Goal: Task Accomplishment & Management: Use online tool/utility

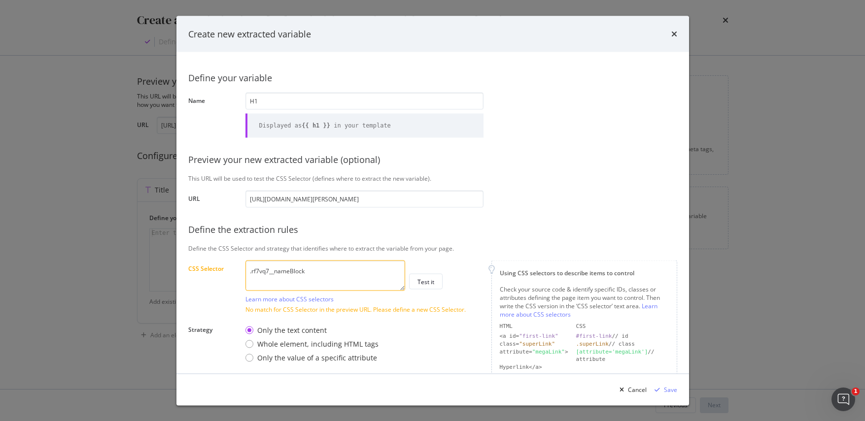
drag, startPoint x: 362, startPoint y: 270, endPoint x: 226, endPoint y: 272, distance: 135.5
click at [0, 0] on div "CSS Selector .rf7vq7__nameBlock Learn more about CSS selectors Test it No match…" at bounding box center [0, 0] width 0 height 0
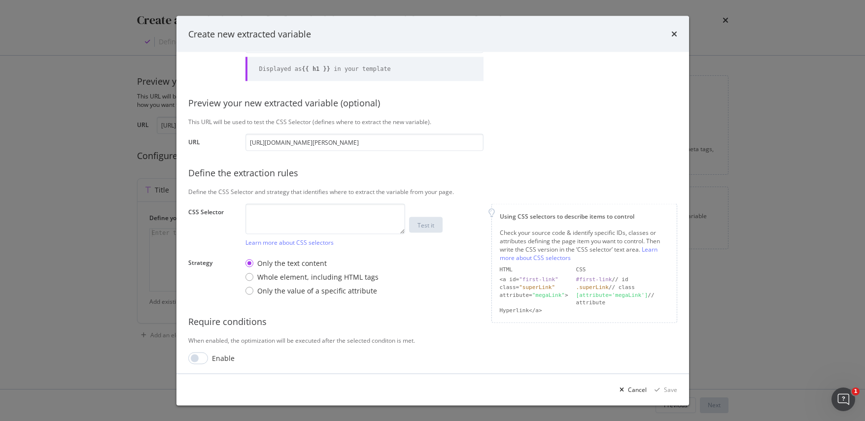
scroll to position [59, 0]
click at [315, 203] on textarea "modal" at bounding box center [325, 216] width 160 height 31
click at [249, 275] on div "Whole element, including HTML tags" at bounding box center [249, 274] width 8 height 8
click at [247, 290] on div "Only the value of a specific attribute" at bounding box center [249, 288] width 8 height 8
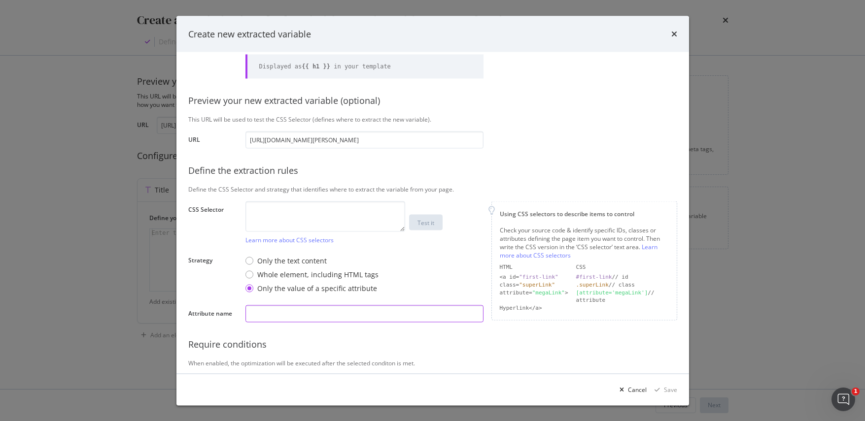
click at [272, 310] on input "modal" at bounding box center [364, 313] width 238 height 17
type input "h1"
click at [491, 326] on div "Using CSS selectors to describe items to control Check your source code & ident…" at bounding box center [584, 266] width 186 height 131
drag, startPoint x: 326, startPoint y: 314, endPoint x: 222, endPoint y: 316, distance: 104.5
click at [0, 0] on div "Attribute name h1" at bounding box center [0, 0] width 0 height 0
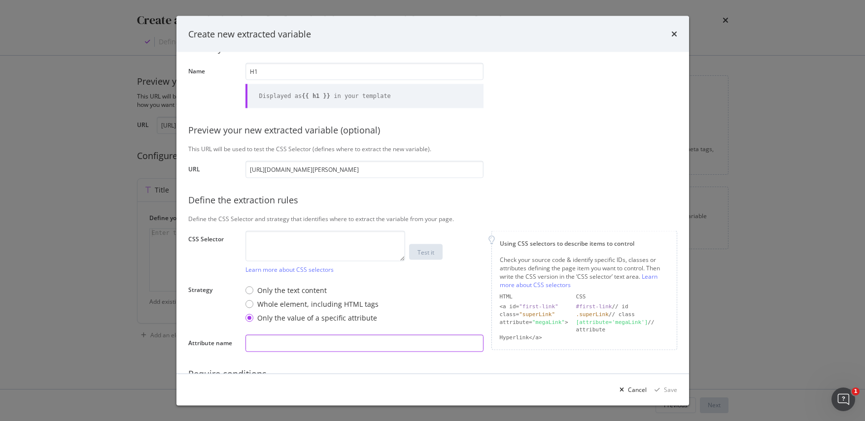
scroll to position [0, 0]
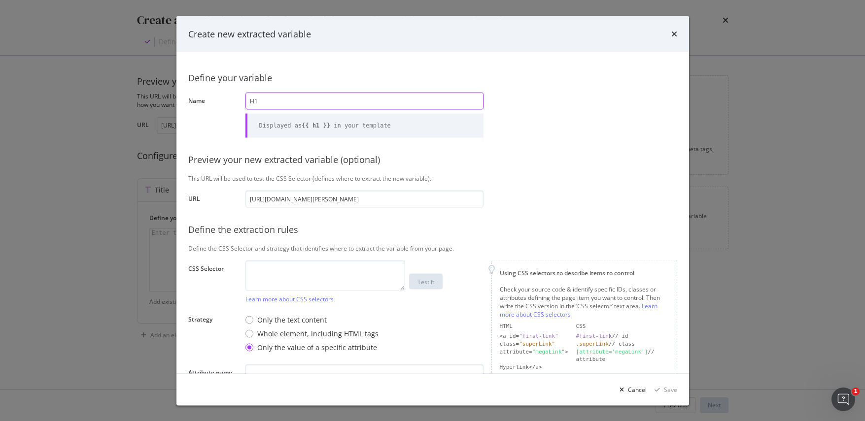
drag, startPoint x: 260, startPoint y: 99, endPoint x: 236, endPoint y: 98, distance: 23.7
click at [0, 0] on div "Name H1 Displayed as {{ h1 }} in your template" at bounding box center [0, 0] width 0 height 0
click at [277, 270] on textarea "modal" at bounding box center [325, 275] width 160 height 31
click at [248, 319] on div "Only the text content" at bounding box center [249, 320] width 8 height 8
click at [293, 270] on textarea "modal" at bounding box center [325, 275] width 160 height 31
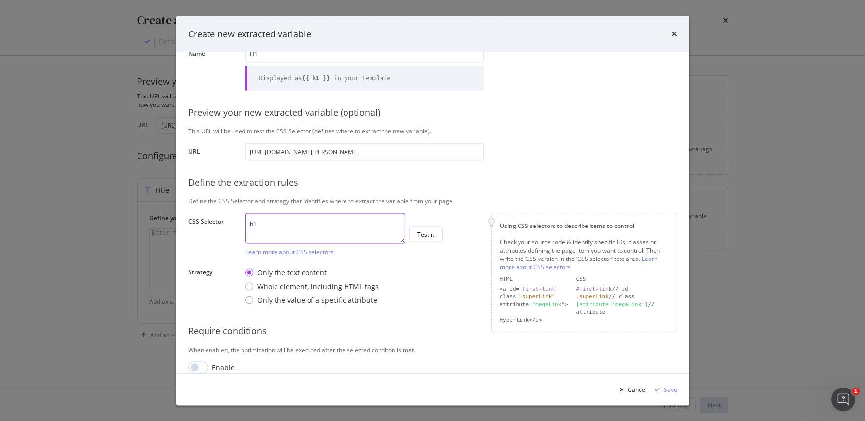
scroll to position [59, 0]
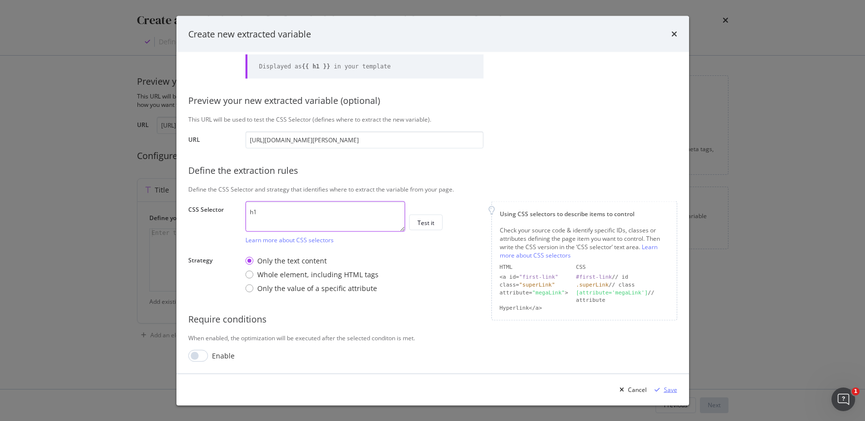
type textarea "h1"
click at [668, 387] on div "Save" at bounding box center [670, 389] width 13 height 8
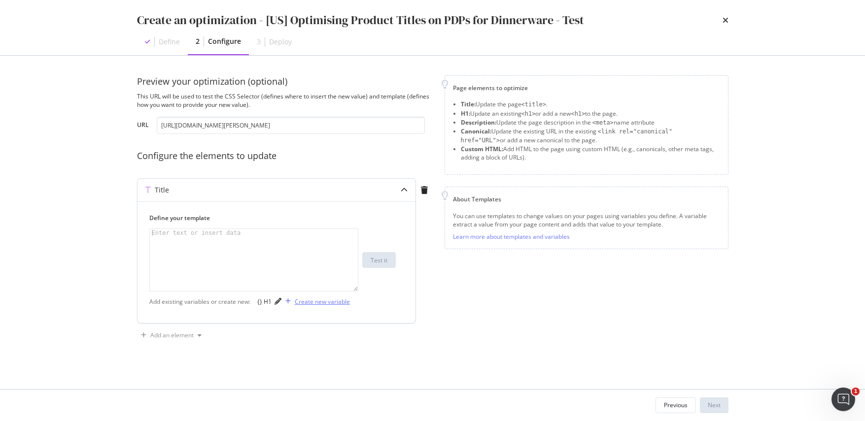
click at [329, 303] on div "Create new variable" at bounding box center [322, 302] width 55 height 8
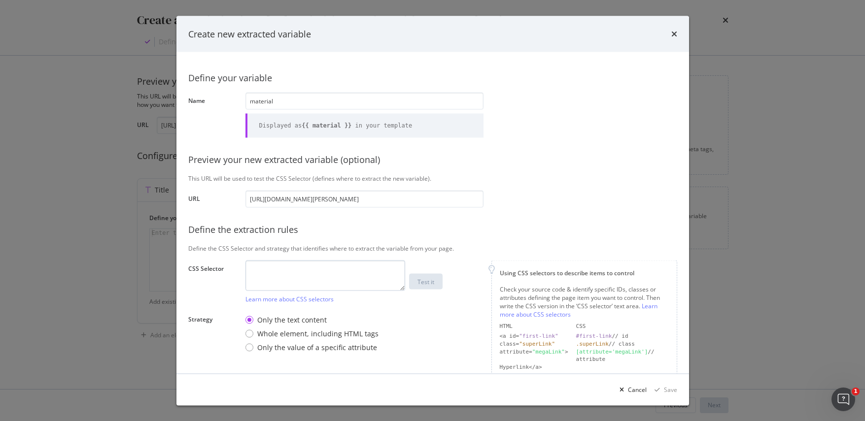
type input "material"
click at [273, 269] on textarea "modal" at bounding box center [325, 275] width 160 height 31
click at [297, 266] on textarea "modal" at bounding box center [325, 275] width 160 height 31
paste textarea "ZPYEqa__property__value"
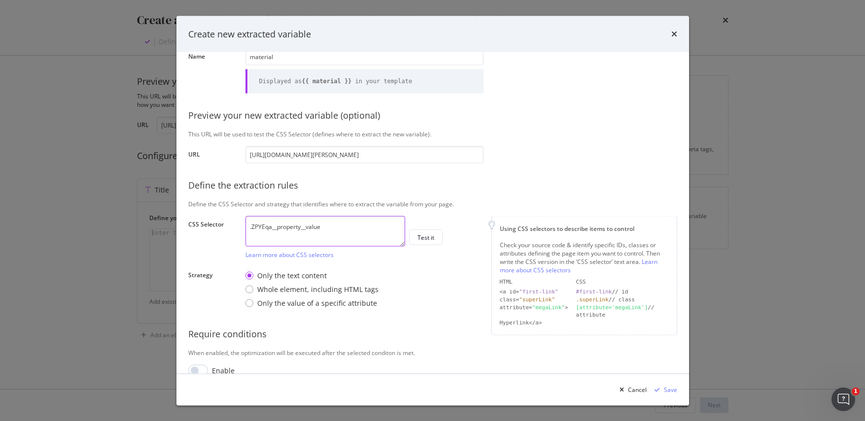
scroll to position [47, 0]
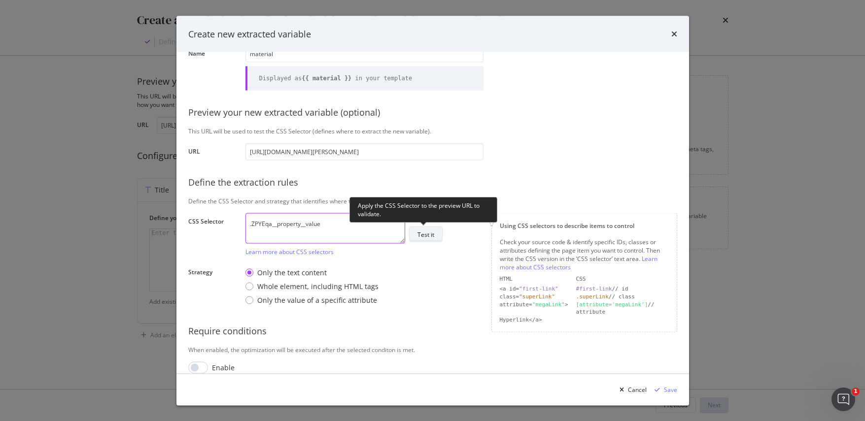
type textarea ".ZPYEqa__property__value"
click at [429, 233] on div "Test it" at bounding box center [425, 234] width 17 height 8
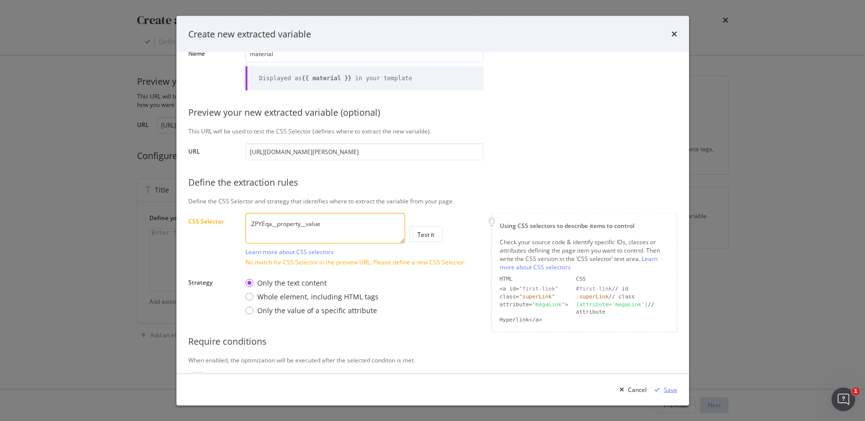
click at [662, 391] on div "modal" at bounding box center [656, 390] width 13 height 6
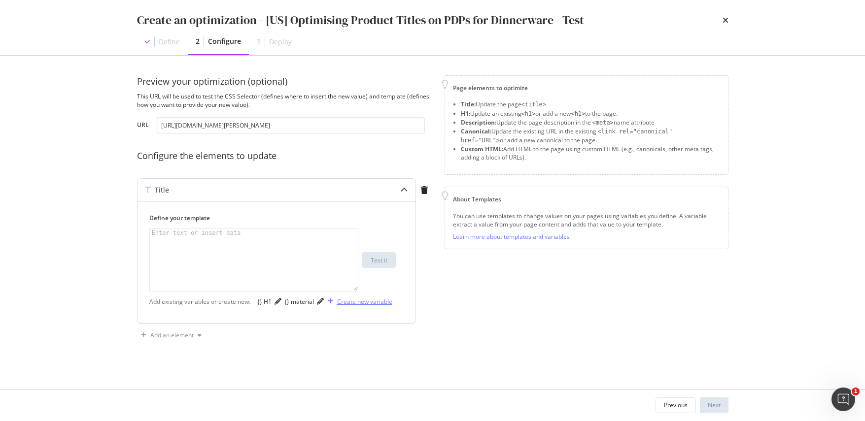
click at [337, 306] on div "Create new variable" at bounding box center [364, 302] width 55 height 8
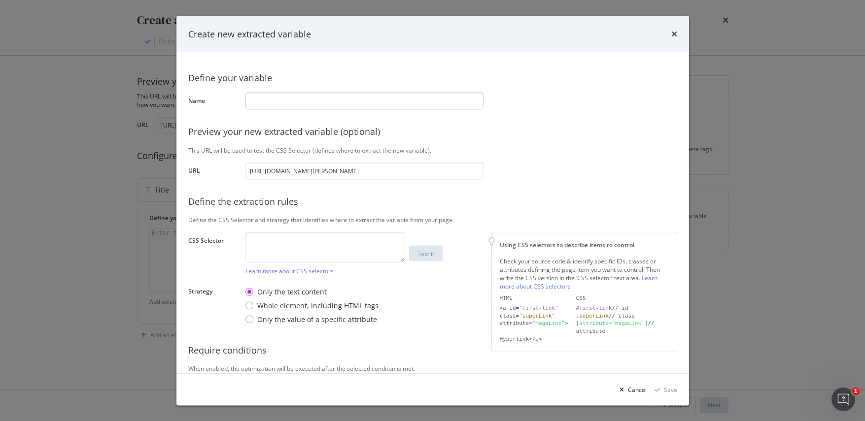
click at [270, 105] on input "modal" at bounding box center [364, 100] width 238 height 17
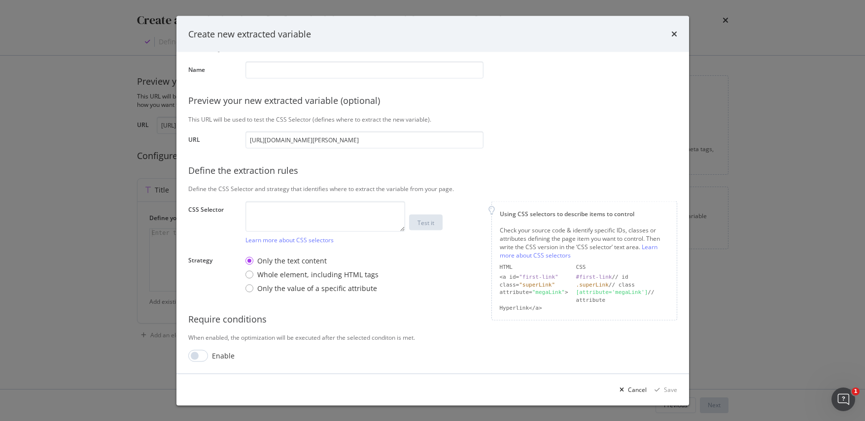
scroll to position [0, 0]
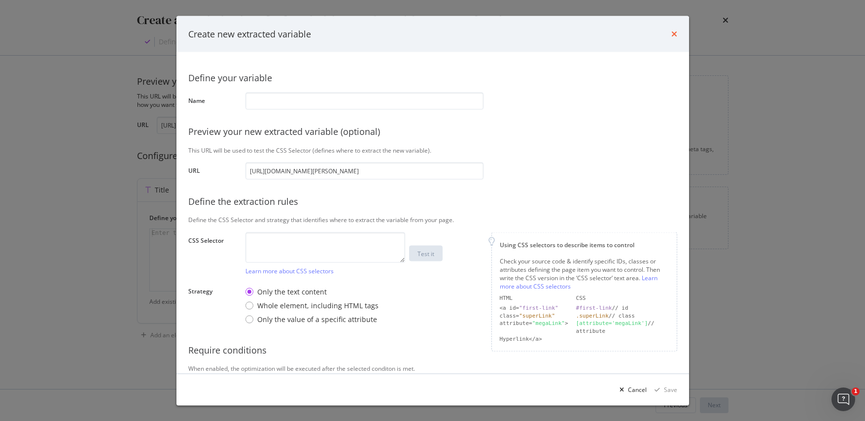
click at [675, 32] on icon "times" at bounding box center [674, 34] width 6 height 8
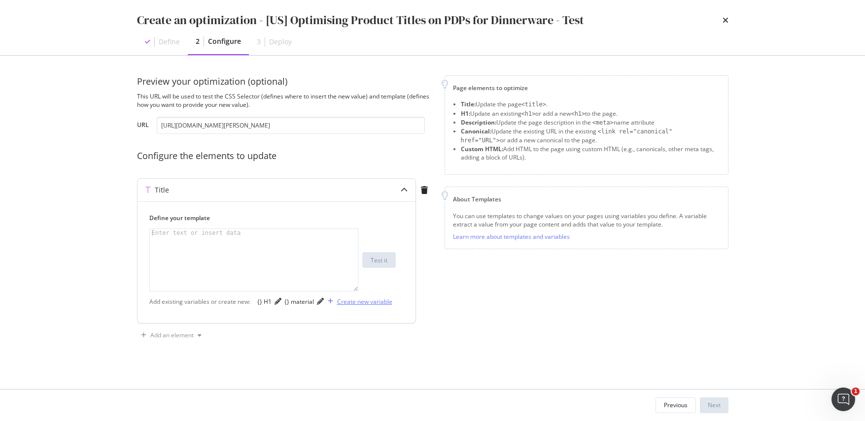
click at [337, 306] on div "Create new variable" at bounding box center [364, 302] width 55 height 8
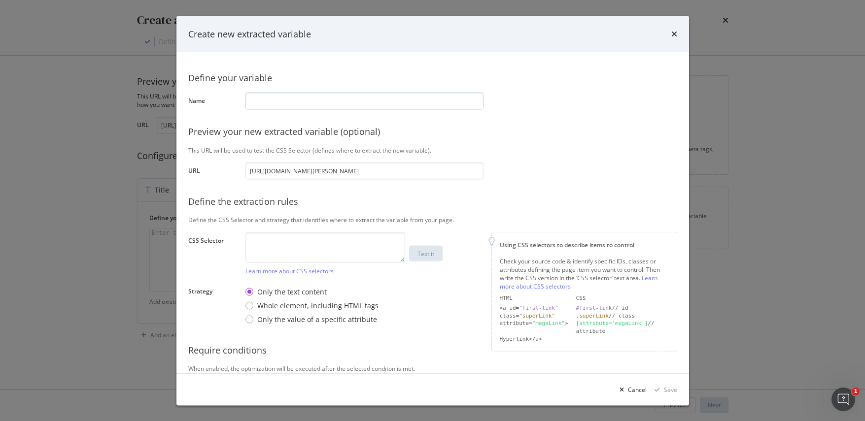
click at [326, 97] on input "modal" at bounding box center [364, 100] width 238 height 17
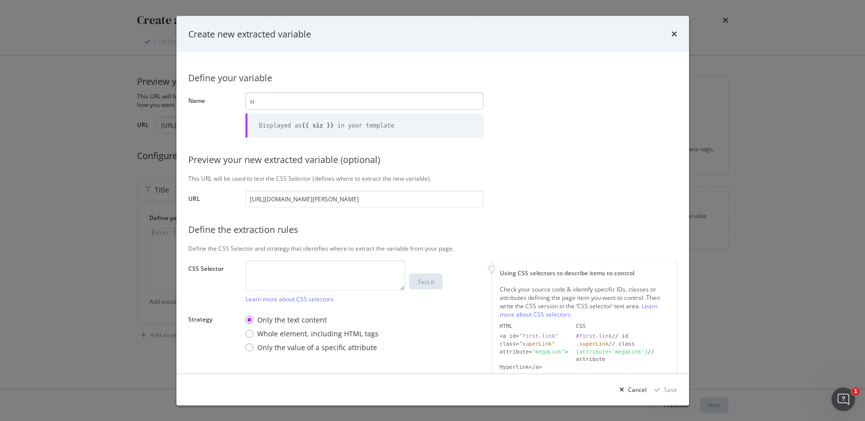
type input "s"
type input "dimensions"
click at [296, 269] on textarea "modal" at bounding box center [325, 275] width 160 height 31
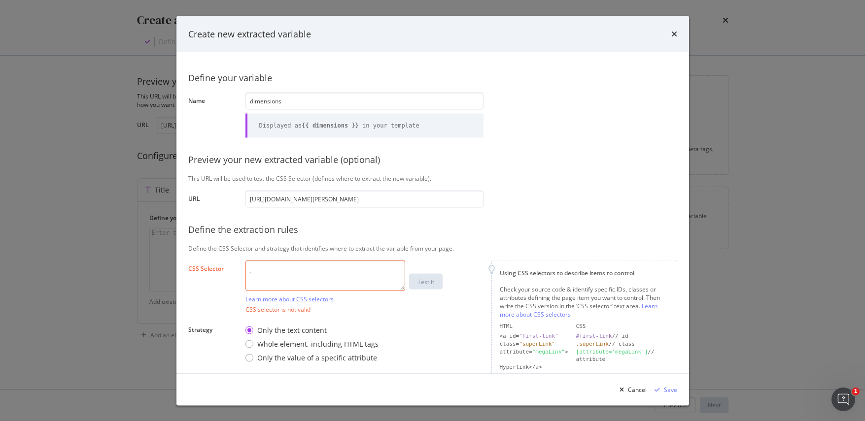
paste textarea "ZPYEqa__property__value"
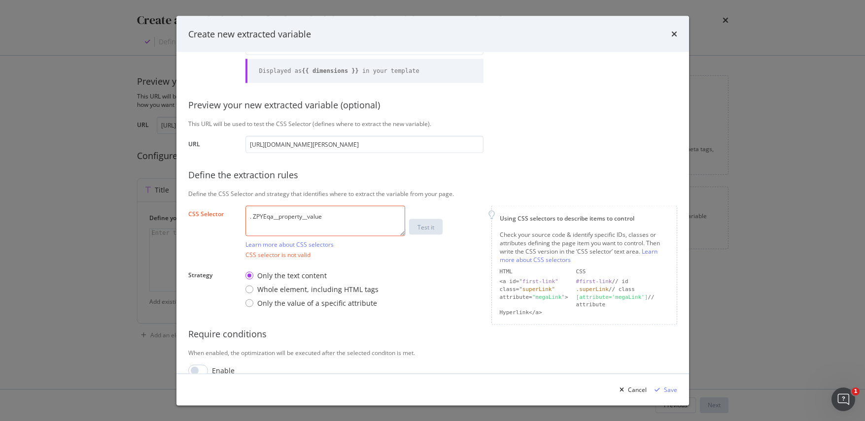
scroll to position [69, 0]
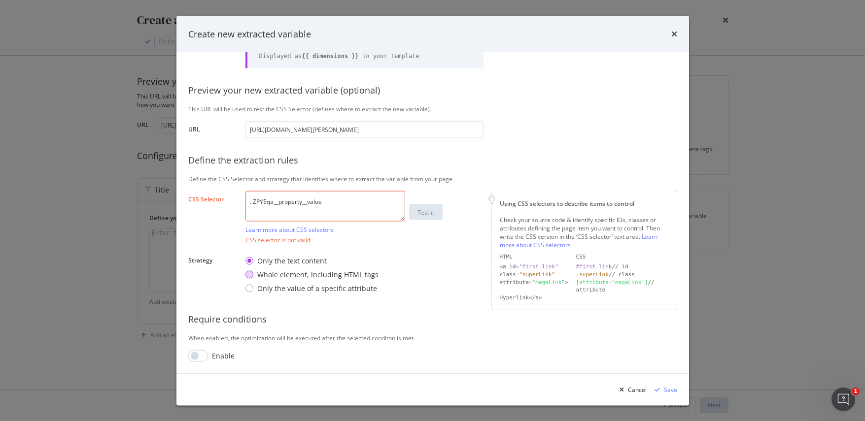
click at [251, 274] on div "Whole element, including HTML tags" at bounding box center [249, 275] width 8 height 8
click at [253, 286] on div "Only the value of a specific attribute" at bounding box center [311, 289] width 133 height 10
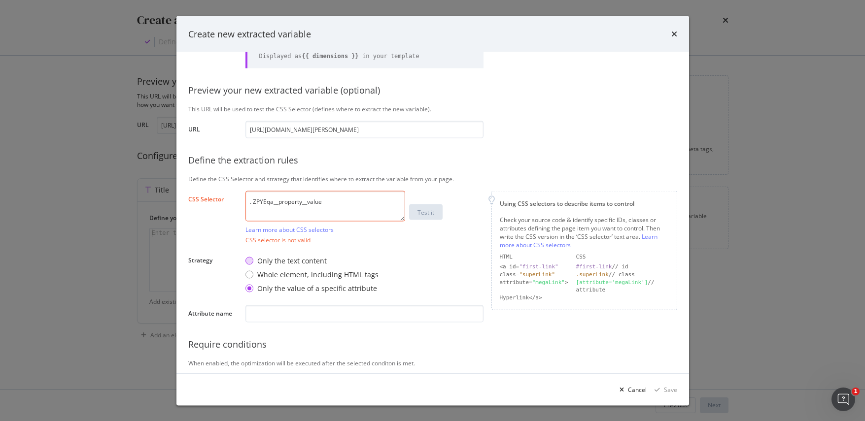
click at [250, 257] on div "Only the text content" at bounding box center [249, 261] width 8 height 8
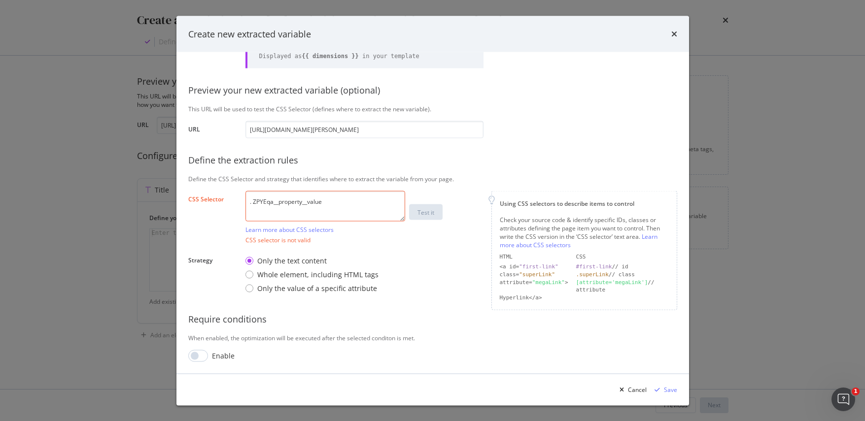
click at [253, 200] on textarea ". ZPYEqa__property__value" at bounding box center [325, 206] width 160 height 31
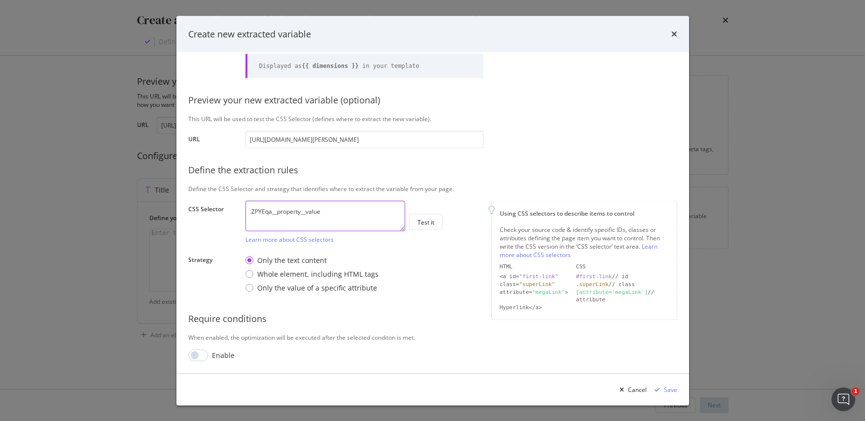
scroll to position [60, 0]
type textarea "#ZPYEqa__property__value"
click at [412, 314] on div "Require conditions" at bounding box center [432, 318] width 489 height 13
click at [445, 321] on div "Require conditions" at bounding box center [432, 318] width 489 height 13
click at [670, 393] on div "Save" at bounding box center [670, 389] width 13 height 8
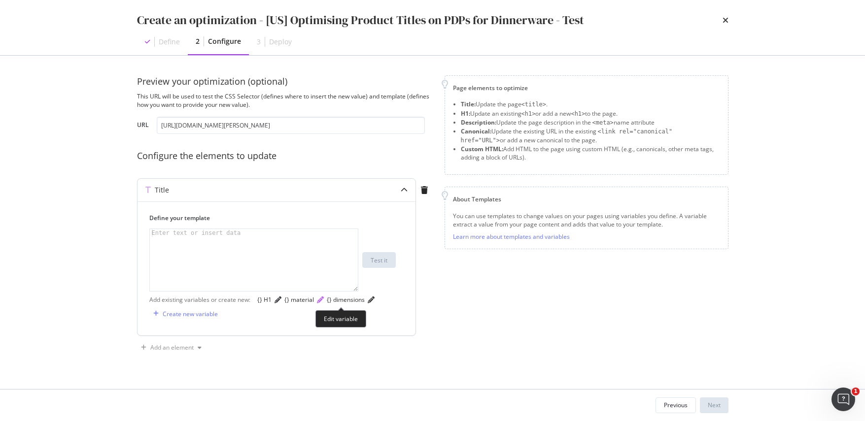
click at [324, 304] on icon "pencil" at bounding box center [320, 300] width 7 height 7
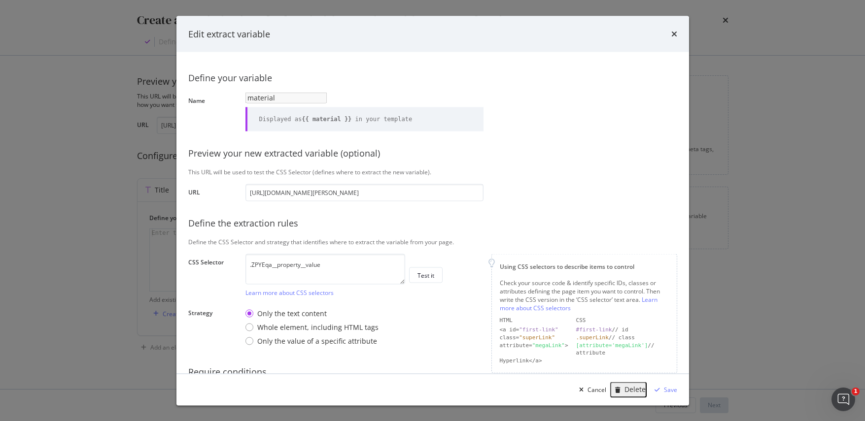
click at [388, 307] on div "Define your variable Name material Displayed as {{ material }} in your template…" at bounding box center [432, 239] width 489 height 351
click at [343, 332] on div "Whole element, including HTML tags" at bounding box center [317, 327] width 121 height 10
click at [250, 317] on div "Only the text content" at bounding box center [249, 313] width 8 height 8
click at [394, 297] on div "Learn more about CSS selectors" at bounding box center [325, 292] width 160 height 8
click at [673, 391] on div "Save" at bounding box center [670, 389] width 13 height 8
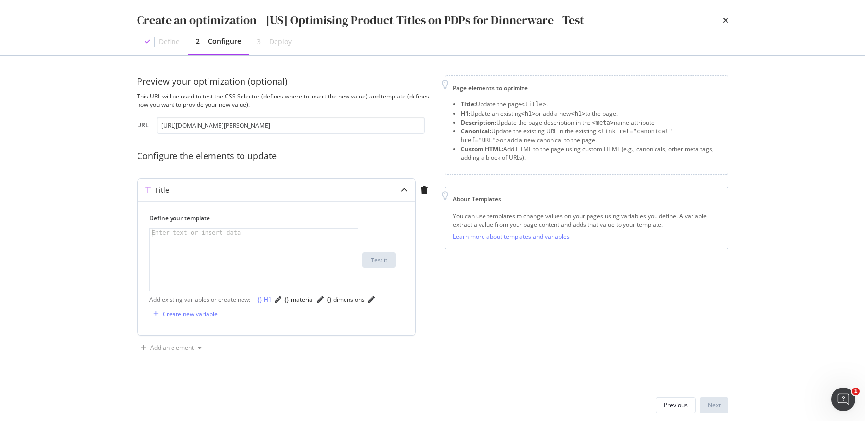
click at [264, 304] on div "{} H1" at bounding box center [264, 300] width 14 height 8
click at [312, 304] on div "{} material" at bounding box center [299, 300] width 30 height 8
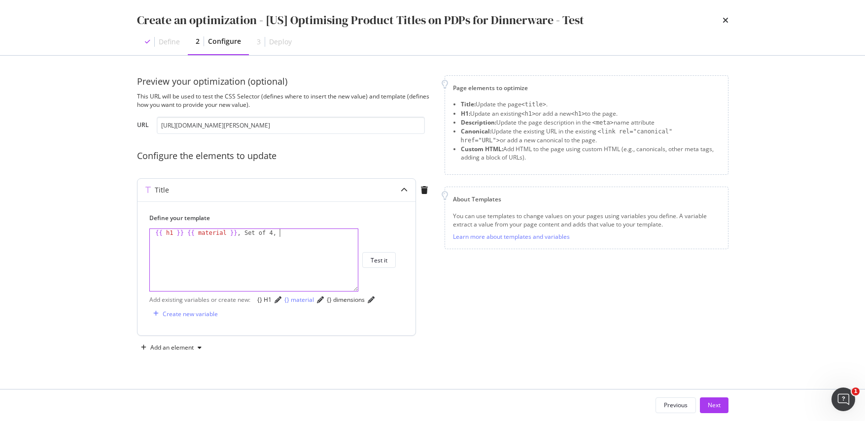
scroll to position [0, 10]
click at [327, 304] on div "{} dimensions" at bounding box center [346, 300] width 38 height 9
type textarea "{{ h1 }} {{ material }}, Set of 4, {{ dimensions }}"
click at [480, 297] on div "Page elements to optimize Title: Update the page <title> . H1: Update an existi…" at bounding box center [586, 215] width 284 height 280
click at [401, 191] on icon "modal" at bounding box center [404, 190] width 7 height 7
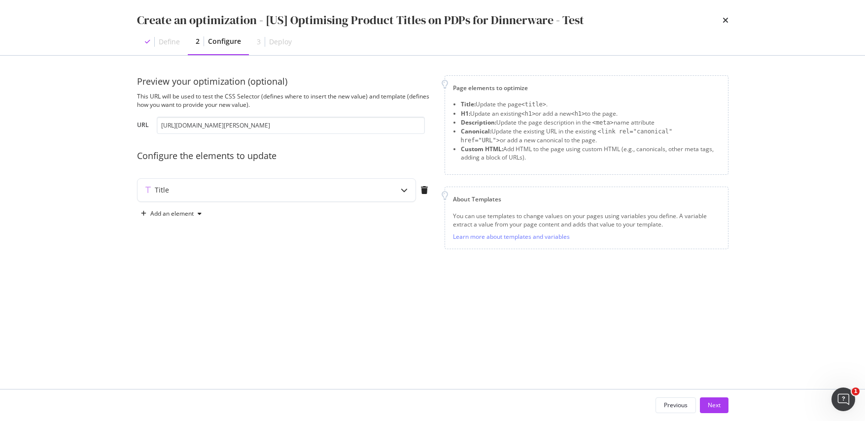
click at [489, 311] on div "Preview your optimization (optional) This URL will be used to test the CSS Sele…" at bounding box center [432, 222] width 591 height 294
click at [716, 406] on div "Next" at bounding box center [714, 405] width 13 height 8
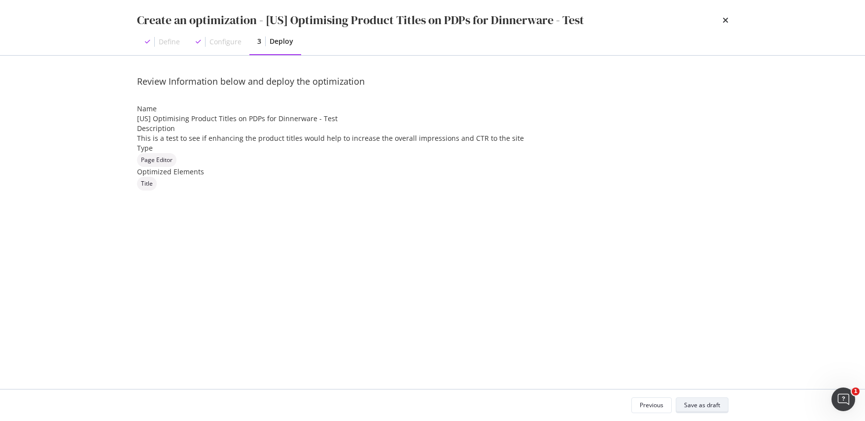
click at [710, 406] on div "Save as draft" at bounding box center [702, 405] width 36 height 8
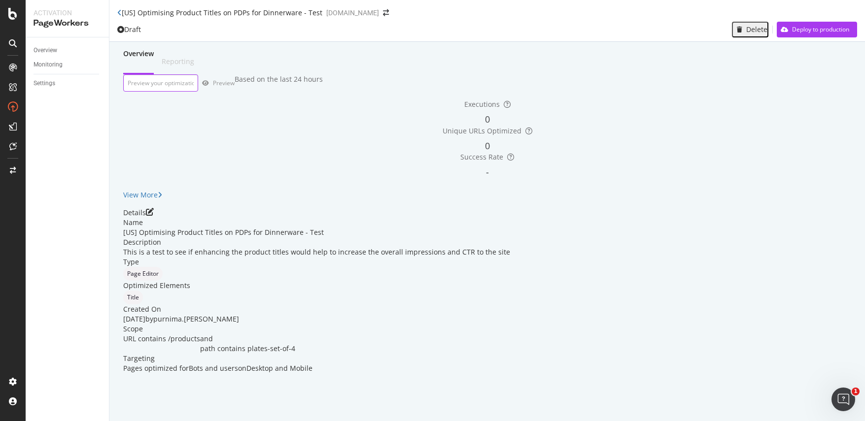
click at [198, 92] on input "url" at bounding box center [160, 82] width 75 height 17
paste input "[URL][DOMAIN_NAME][PERSON_NAME]"
type input "[URL][DOMAIN_NAME][PERSON_NAME]"
click at [235, 87] on div "Preview" at bounding box center [224, 83] width 22 height 8
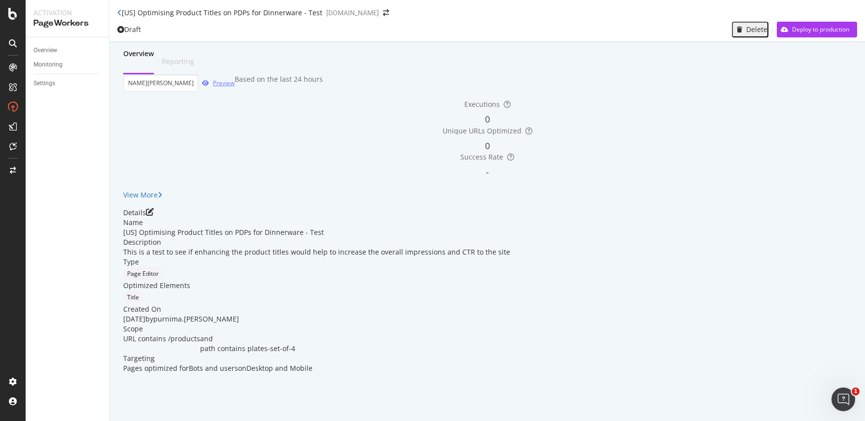
scroll to position [0, 0]
click at [154, 216] on icon "pen-to-square" at bounding box center [150, 212] width 8 height 8
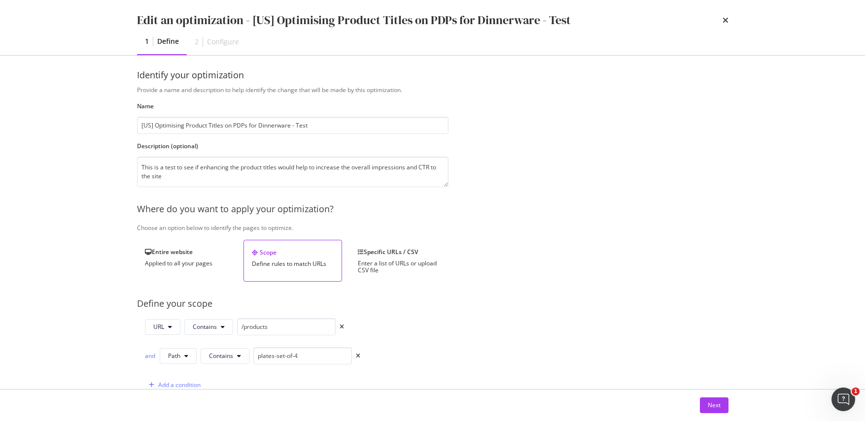
scroll to position [31, 0]
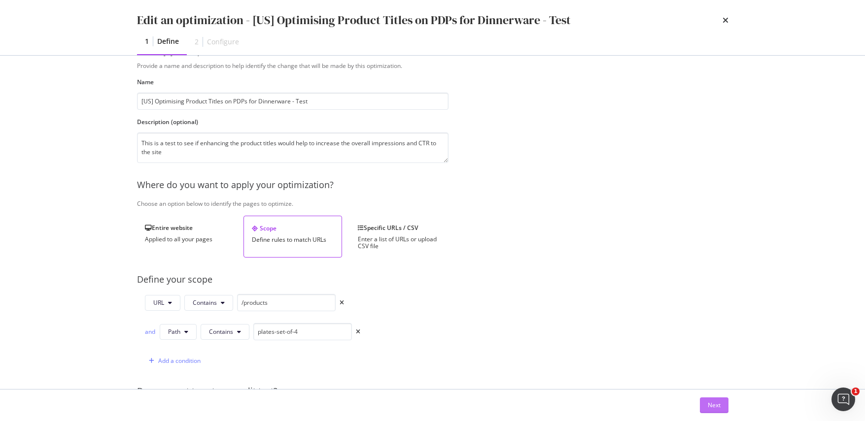
click at [712, 409] on div "Next" at bounding box center [714, 405] width 13 height 8
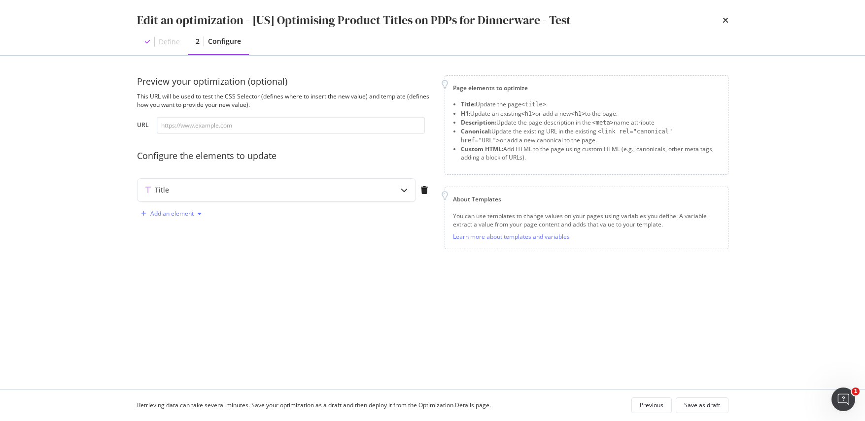
click at [194, 213] on div "modal" at bounding box center [200, 214] width 12 height 6
click at [403, 188] on icon "modal" at bounding box center [404, 190] width 7 height 7
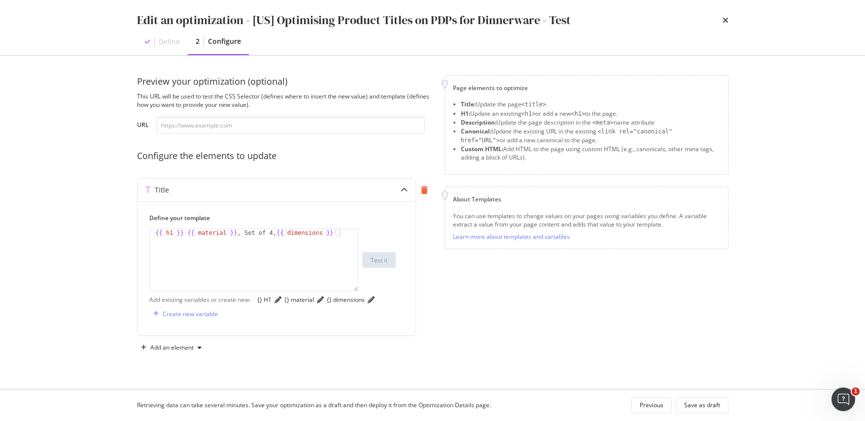
click at [426, 189] on icon "modal" at bounding box center [424, 190] width 7 height 8
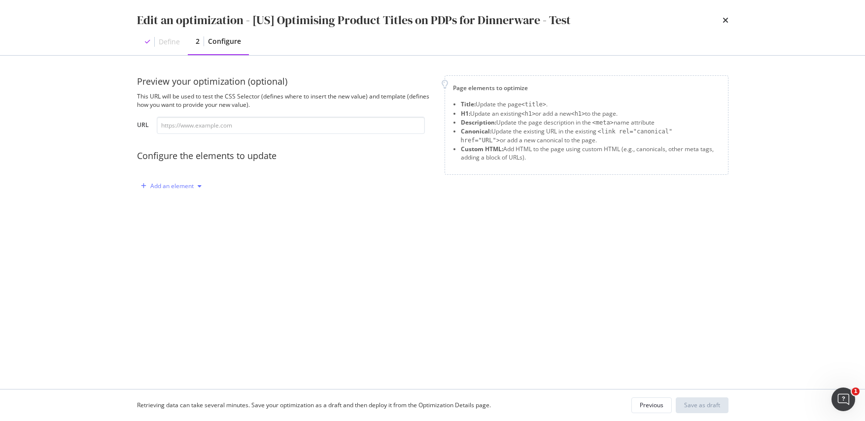
click at [184, 183] on div "Add an element" at bounding box center [171, 186] width 43 height 6
click at [213, 120] on input "modal" at bounding box center [291, 125] width 268 height 17
paste input "rf7vq7__nameBlock-name"
type input "rf7vq7__nameBlock-name"
click at [177, 183] on div "Add an element" at bounding box center [171, 186] width 43 height 6
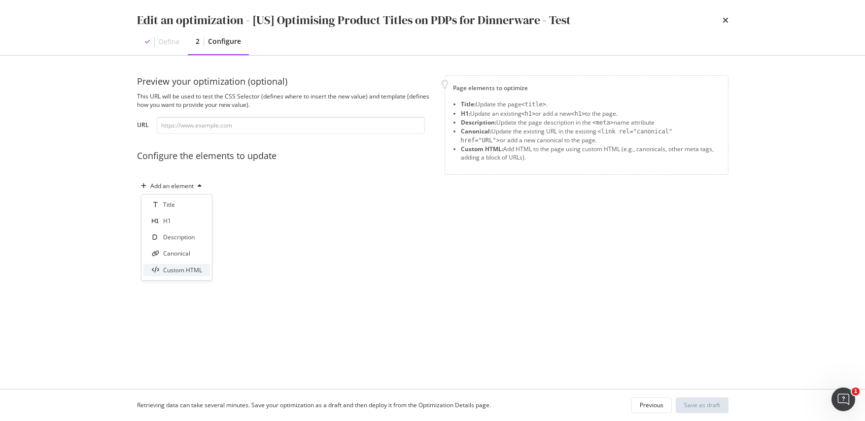
click at [187, 267] on div "Custom HTML" at bounding box center [182, 270] width 39 height 8
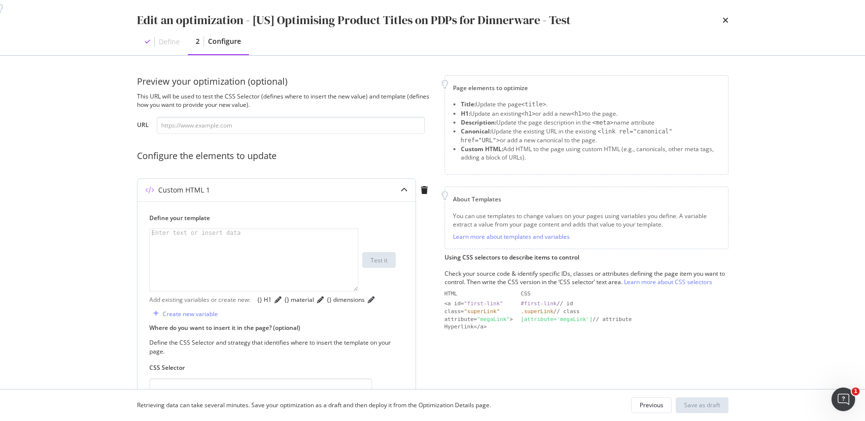
click at [231, 248] on div "modal" at bounding box center [254, 268] width 208 height 78
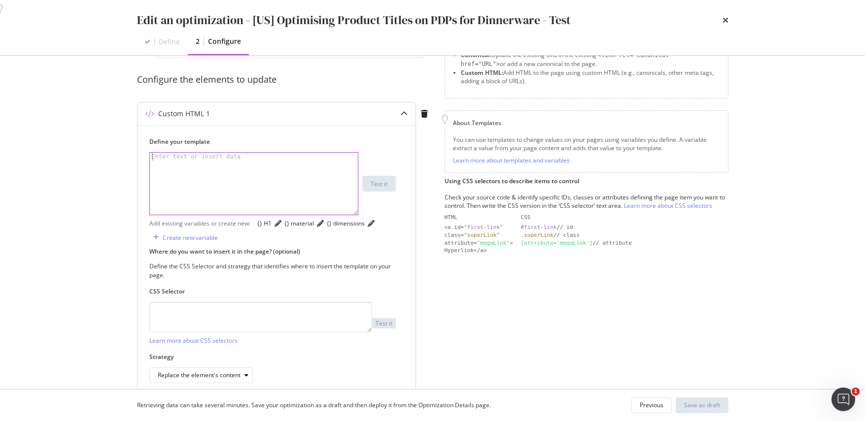
scroll to position [116, 0]
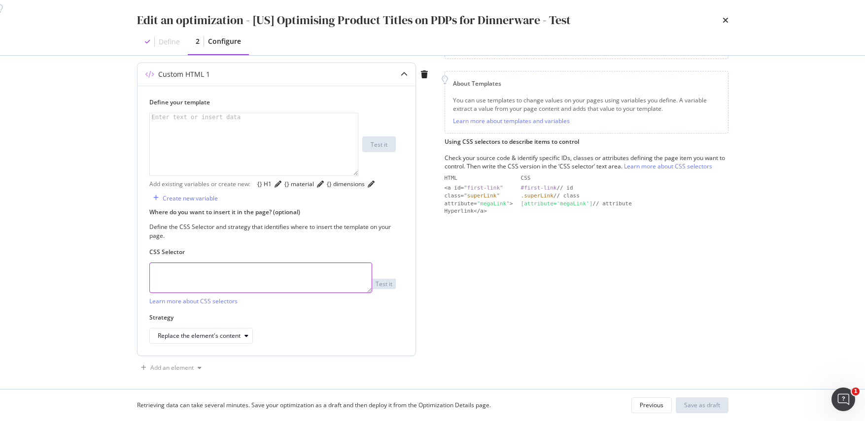
click at [203, 293] on textarea "modal" at bounding box center [260, 278] width 223 height 31
type textarea "h1"
click at [265, 187] on div "{} H1" at bounding box center [264, 184] width 14 height 8
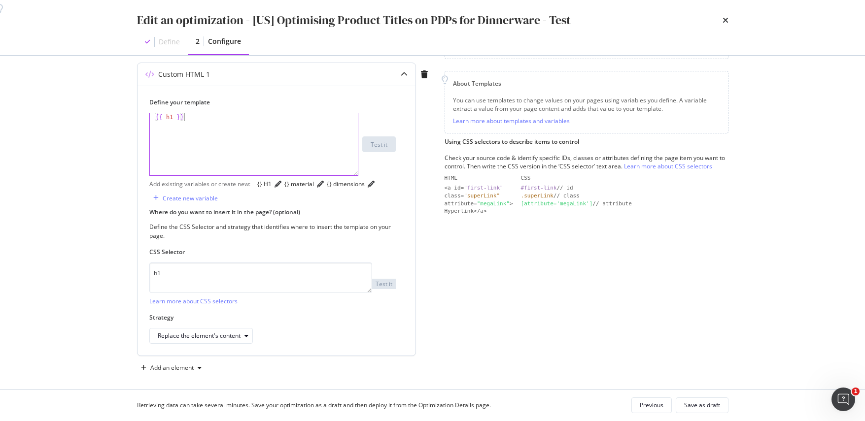
click at [193, 118] on div "{{ h1 }}" at bounding box center [254, 152] width 208 height 78
click at [310, 184] on div "{} material" at bounding box center [299, 184] width 30 height 8
click at [327, 188] on div "{} dimensions" at bounding box center [346, 184] width 38 height 8
type textarea "{{ h1 }} {{ material }}, Set of 4, {{ dimensions }}"
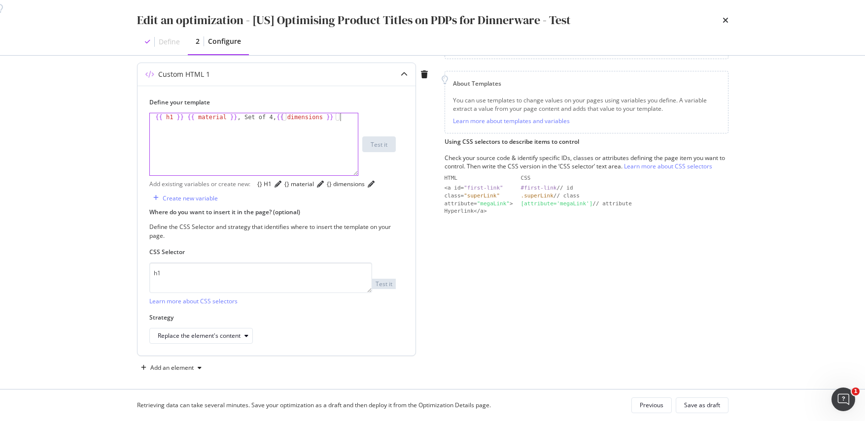
scroll to position [154, 0]
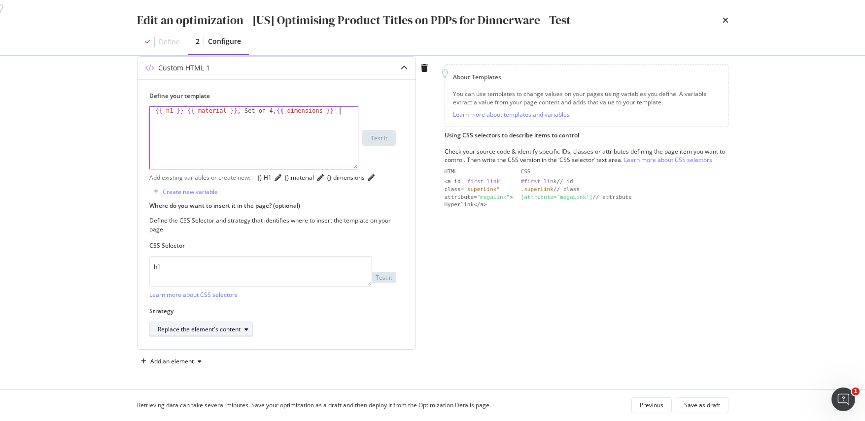
click at [210, 329] on div "Replace the element's content" at bounding box center [199, 330] width 83 height 6
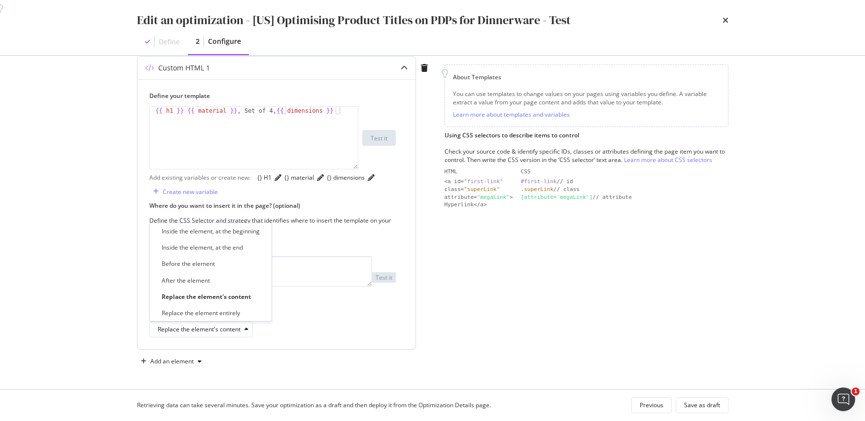
click at [314, 329] on div "Replace the element's content" at bounding box center [272, 330] width 246 height 16
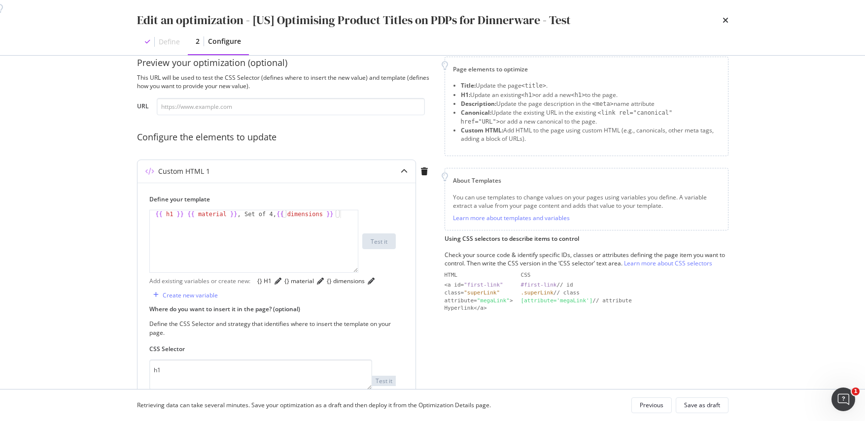
scroll to position [0, 0]
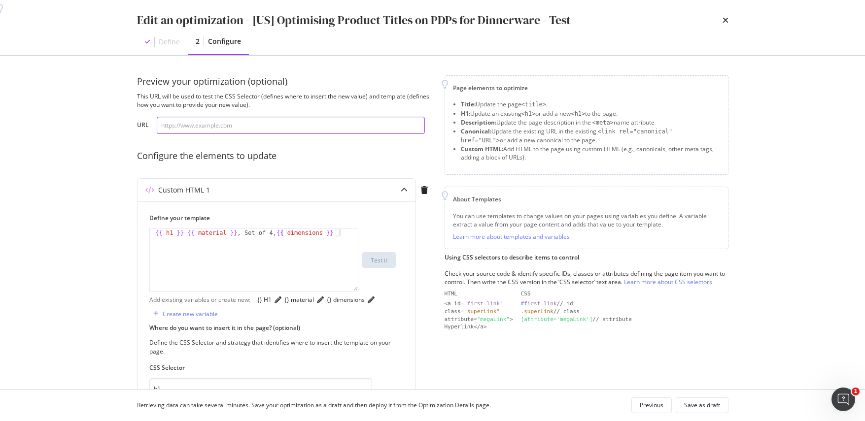
click at [232, 126] on input "modal" at bounding box center [291, 125] width 268 height 17
click at [255, 128] on input "modal" at bounding box center [291, 125] width 268 height 17
click at [266, 125] on input "modal" at bounding box center [291, 125] width 268 height 17
paste input "[URL][DOMAIN_NAME][PERSON_NAME]"
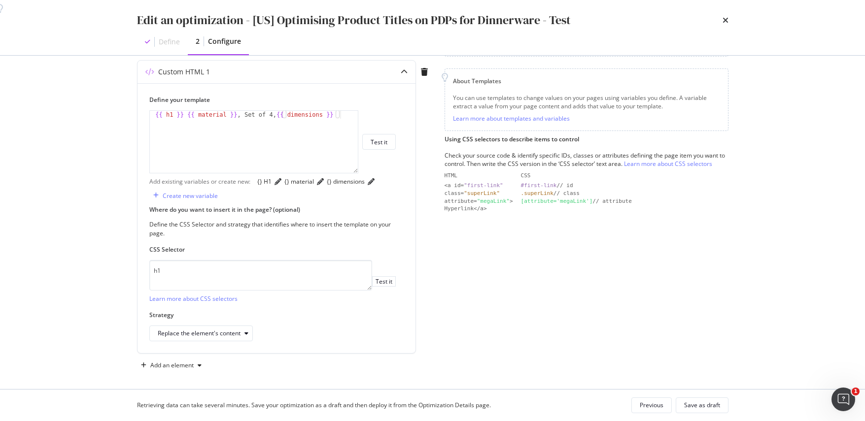
scroll to position [154, 0]
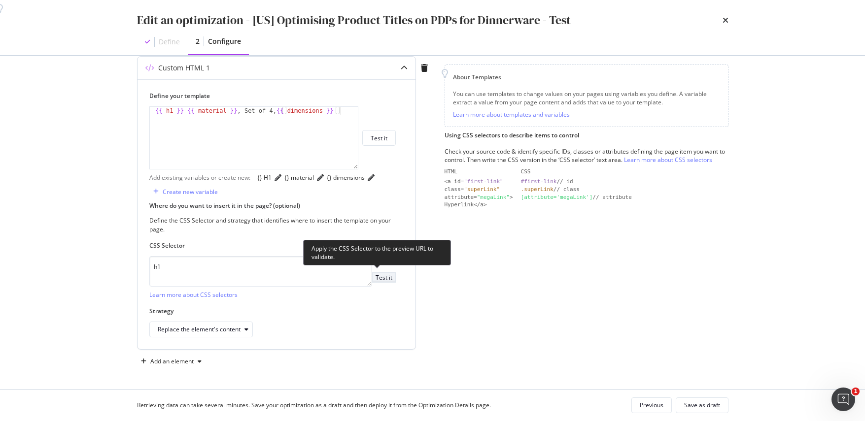
type input "[URL][DOMAIN_NAME][PERSON_NAME]"
click at [387, 283] on button "Test it" at bounding box center [384, 277] width 24 height 10
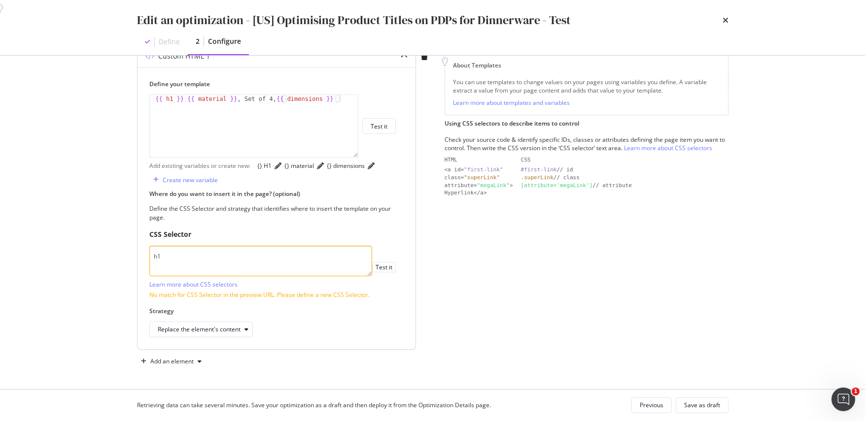
click at [183, 265] on textarea "h1" at bounding box center [260, 261] width 223 height 31
drag, startPoint x: 172, startPoint y: 267, endPoint x: 133, endPoint y: 266, distance: 38.9
click at [133, 266] on div "Preview your optimization (optional) This URL will be used to test the CSS Sele…" at bounding box center [432, 223] width 631 height 334
paste textarea "rf7vq7__nameBlock-name"
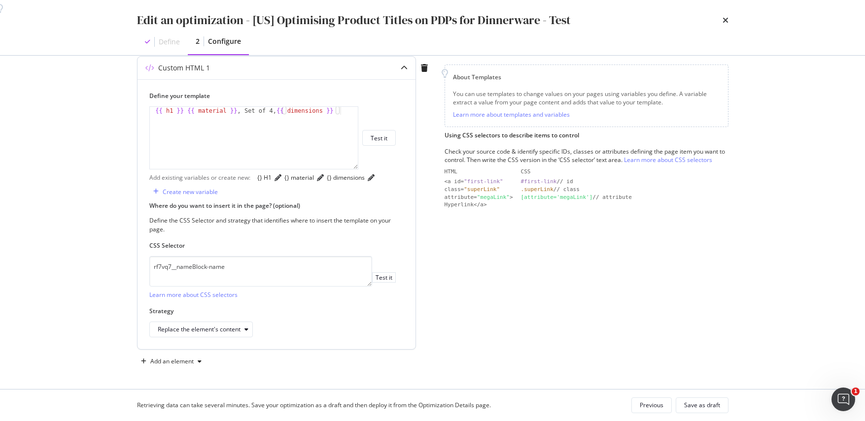
click at [341, 314] on label "Strategy" at bounding box center [272, 311] width 246 height 8
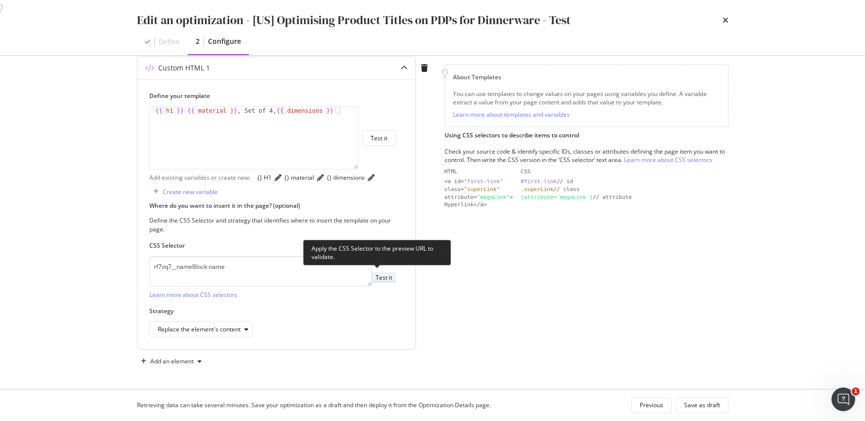
click at [383, 277] on div "Test it" at bounding box center [383, 277] width 17 height 8
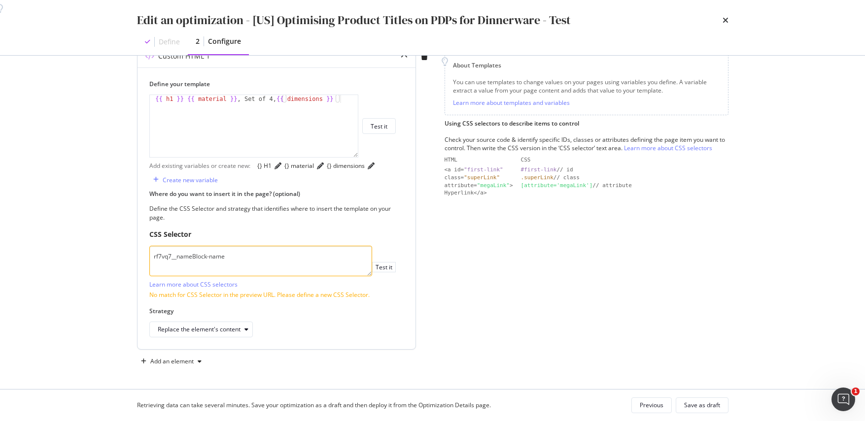
click at [152, 268] on textarea "rf7vq7__nameBlock-name" at bounding box center [260, 261] width 223 height 31
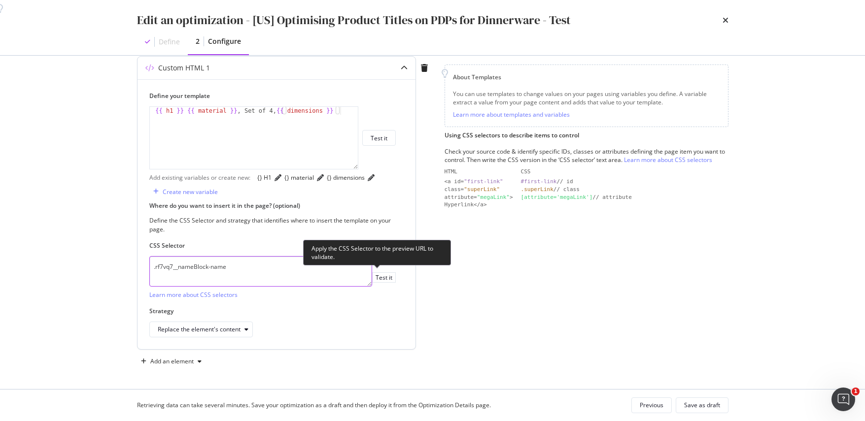
type textarea ".rf7vq7__nameBlock-name"
click at [380, 269] on div ".rf7vq7__nameBlock-name Learn more about CSS selectors Test it" at bounding box center [272, 277] width 246 height 43
click at [380, 275] on div "Test it" at bounding box center [383, 277] width 17 height 8
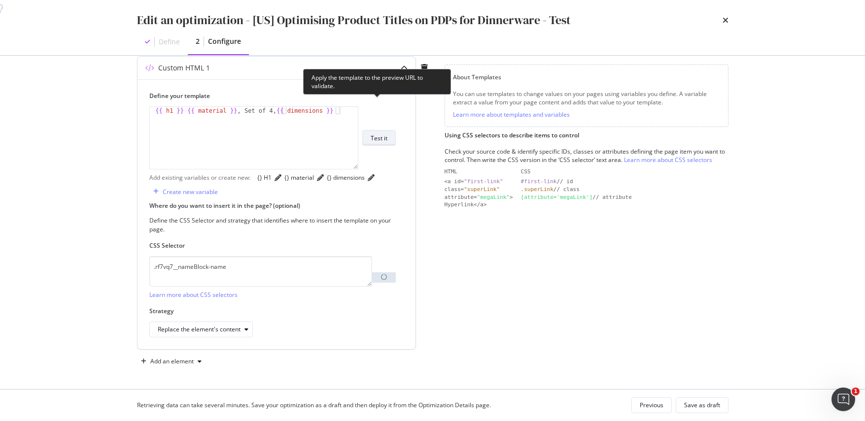
click at [385, 134] on div "Test it" at bounding box center [379, 138] width 17 height 8
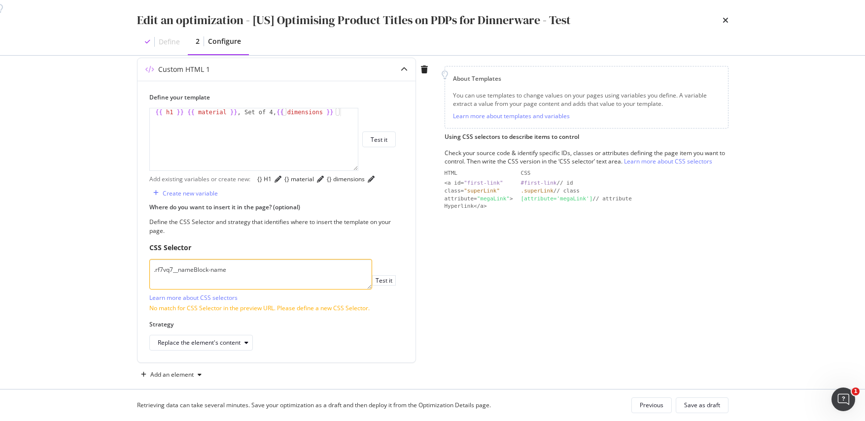
scroll to position [164, 0]
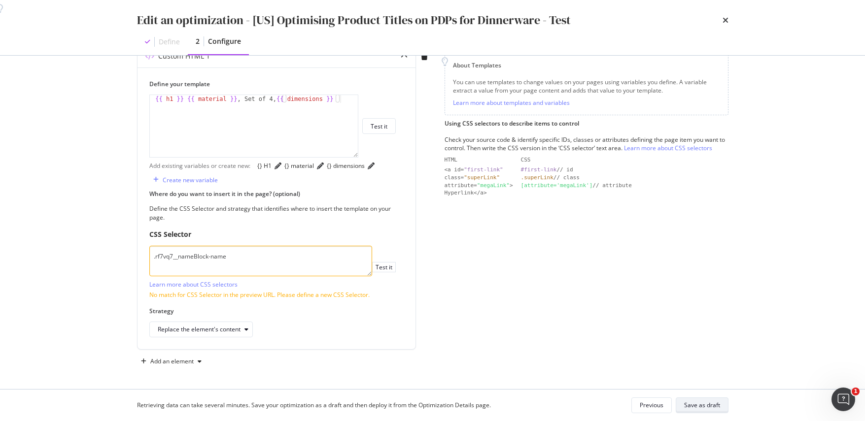
click at [702, 408] on div "Save as draft" at bounding box center [702, 405] width 36 height 8
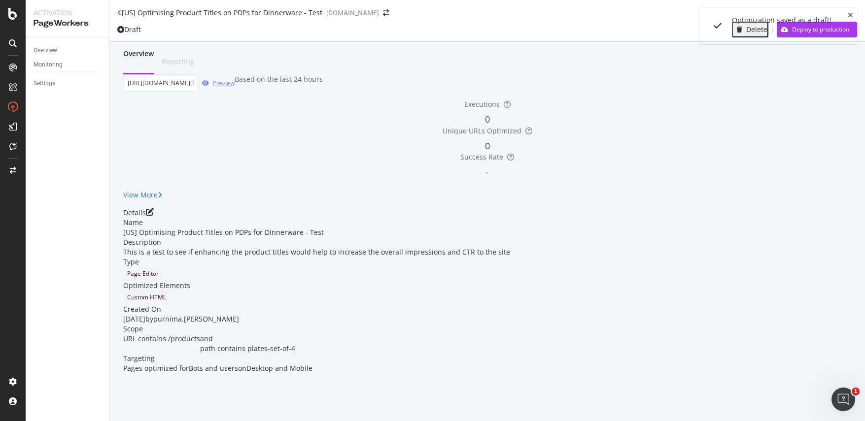
click at [235, 90] on div "Preview" at bounding box center [216, 83] width 36 height 15
click at [154, 216] on icon "pen-to-square" at bounding box center [150, 212] width 8 height 8
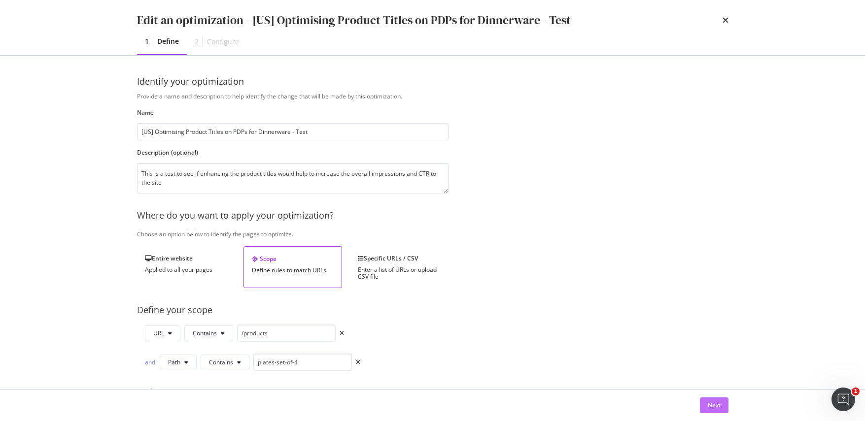
click at [705, 404] on button "Next" at bounding box center [714, 406] width 29 height 16
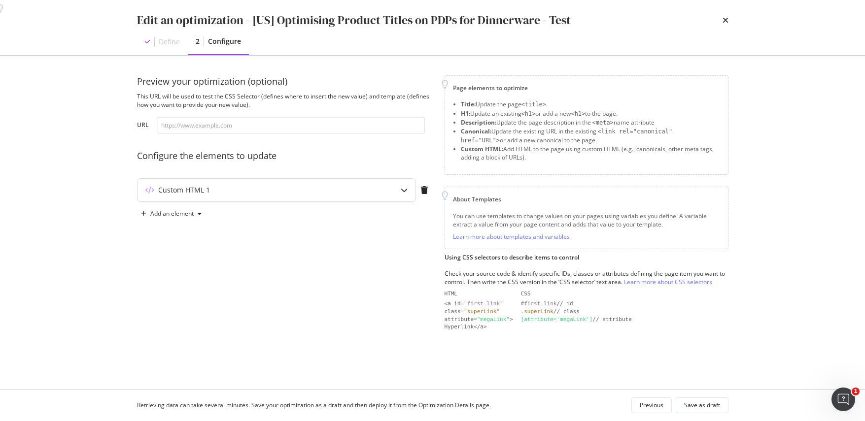
click at [404, 193] on icon "modal" at bounding box center [404, 190] width 7 height 7
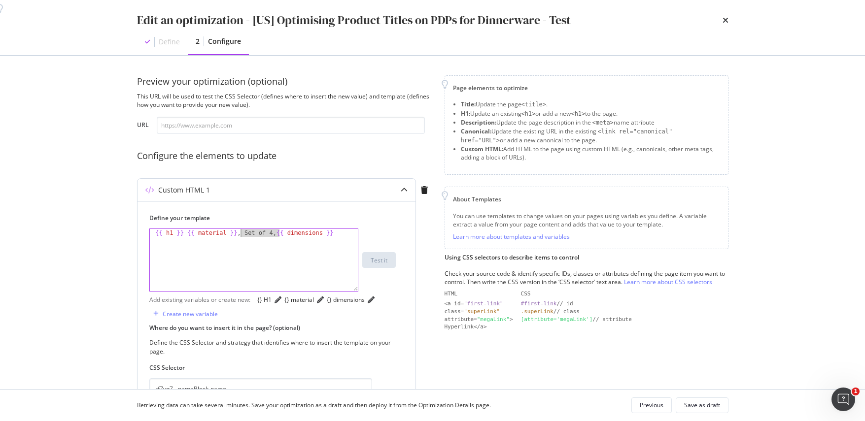
drag, startPoint x: 280, startPoint y: 233, endPoint x: 241, endPoint y: 233, distance: 38.9
click at [241, 233] on div "{{ h1 }} {{ material }} , Set of 4, {{ dimensions }}" at bounding box center [254, 268] width 208 height 78
type textarea "{{ h1 }} {{ material }}, {{ dimensions }}"
click at [692, 406] on div "Save as draft" at bounding box center [702, 405] width 36 height 8
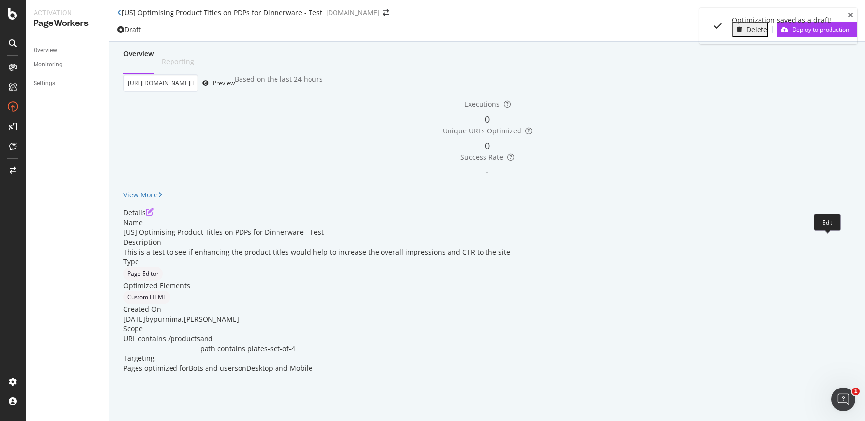
click at [154, 216] on icon "pen-to-square" at bounding box center [150, 212] width 8 height 8
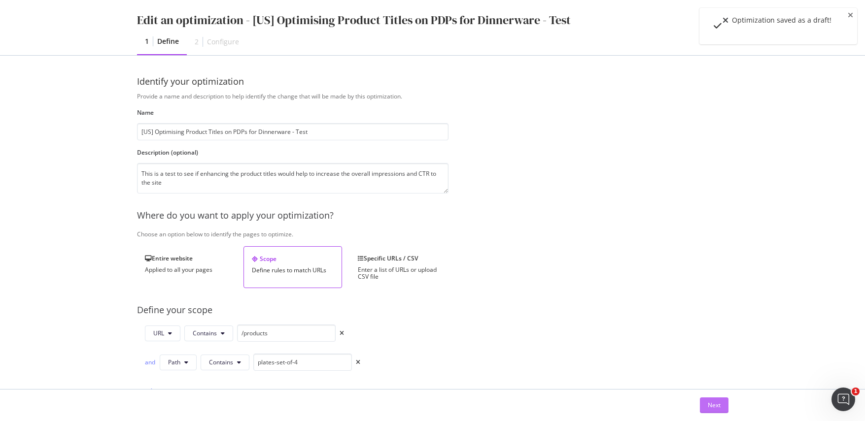
click at [709, 406] on div "Next" at bounding box center [714, 405] width 13 height 8
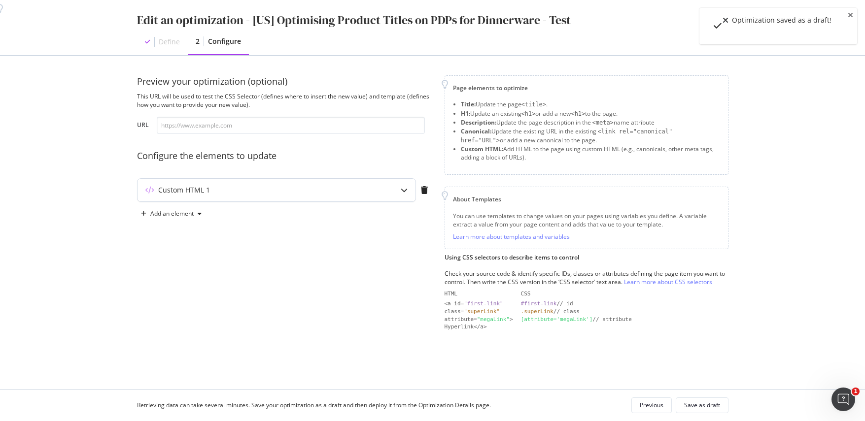
click at [404, 196] on div "modal" at bounding box center [404, 190] width 23 height 23
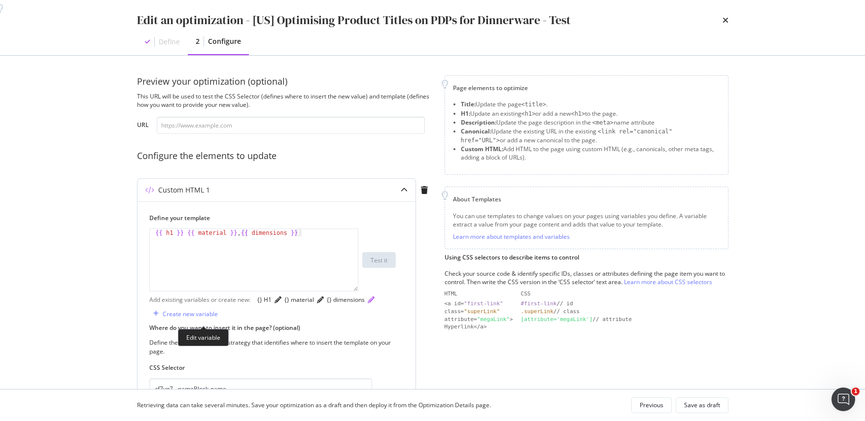
click at [368, 304] on icon "pencil" at bounding box center [371, 300] width 7 height 7
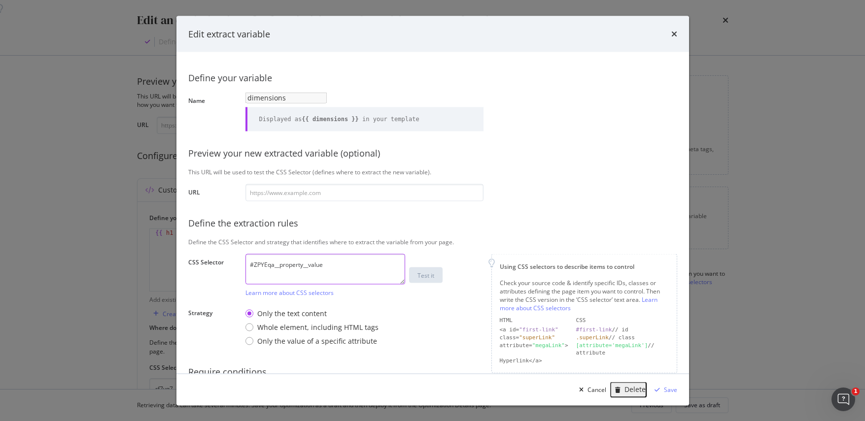
click at [252, 272] on textarea "#ZPYEqa__property__value" at bounding box center [325, 269] width 160 height 31
type textarea ".ZPYEqa__property__value"
click at [661, 391] on div "modal" at bounding box center [656, 390] width 13 height 6
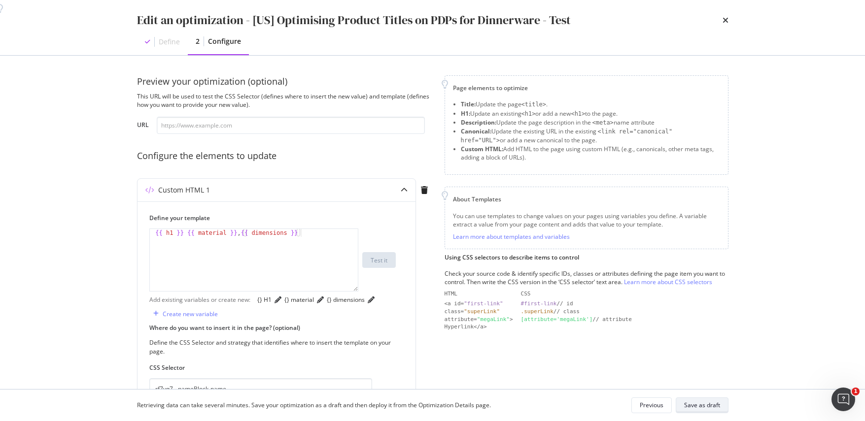
click at [711, 409] on div "Save as draft" at bounding box center [702, 405] width 36 height 8
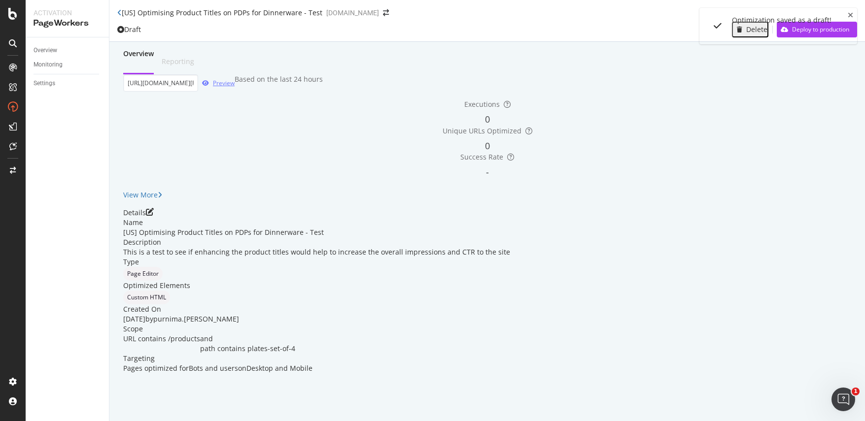
click at [235, 87] on div "Preview" at bounding box center [224, 83] width 22 height 8
click at [154, 216] on icon "pen-to-square" at bounding box center [150, 212] width 8 height 8
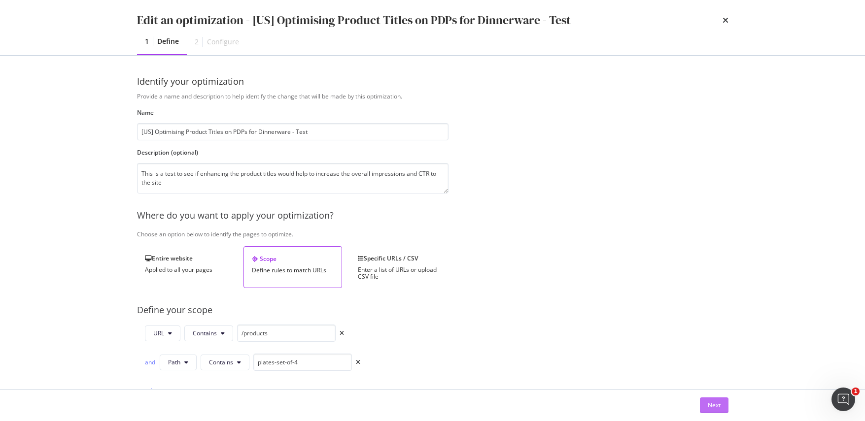
click at [710, 409] on div "Next" at bounding box center [714, 405] width 13 height 15
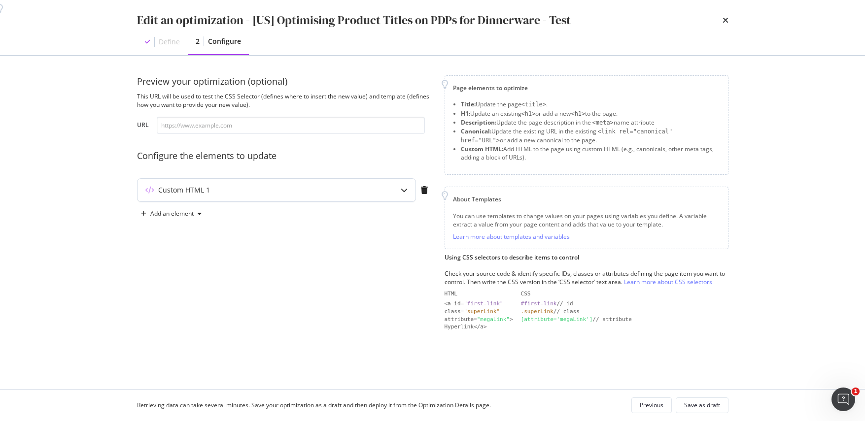
click at [399, 187] on div "modal" at bounding box center [404, 190] width 23 height 23
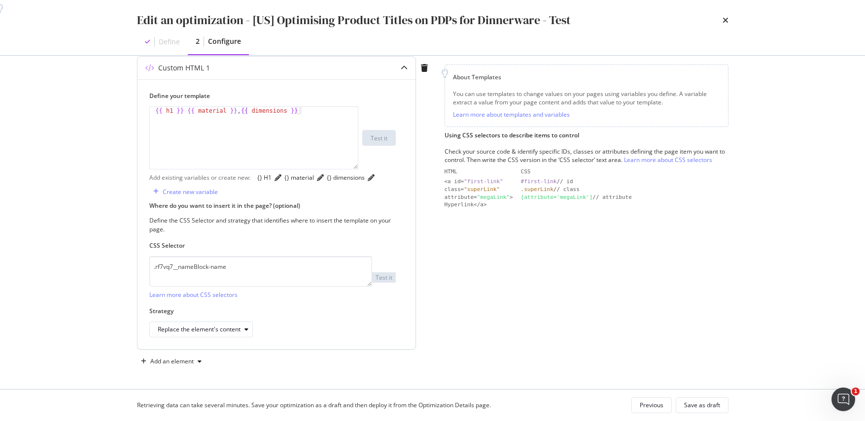
scroll to position [154, 0]
click at [245, 331] on icon "modal" at bounding box center [246, 330] width 4 height 6
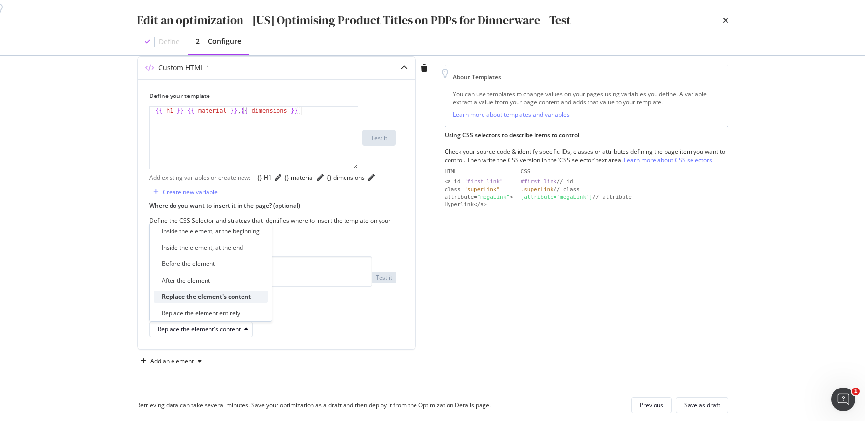
click at [228, 296] on div "Replace the element's content" at bounding box center [206, 297] width 89 height 8
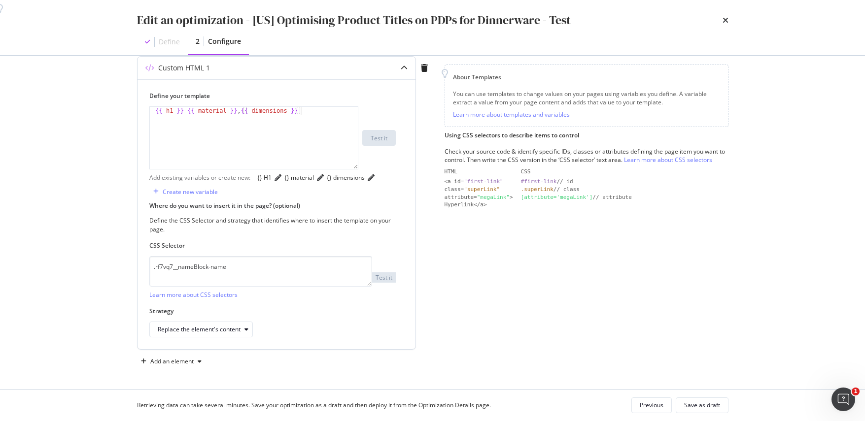
click at [332, 325] on div "Replace the element's content" at bounding box center [272, 330] width 246 height 16
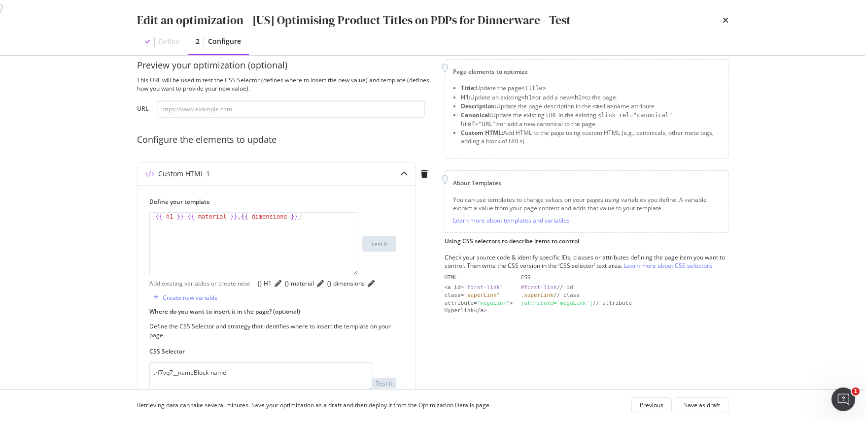
scroll to position [12, 0]
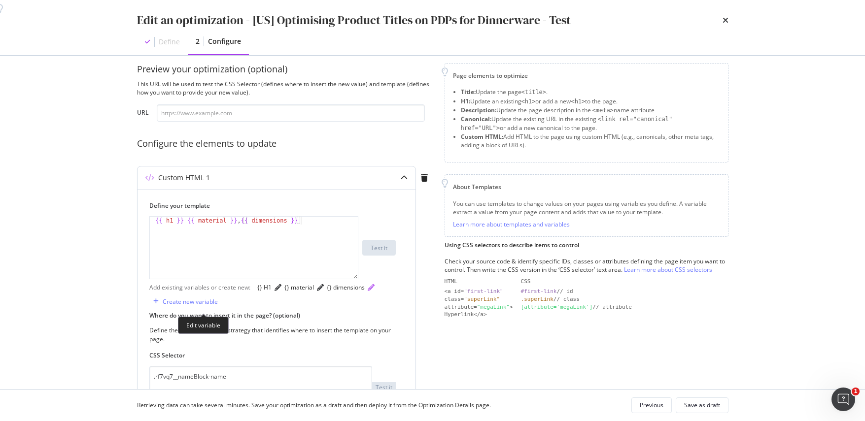
click at [368, 291] on icon "pencil" at bounding box center [371, 287] width 7 height 7
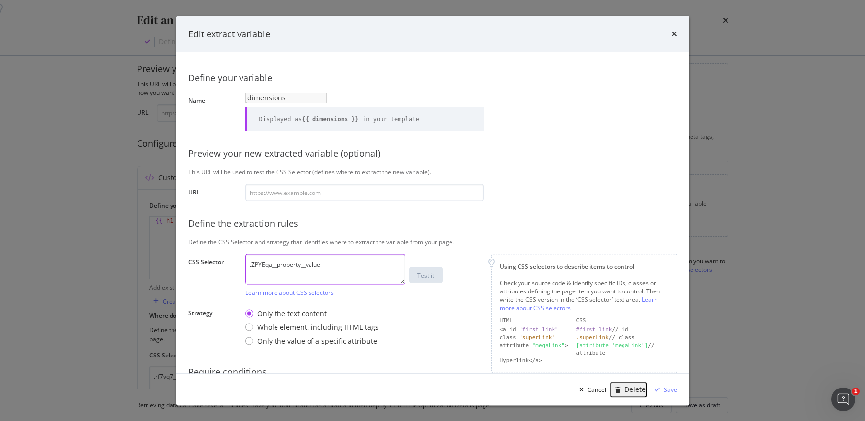
drag, startPoint x: 333, startPoint y: 270, endPoint x: 239, endPoint y: 267, distance: 93.7
click at [239, 267] on div "Define your variable Name dimensions Displayed as {{ dimensions }} in your temp…" at bounding box center [432, 239] width 489 height 351
click at [274, 272] on textarea "modal" at bounding box center [325, 269] width 160 height 31
click at [289, 297] on link "Learn more about CSS selectors" at bounding box center [289, 292] width 88 height 8
click at [305, 266] on textarea "modal" at bounding box center [325, 269] width 160 height 31
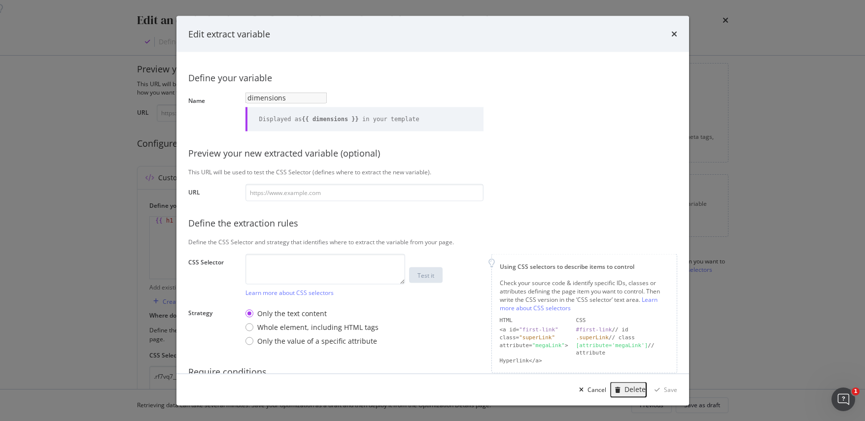
click at [612, 390] on div "Cancel Delete Save" at bounding box center [626, 390] width 102 height 16
click at [606, 392] on div "Cancel" at bounding box center [596, 389] width 19 height 8
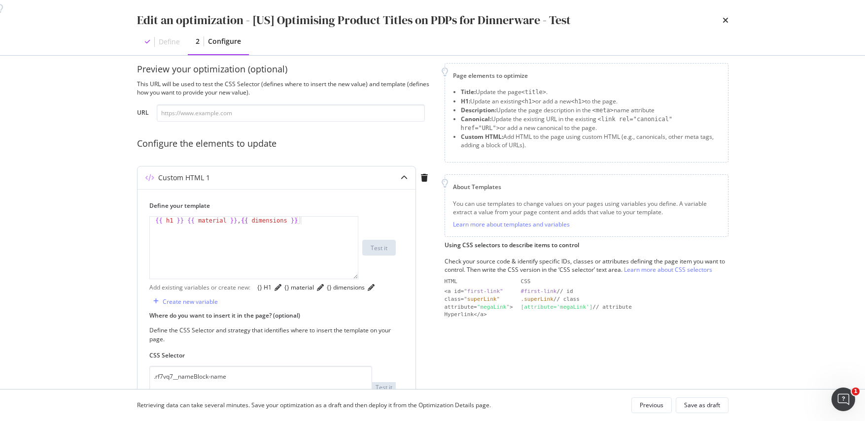
click at [310, 223] on div "{{ h1 }} {{ material }} , {{ dimensions }}" at bounding box center [254, 256] width 208 height 78
type textarea "{{ h1 }} {{ material }}"
click at [697, 407] on div "Save as draft" at bounding box center [702, 405] width 36 height 8
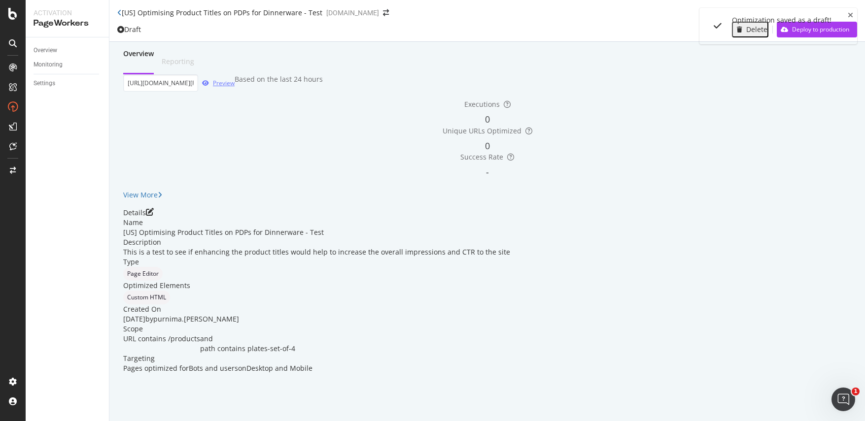
click at [235, 87] on div "Preview" at bounding box center [224, 83] width 22 height 8
click at [154, 216] on icon "pen-to-square" at bounding box center [150, 212] width 8 height 8
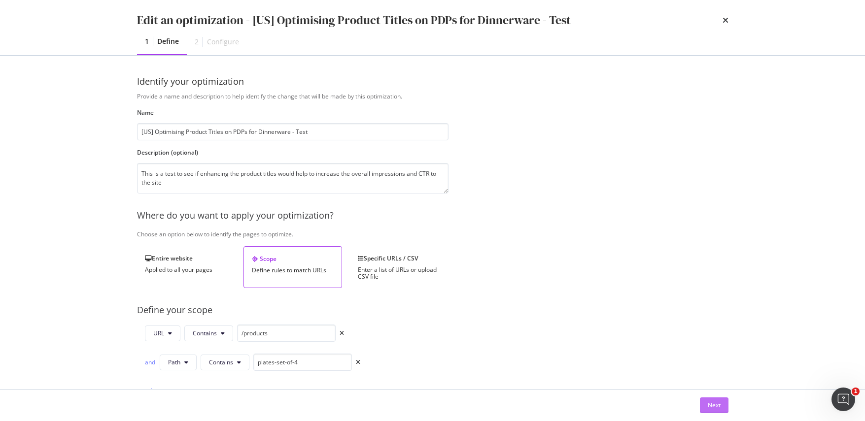
click at [711, 405] on div "Next" at bounding box center [714, 405] width 13 height 8
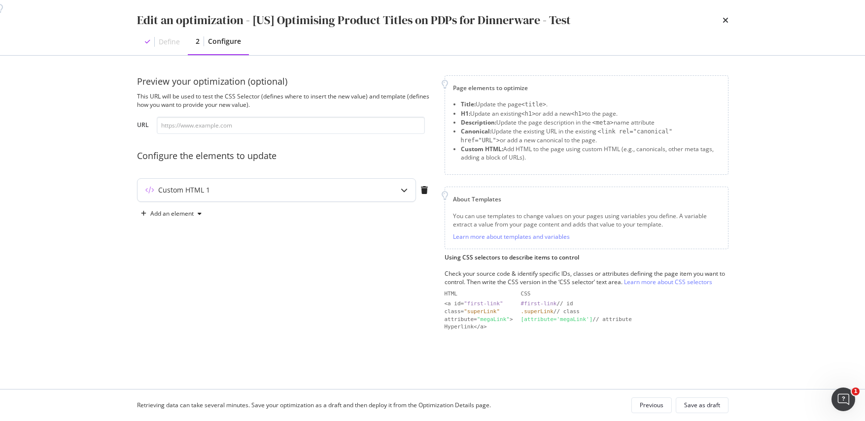
click at [403, 193] on icon "modal" at bounding box center [404, 190] width 7 height 7
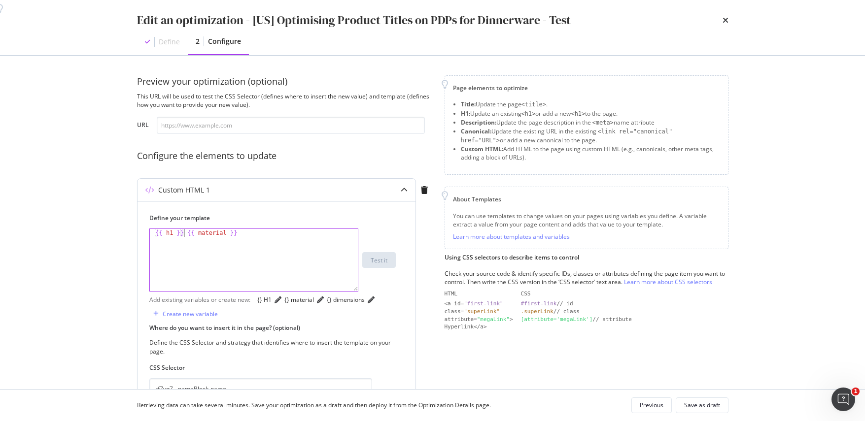
click at [185, 234] on div "{{ h1 }} {{ material }}" at bounding box center [254, 268] width 208 height 78
click at [247, 232] on div "{{ h1 }} , {{ material }}" at bounding box center [254, 268] width 208 height 78
type textarea "{{ h1 }}, {{ material }},"
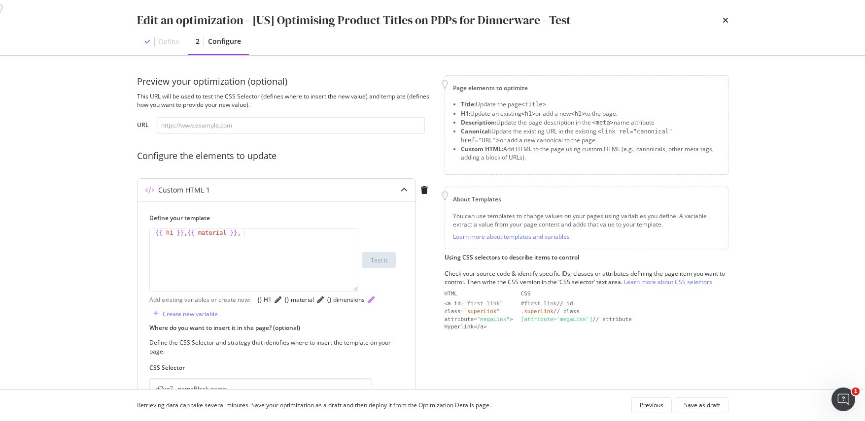
click at [368, 305] on div "modal" at bounding box center [371, 300] width 7 height 10
click at [368, 304] on icon "pencil" at bounding box center [371, 300] width 7 height 7
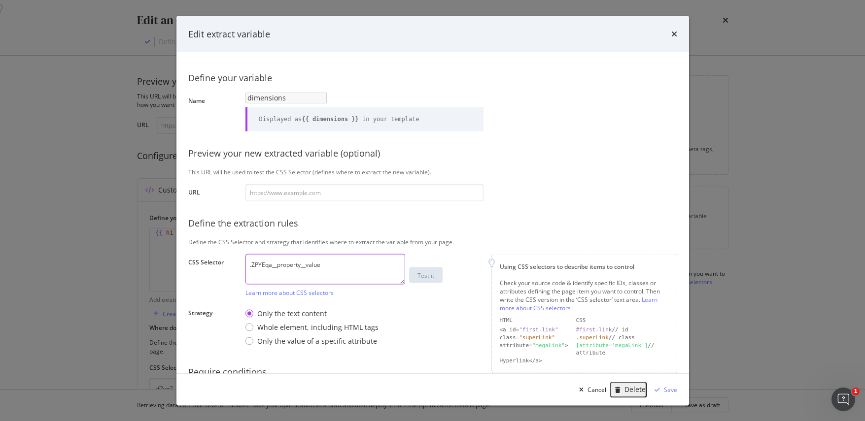
drag, startPoint x: 322, startPoint y: 274, endPoint x: 238, endPoint y: 270, distance: 83.3
click at [239, 270] on div "Define your variable Name dimensions Displayed as {{ dimensions }} in your temp…" at bounding box center [432, 239] width 489 height 351
click at [312, 230] on div "Define the extraction rules" at bounding box center [432, 223] width 489 height 13
click at [251, 345] on div "Only the value of a specific attribute" at bounding box center [249, 341] width 8 height 8
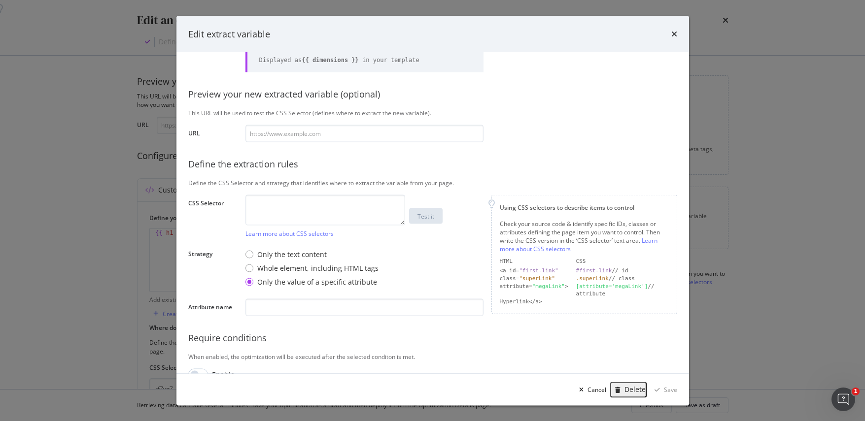
scroll to position [73, 0]
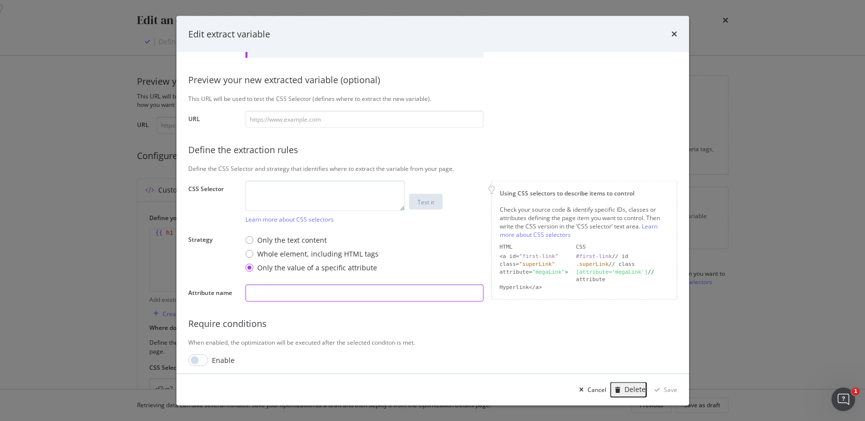
click at [279, 294] on input "modal" at bounding box center [364, 292] width 238 height 17
click at [252, 302] on input "dia" at bounding box center [364, 292] width 238 height 17
type input "Dia"
click at [318, 124] on input "modal" at bounding box center [364, 118] width 238 height 17
paste input "[URL][DOMAIN_NAME][PERSON_NAME]"
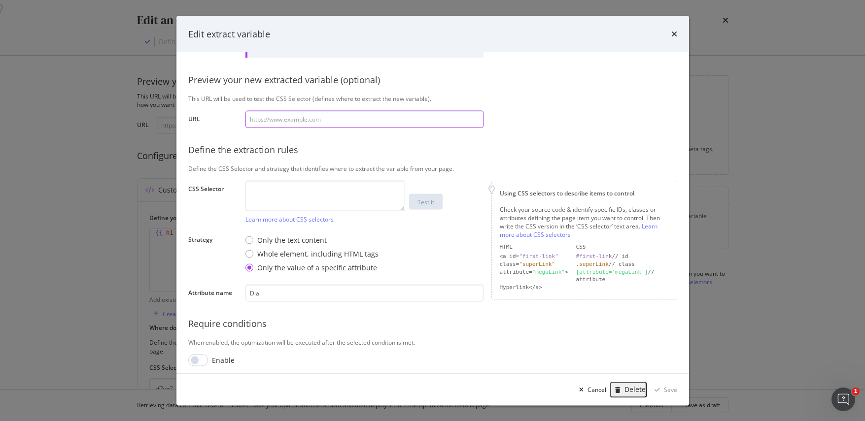
type input "[URL][DOMAIN_NAME][PERSON_NAME]"
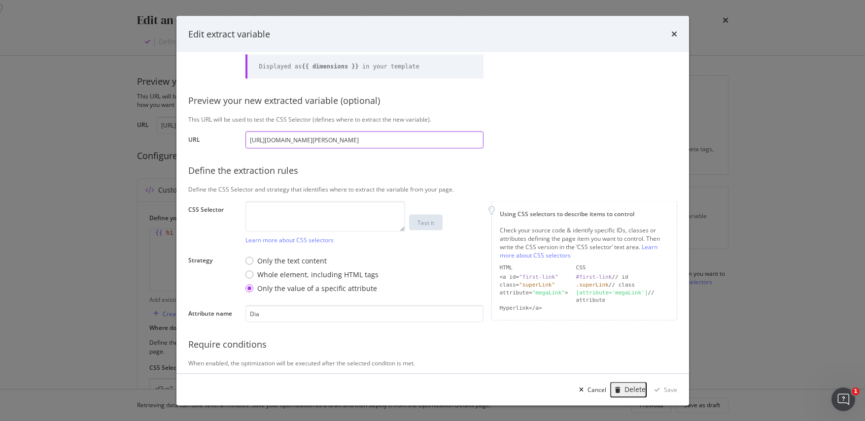
scroll to position [13, 0]
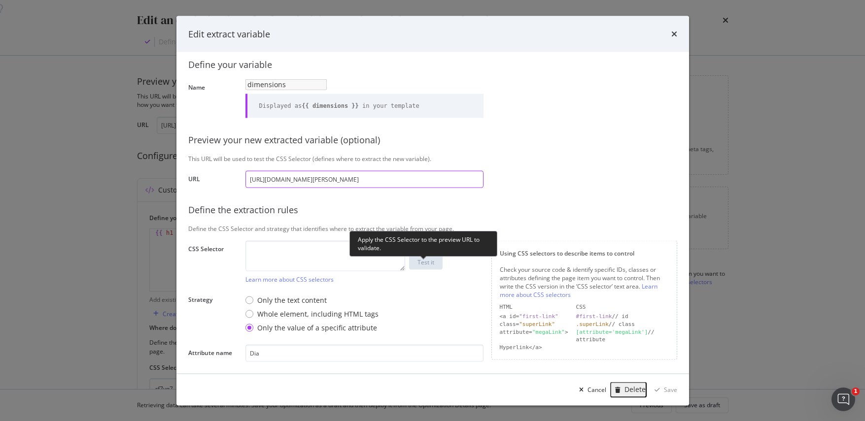
type input "[URL][DOMAIN_NAME][PERSON_NAME]"
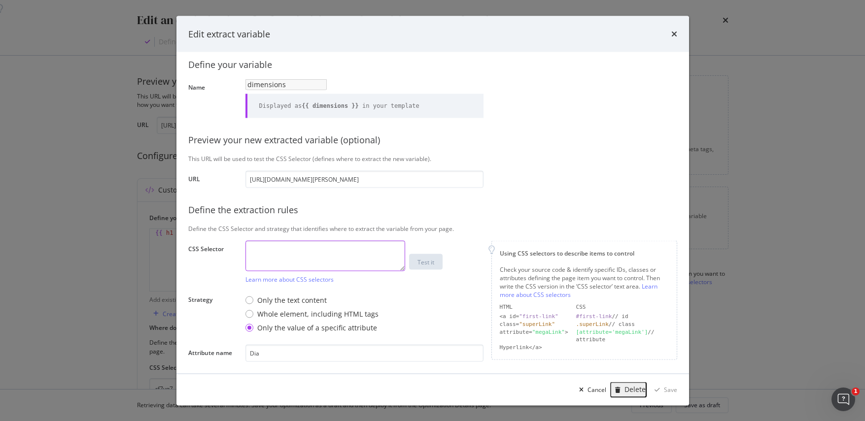
click at [290, 253] on textarea "modal" at bounding box center [325, 255] width 160 height 31
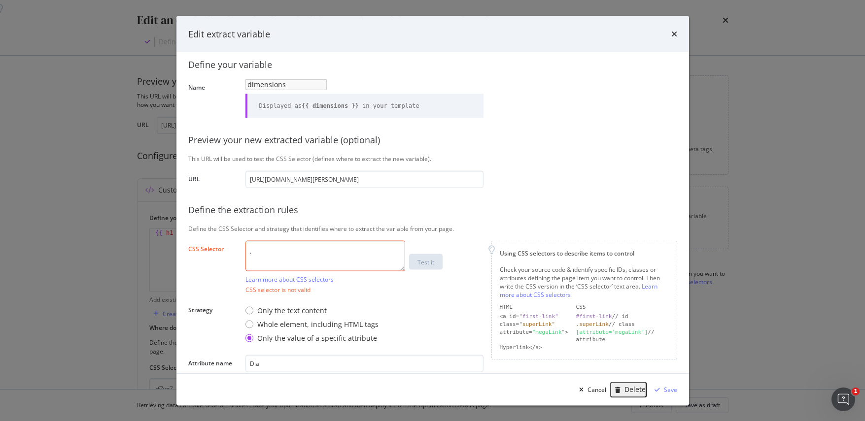
paste textarea "ZPYEqa__property__value"
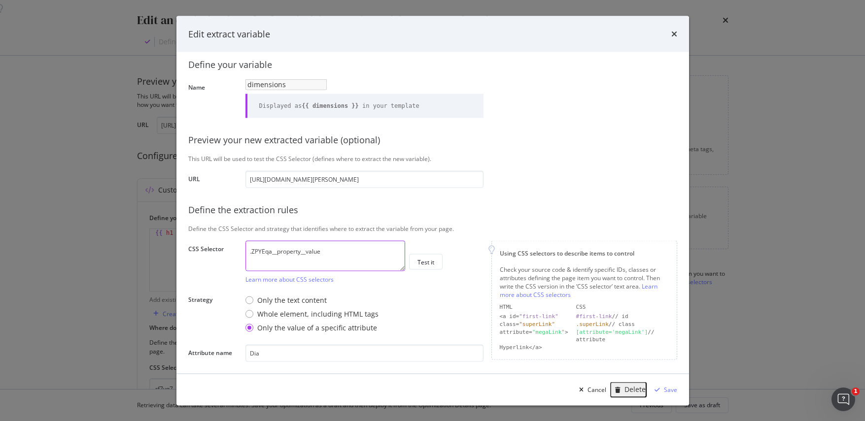
type textarea ".ZPYEqa__property__value"
click at [400, 297] on div "Define your variable Name dimensions Displayed as {{ dimensions }} in your temp…" at bounding box center [432, 239] width 489 height 376
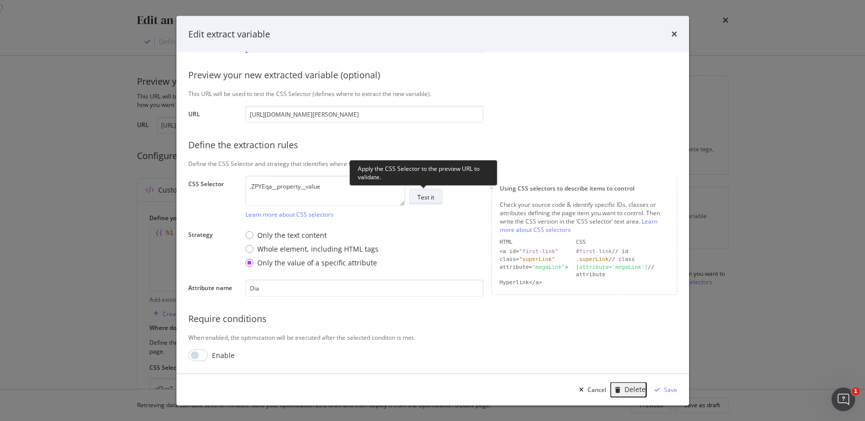
click at [432, 200] on div "Test it" at bounding box center [425, 197] width 17 height 8
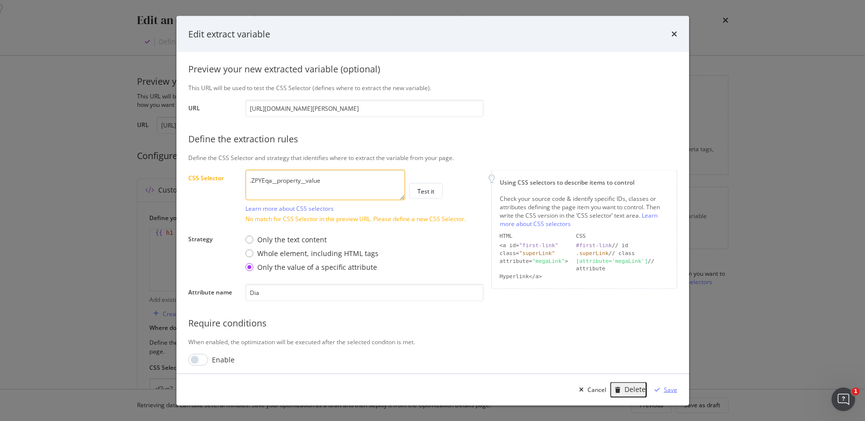
click at [671, 387] on div "Save" at bounding box center [670, 389] width 13 height 8
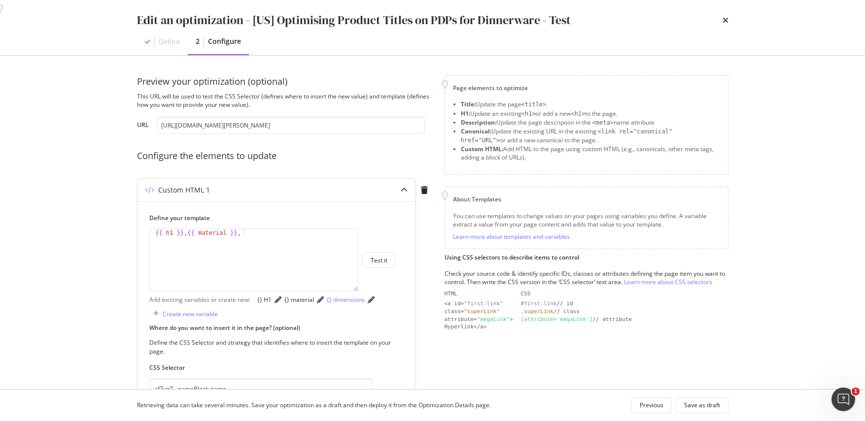
click at [327, 304] on div "{} dimensions" at bounding box center [346, 300] width 38 height 8
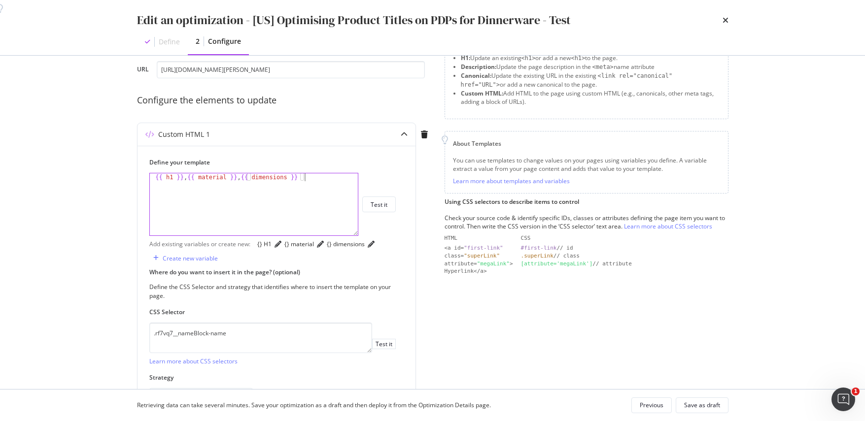
scroll to position [154, 0]
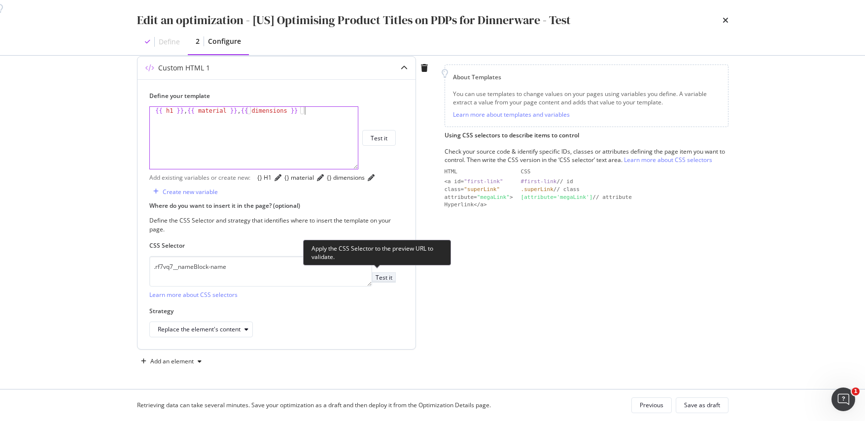
click at [383, 278] on div "Test it" at bounding box center [383, 277] width 17 height 8
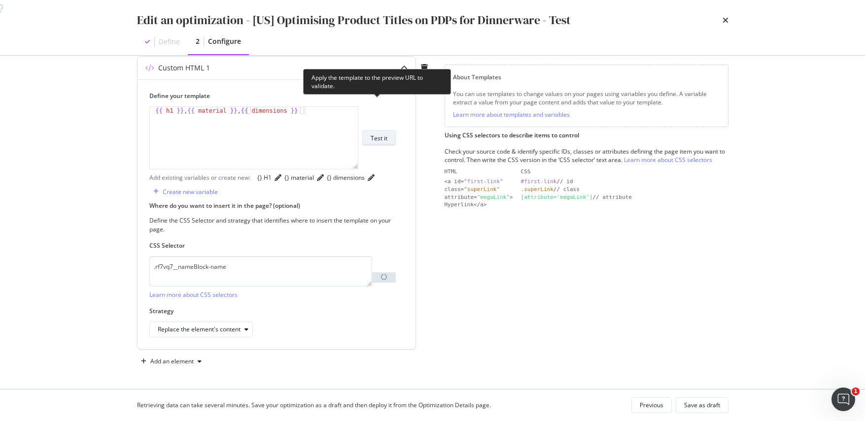
click at [378, 134] on div "Test it" at bounding box center [379, 138] width 17 height 8
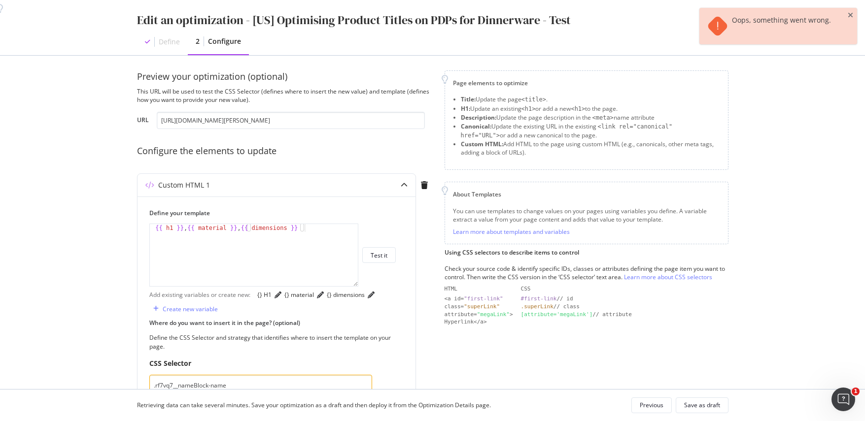
scroll to position [0, 0]
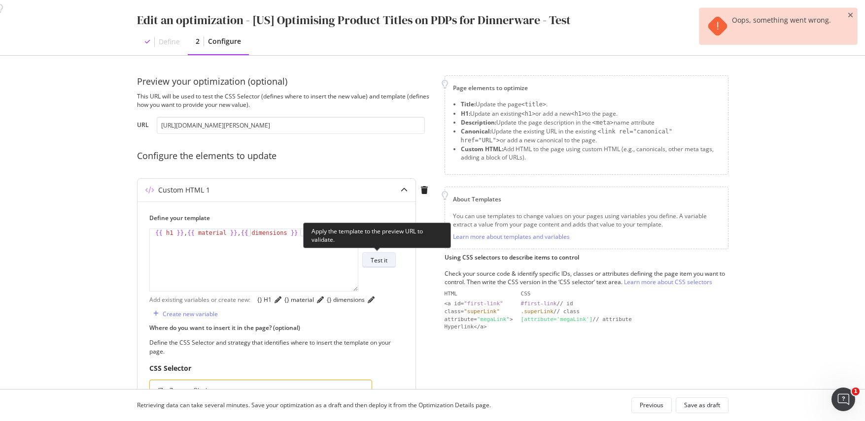
click at [386, 263] on div "Test it" at bounding box center [379, 260] width 17 height 8
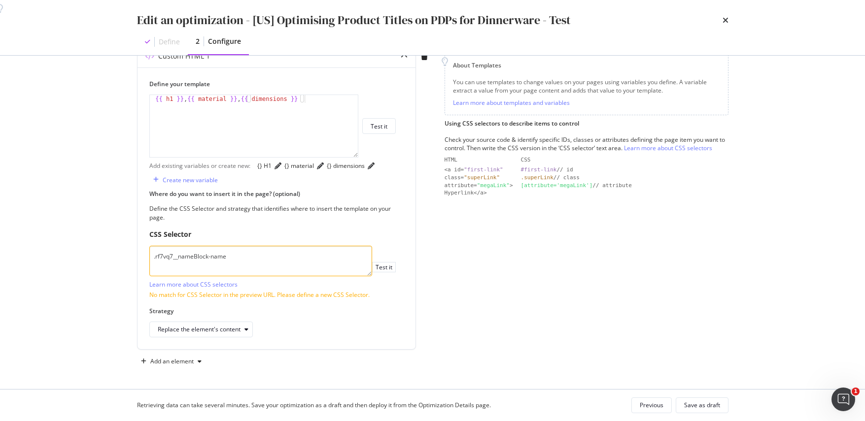
scroll to position [164, 0]
click at [695, 406] on div "Save as draft" at bounding box center [702, 405] width 36 height 8
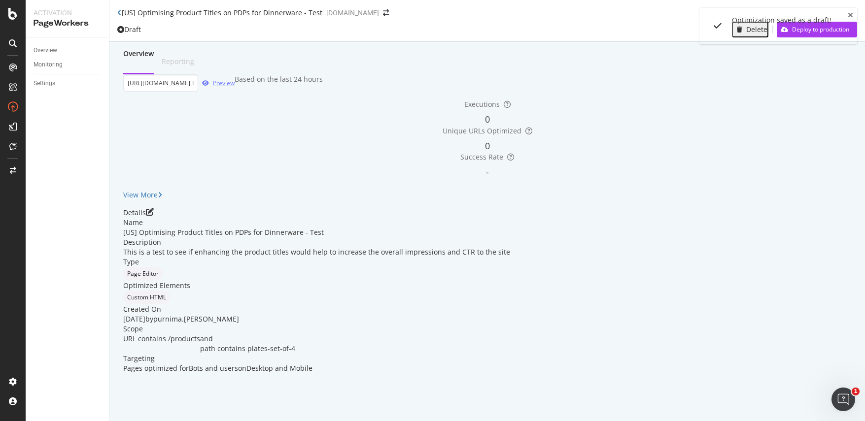
click at [235, 87] on div "Preview" at bounding box center [224, 83] width 22 height 8
click at [154, 216] on icon "pen-to-square" at bounding box center [150, 212] width 8 height 8
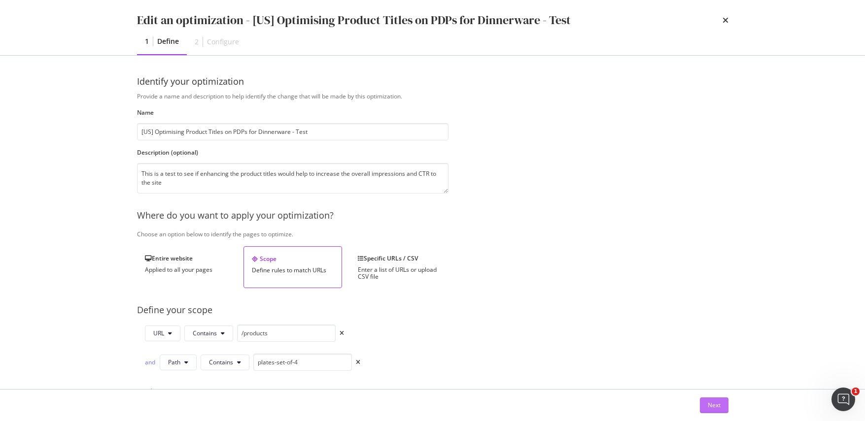
click at [709, 404] on div "Next" at bounding box center [714, 405] width 13 height 8
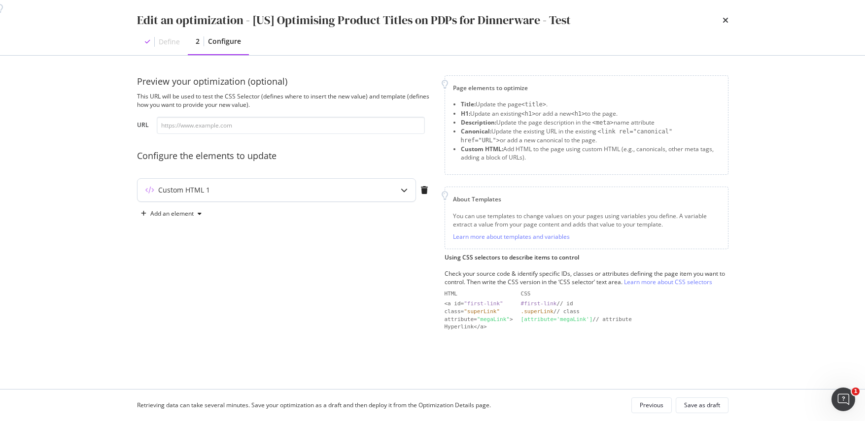
click at [403, 187] on icon "modal" at bounding box center [404, 190] width 7 height 7
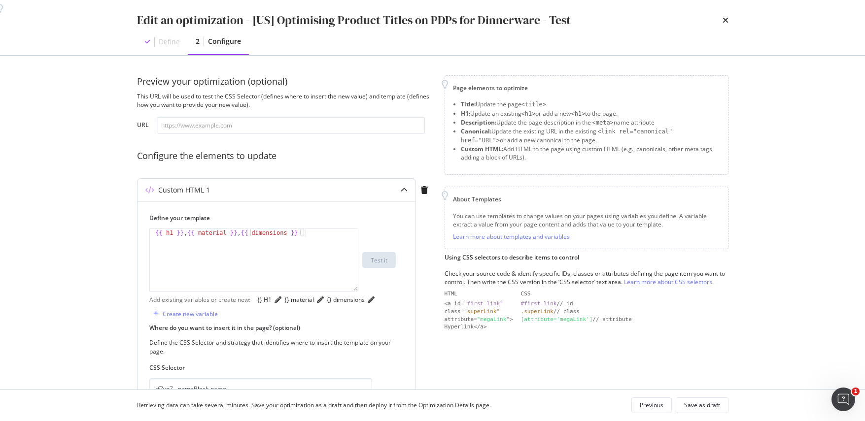
drag, startPoint x: 202, startPoint y: 231, endPoint x: 207, endPoint y: 229, distance: 6.0
click at [202, 231] on div "{{ h1 }} , {{ material }} , {{ dimensions }}" at bounding box center [254, 268] width 208 height 78
click at [322, 229] on div "{{ h1 }} , {{ "," material }} , {{ dimensions }}" at bounding box center [254, 268] width 208 height 78
click at [188, 234] on div "{{ h1 }} , {{ "," material }} , {{ dimensions }}" at bounding box center [254, 268] width 208 height 78
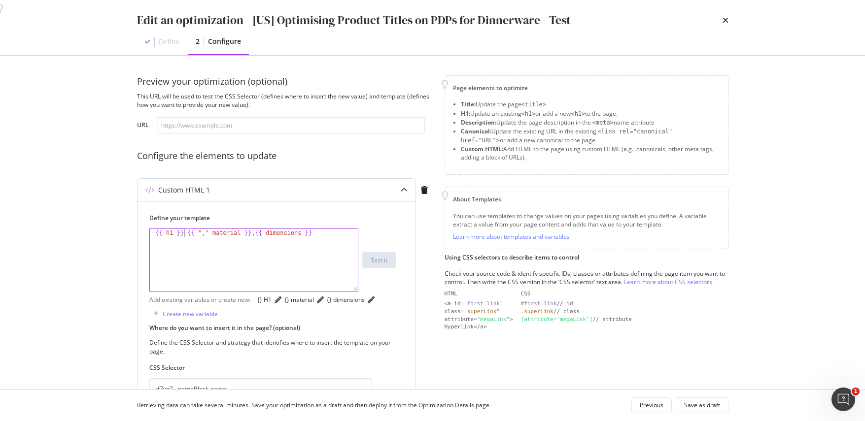
click at [188, 232] on div "{{ h1 }} {{ "," material }} , {{ dimensions }}" at bounding box center [254, 268] width 208 height 78
click at [208, 232] on div "{{ h1 }} {{ "," material }} , {{ dimensions }}" at bounding box center [254, 268] width 208 height 78
drag, startPoint x: 316, startPoint y: 233, endPoint x: 256, endPoint y: 232, distance: 59.6
click at [256, 232] on div "{{ h1 }} {{ "," material }} , {{ dimensions }}" at bounding box center [254, 268] width 208 height 78
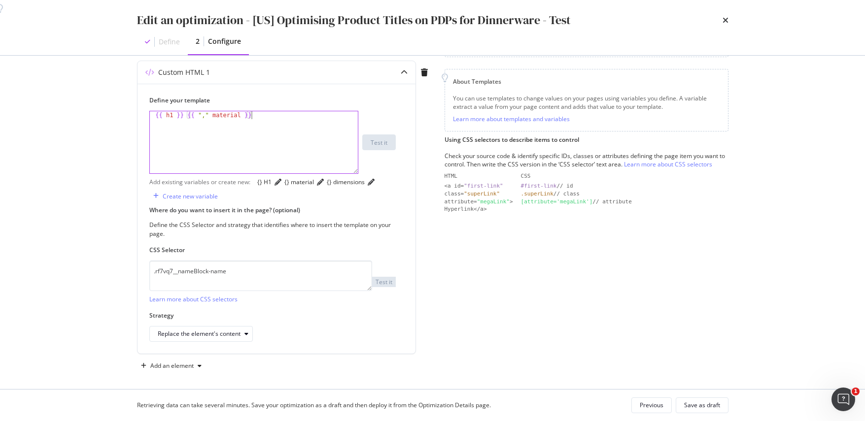
scroll to position [140, 0]
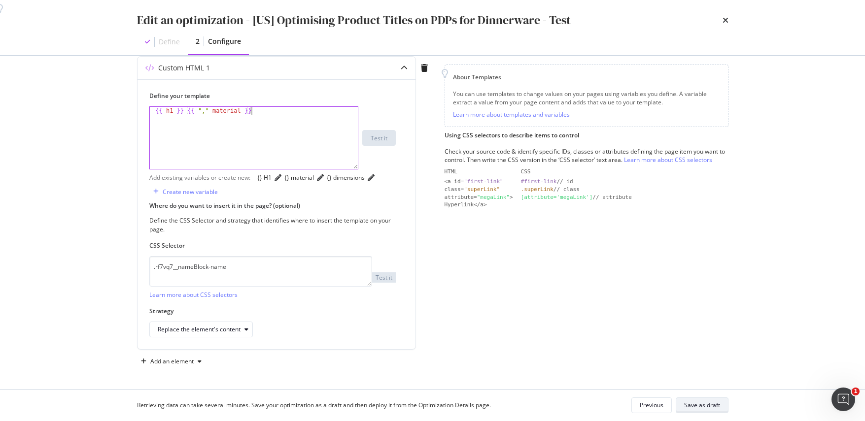
type textarea "{{ h1 }} {{ "," material }}"
click at [686, 404] on div "Save as draft" at bounding box center [702, 405] width 36 height 8
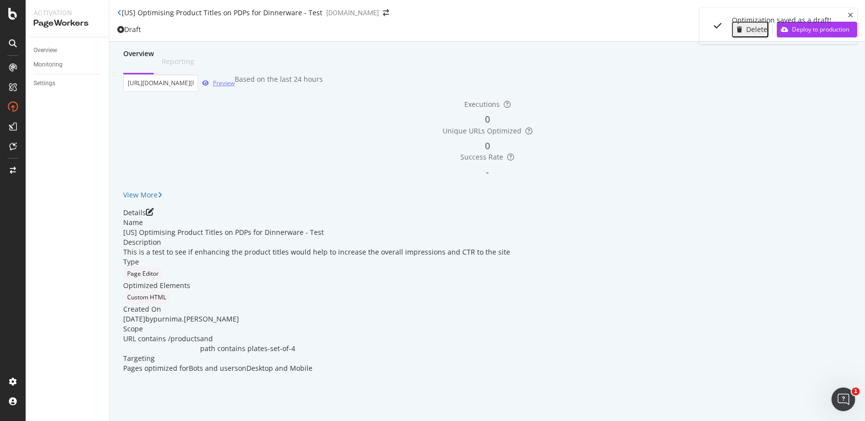
click at [235, 87] on div "Preview" at bounding box center [224, 83] width 22 height 8
click at [154, 216] on icon "pen-to-square" at bounding box center [150, 212] width 8 height 8
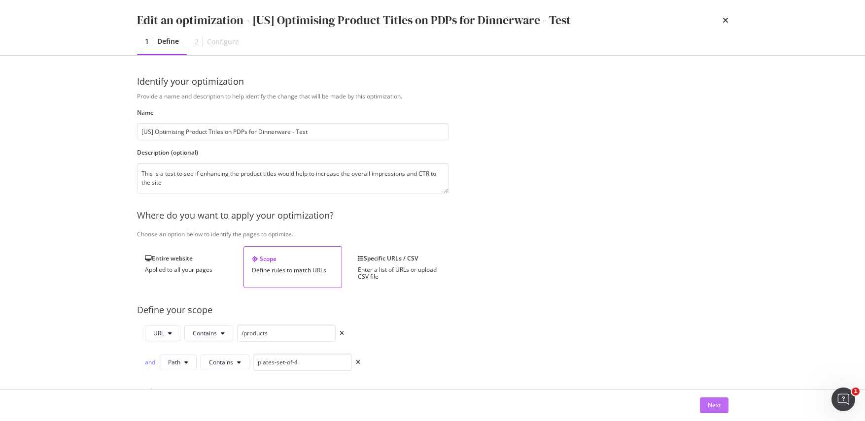
click at [700, 401] on button "Next" at bounding box center [714, 406] width 29 height 16
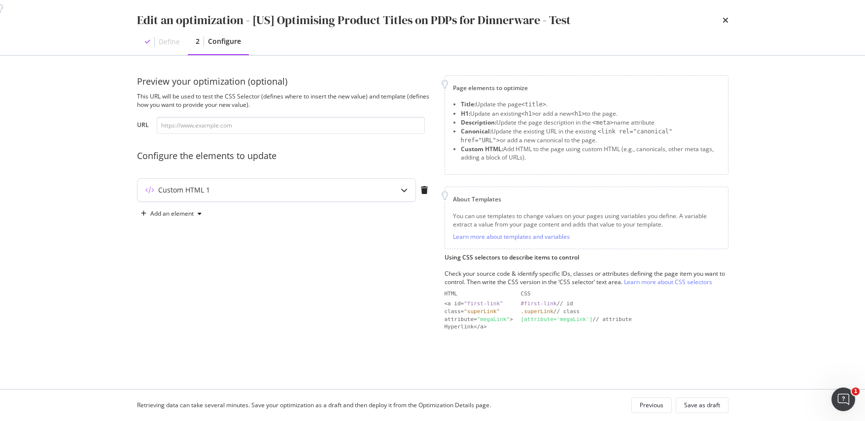
click at [404, 192] on icon "modal" at bounding box center [404, 190] width 7 height 7
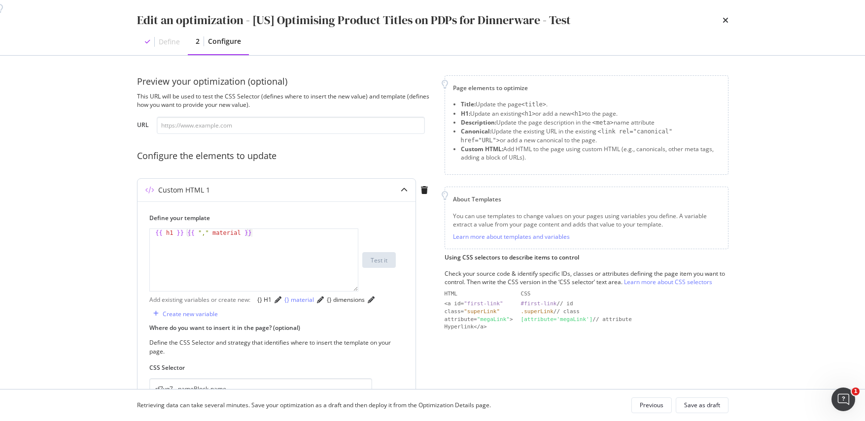
click at [314, 304] on div "{} material" at bounding box center [299, 300] width 30 height 8
type textarea "{{ h1 }} {{ "," material }} {{"
drag, startPoint x: 283, startPoint y: 233, endPoint x: 103, endPoint y: 231, distance: 179.9
click at [103, 231] on div "Edit an optimization - [US] Optimising Product Titles on PDPs for Dinnerware - …" at bounding box center [432, 210] width 865 height 421
click at [263, 304] on div "{} H1" at bounding box center [264, 300] width 14 height 8
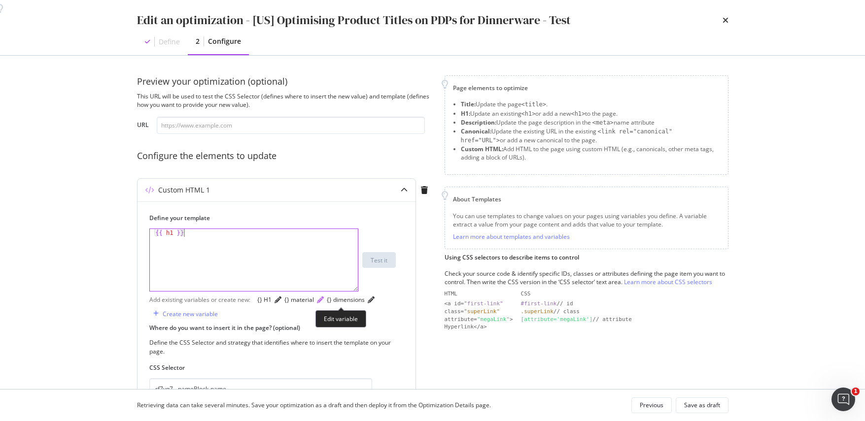
click at [324, 304] on icon "pencil" at bounding box center [320, 300] width 7 height 7
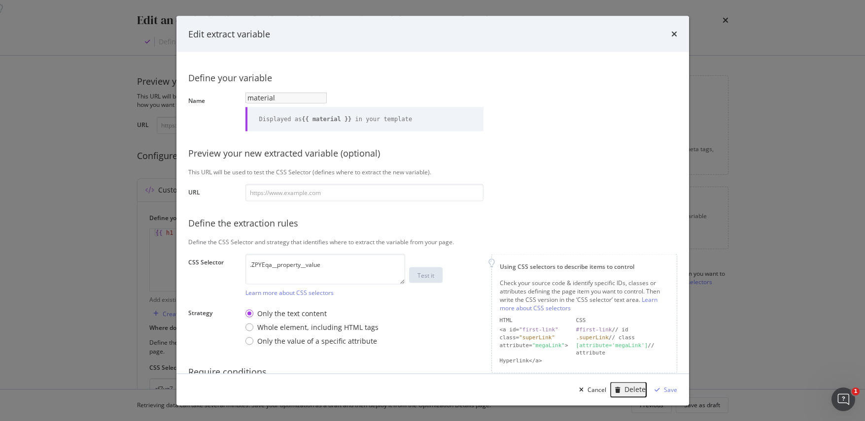
scroll to position [59, 0]
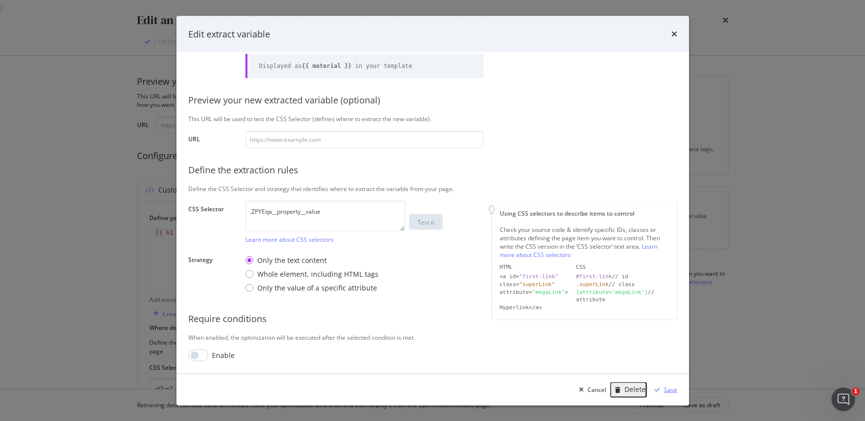
click at [664, 386] on div "Save" at bounding box center [670, 389] width 13 height 8
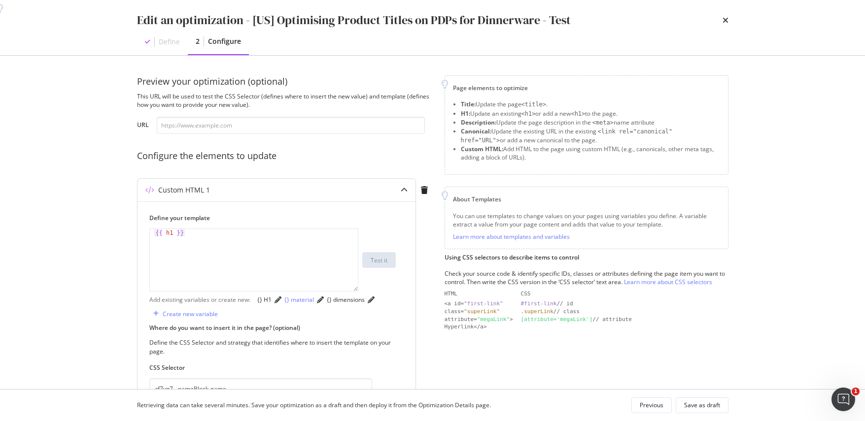
click at [312, 302] on div "{} material" at bounding box center [299, 300] width 30 height 8
click at [197, 232] on div "{{ h1 }} {{ material }}" at bounding box center [254, 268] width 208 height 78
type textarea "{{ h1 }} {{ "," material }}"
click at [362, 347] on div "Where do you want to insert it in the page? (optional) Define the CSS Selector …" at bounding box center [276, 392] width 254 height 136
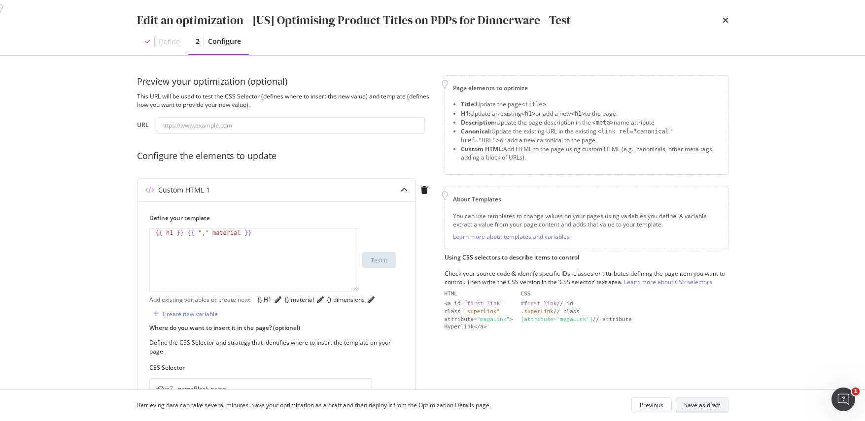
click at [688, 400] on div "Save as draft" at bounding box center [702, 406] width 36 height 14
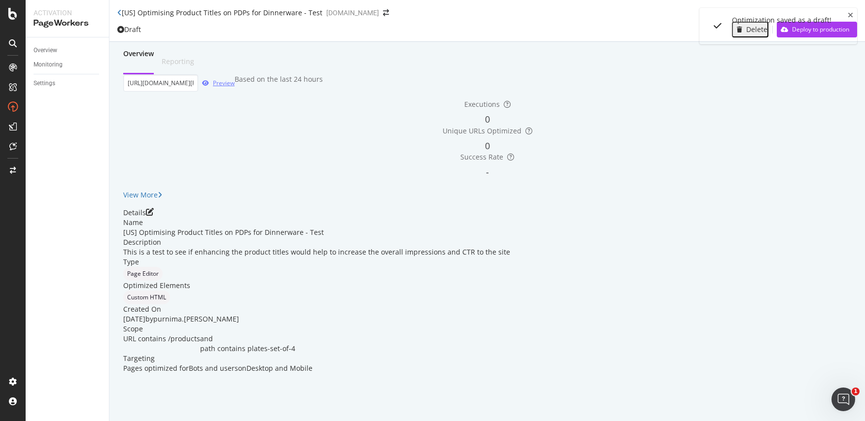
click at [235, 87] on div "Preview" at bounding box center [224, 83] width 22 height 8
click at [154, 216] on icon "pen-to-square" at bounding box center [150, 212] width 8 height 8
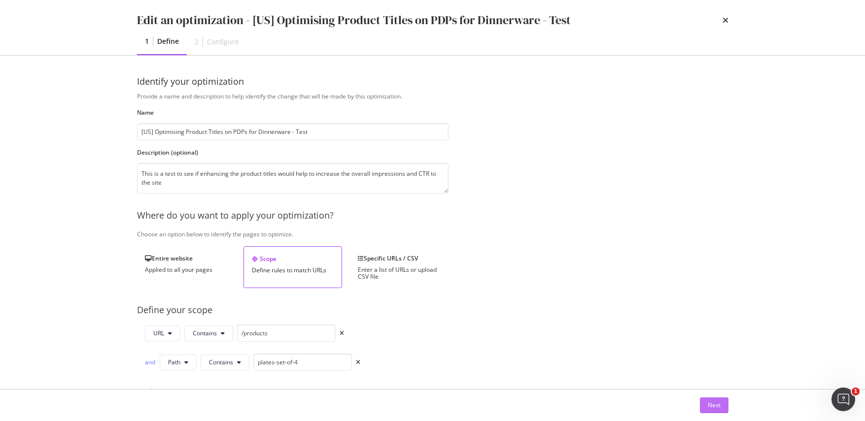
click at [699, 407] on div "Next" at bounding box center [432, 406] width 591 height 16
click at [711, 406] on div "Next" at bounding box center [714, 405] width 13 height 8
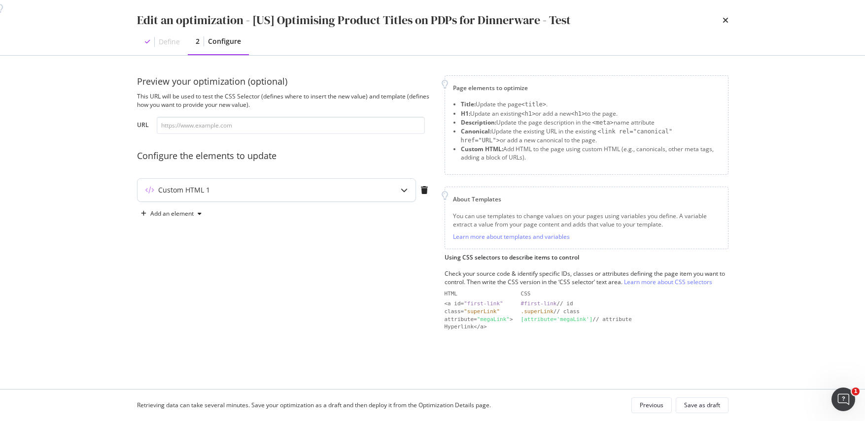
click at [401, 190] on icon "modal" at bounding box center [404, 190] width 7 height 7
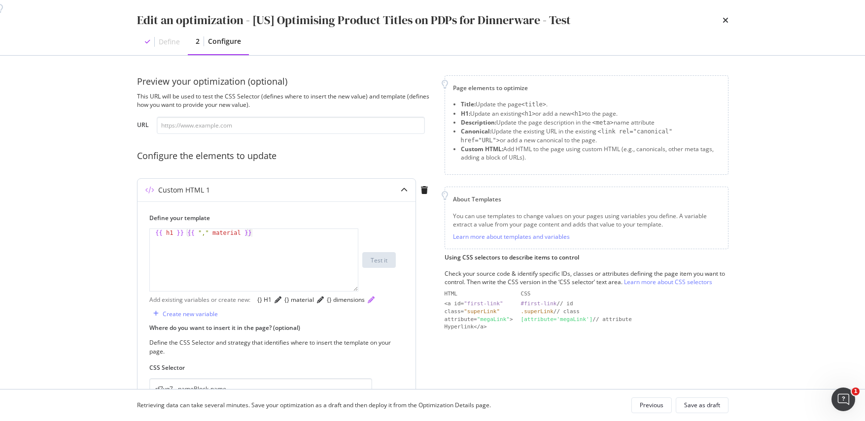
click at [368, 304] on icon "pencil" at bounding box center [371, 300] width 7 height 7
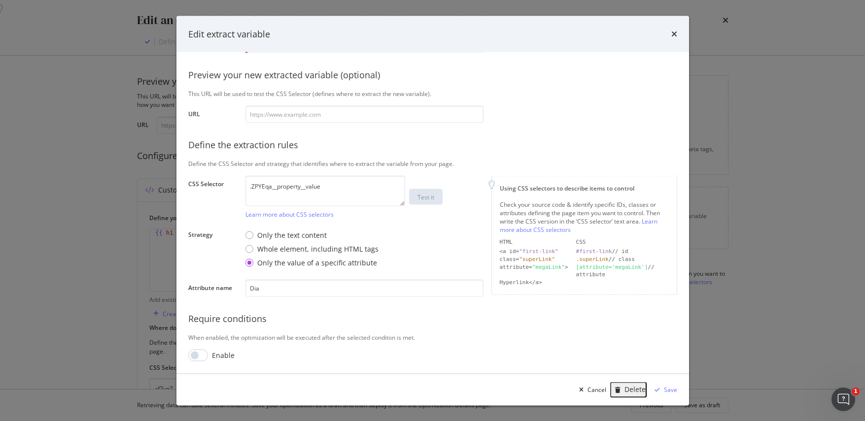
scroll to position [84, 0]
click at [624, 388] on div "modal" at bounding box center [617, 390] width 13 height 6
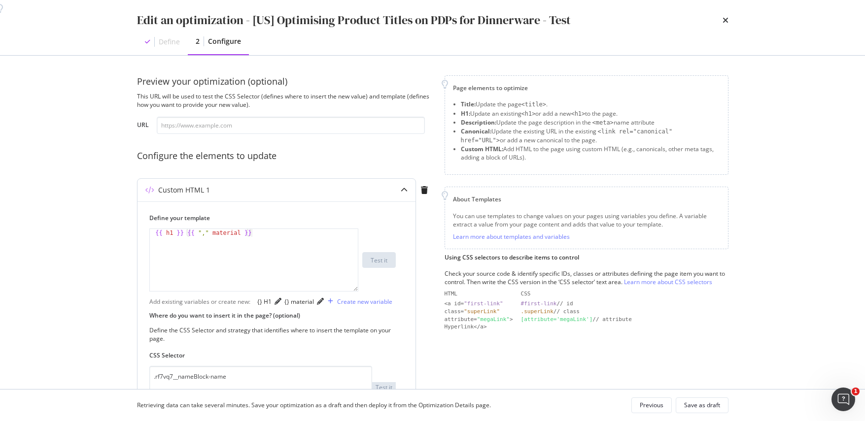
click at [372, 309] on div "Add existing variables or create new: {} H1 {} material Create new variable" at bounding box center [276, 302] width 254 height 16
click at [241, 234] on div "{{ h1 }} {{ "," material }}" at bounding box center [254, 268] width 208 height 78
click at [415, 240] on div "Define your template {{ h1 }} {{ "," material}} {{ h1 }} {{ "," material }} XXX…" at bounding box center [276, 331] width 278 height 258
click at [211, 232] on div "{{ h1 }} {{ "," material }}" at bounding box center [254, 268] width 208 height 78
type textarea "{{ h1 }} {{material}}"
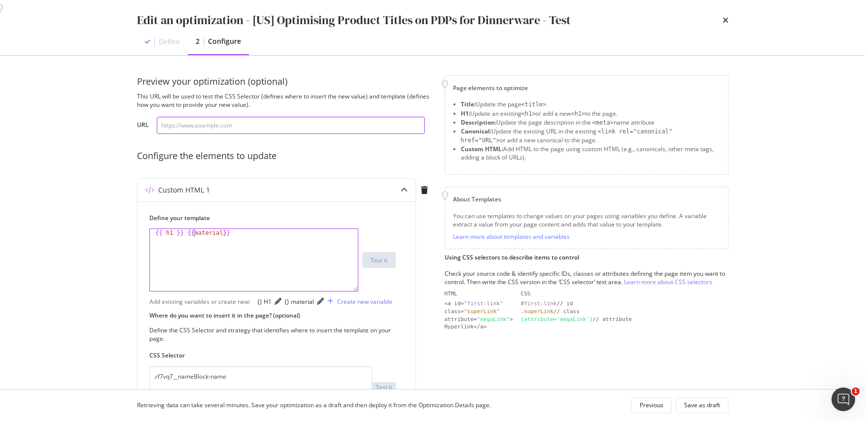
click at [230, 118] on input "modal" at bounding box center [291, 125] width 268 height 17
paste input "[URL][DOMAIN_NAME][PERSON_NAME]"
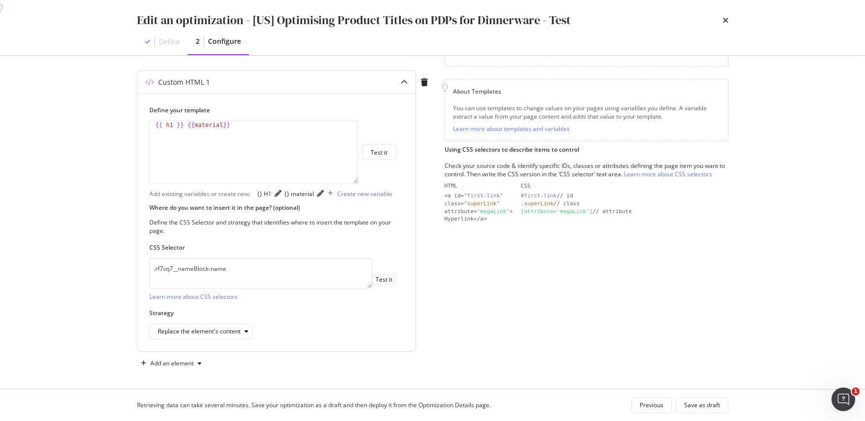
scroll to position [109, 0]
type input "[URL][DOMAIN_NAME][PERSON_NAME]"
click at [383, 154] on div "Test it" at bounding box center [379, 151] width 17 height 8
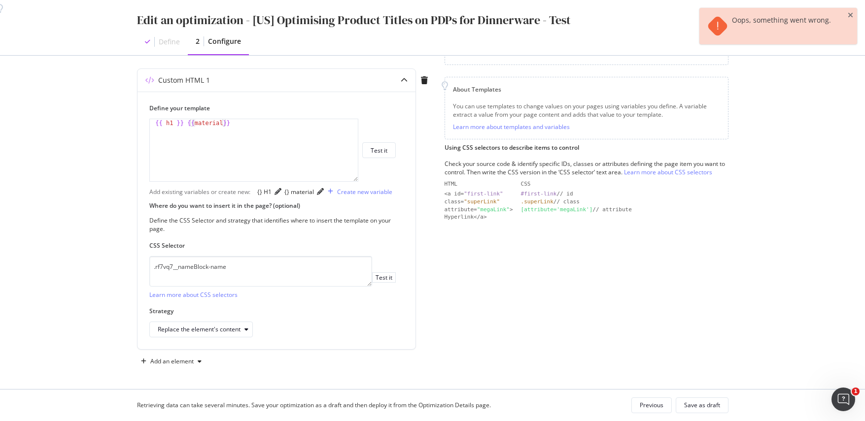
click at [809, 336] on div "Edit an optimization - [US] Optimising Product Titles on PDPs for Dinnerware - …" at bounding box center [432, 210] width 865 height 421
click at [710, 410] on div "Save as draft" at bounding box center [702, 406] width 36 height 14
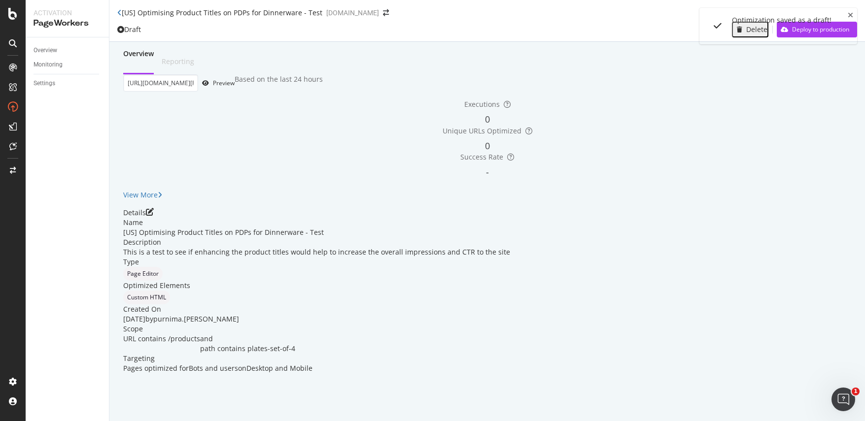
click at [847, 14] on icon "close toast" at bounding box center [849, 15] width 5 height 7
click at [235, 87] on div "Preview" at bounding box center [224, 83] width 22 height 8
click at [154, 216] on icon "pen-to-square" at bounding box center [150, 212] width 8 height 8
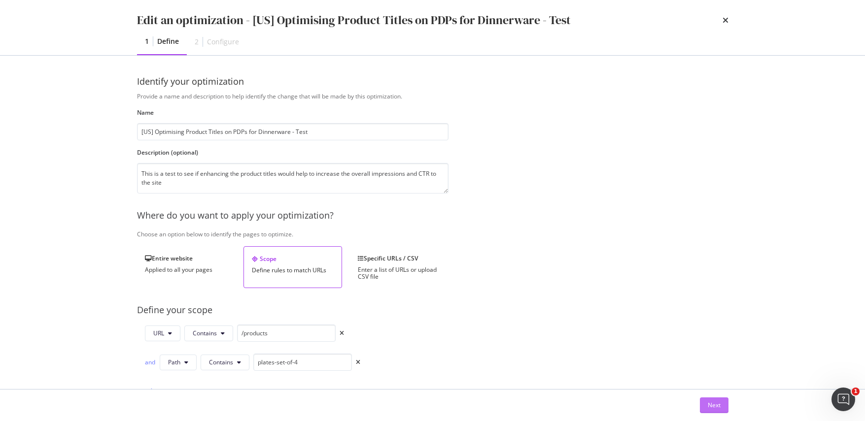
click at [712, 407] on div "Next" at bounding box center [714, 405] width 13 height 8
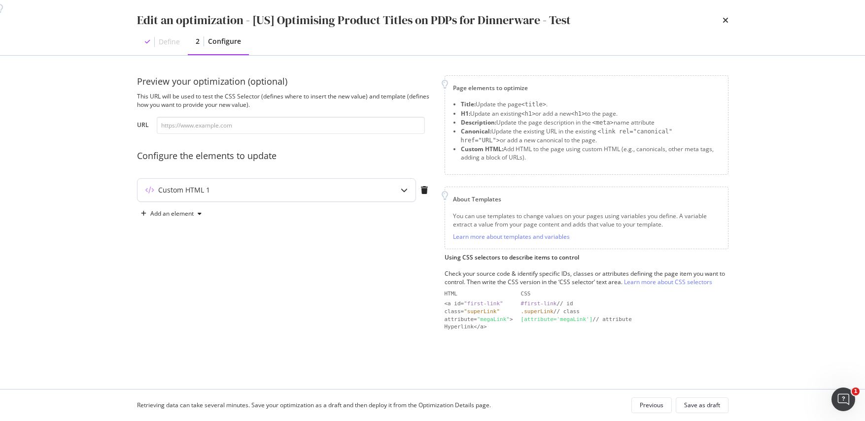
click at [402, 189] on icon "modal" at bounding box center [404, 190] width 7 height 7
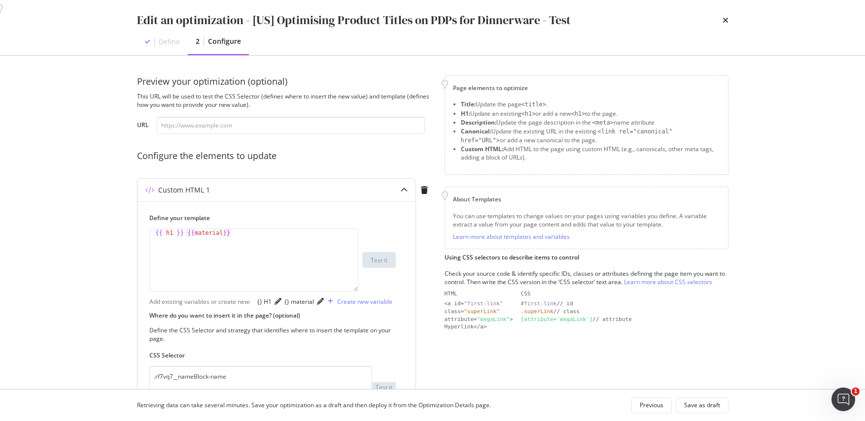
click at [194, 233] on div "{{ h1 }} {{ material }}" at bounding box center [254, 268] width 208 height 78
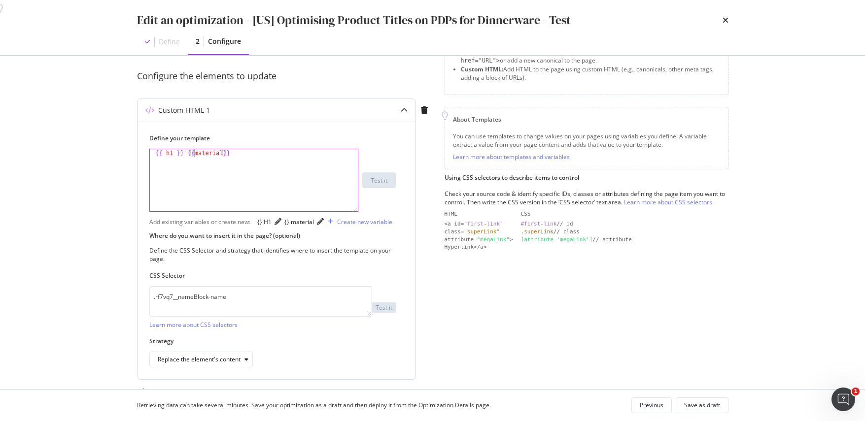
scroll to position [51, 0]
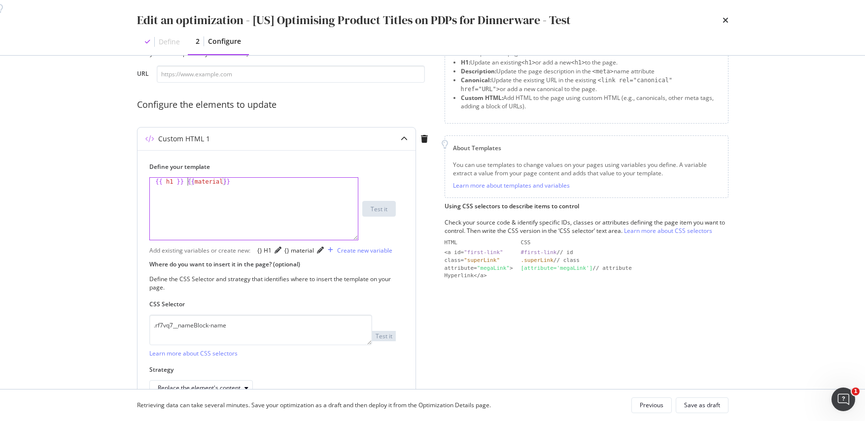
click at [185, 181] on div "{{ h1 }} {{ material }}" at bounding box center [254, 217] width 208 height 78
drag, startPoint x: 194, startPoint y: 182, endPoint x: 187, endPoint y: 180, distance: 6.6
click at [187, 180] on div "{{ h1 }} {{ material }}" at bounding box center [254, 217] width 208 height 78
click at [183, 182] on div "{{ h1 }} {{ material }}" at bounding box center [254, 217] width 208 height 78
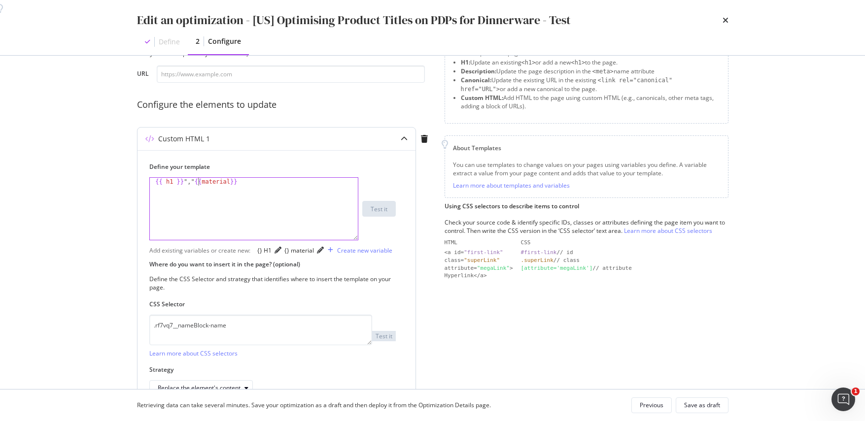
click at [317, 246] on div "{} material" at bounding box center [298, 250] width 35 height 10
click at [199, 181] on div "{{ h1 }} "," {{ material }}" at bounding box center [254, 217] width 208 height 78
click at [187, 181] on div "{{ h1 }} ","} {{ material }}" at bounding box center [254, 217] width 208 height 78
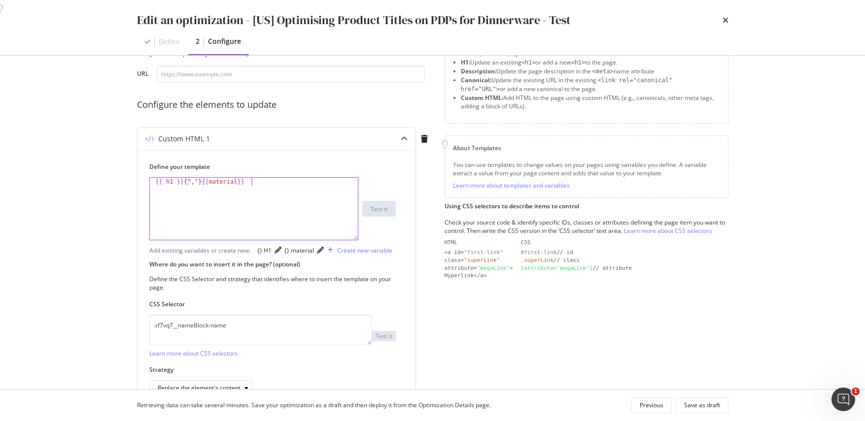
click at [208, 211] on div "{{ h1 }} {","} {{ material }}" at bounding box center [254, 217] width 208 height 78
click at [189, 181] on div "{{ h1 }} {","} {{ material }}" at bounding box center [254, 217] width 208 height 78
click at [207, 181] on div "{{ h1 }} {{ "," } {{ material }}" at bounding box center [254, 217] width 208 height 78
type textarea "{{ h1 }} {{","}} {{material}}"
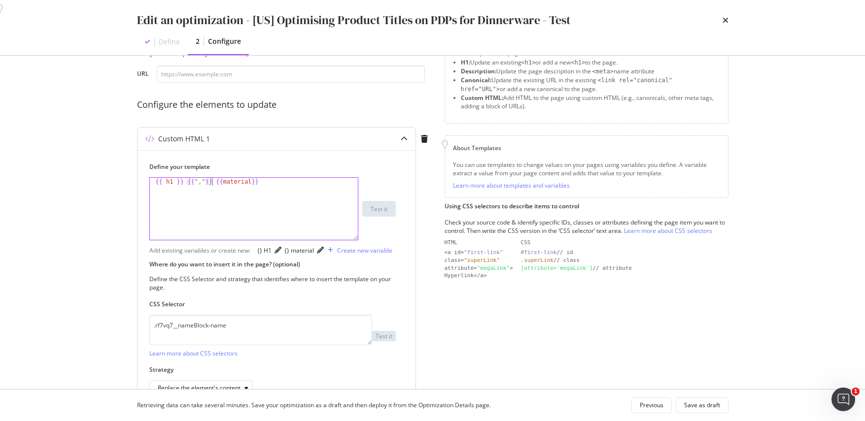
click at [404, 287] on div "Define your template {{ h1 }} {{","}} {{material}} 1 {{ h1 }} {{ "," }} {{ mate…" at bounding box center [276, 279] width 278 height 258
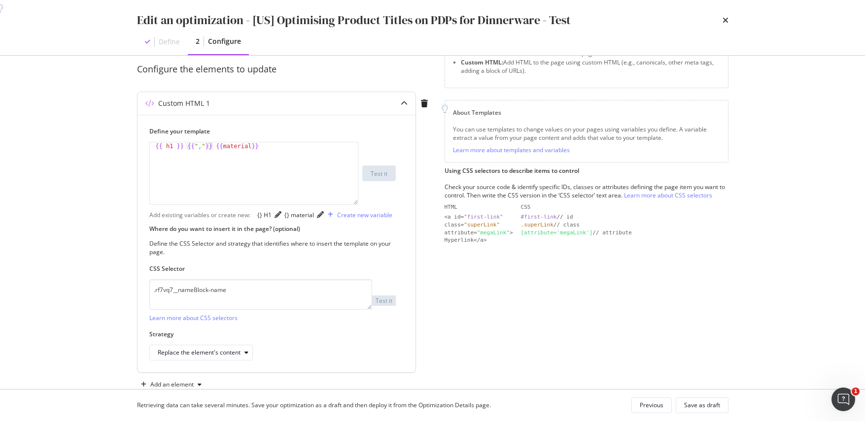
scroll to position [136, 0]
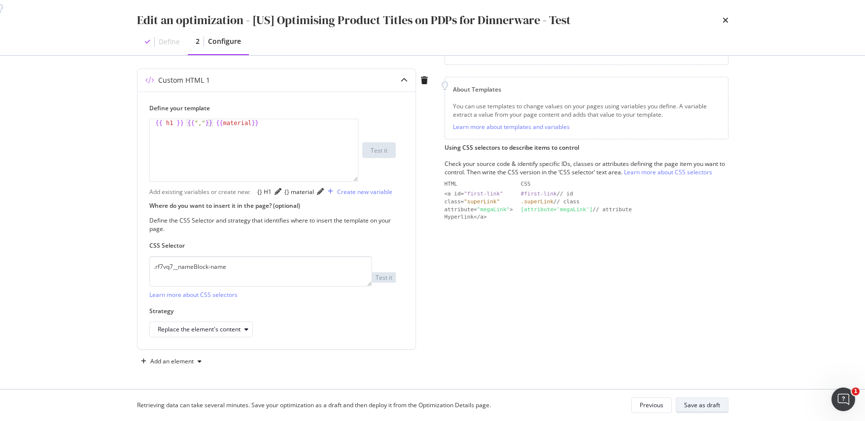
click at [690, 405] on div "Save as draft" at bounding box center [702, 405] width 36 height 8
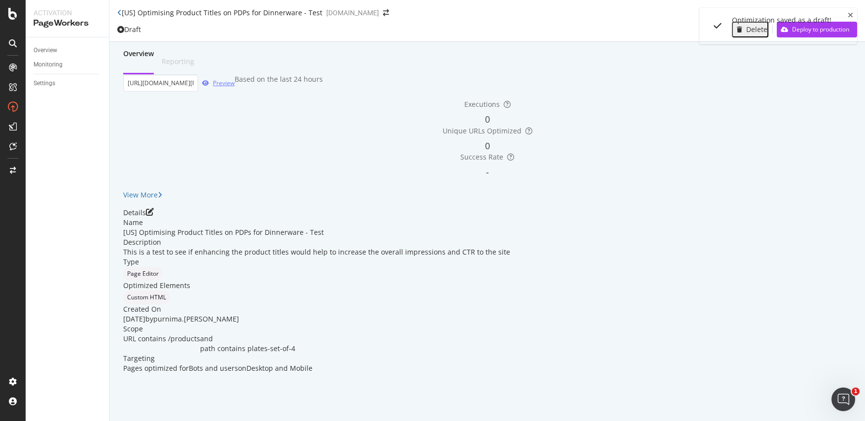
click at [235, 87] on div "Preview" at bounding box center [224, 83] width 22 height 8
click at [154, 216] on icon "pen-to-square" at bounding box center [150, 212] width 8 height 8
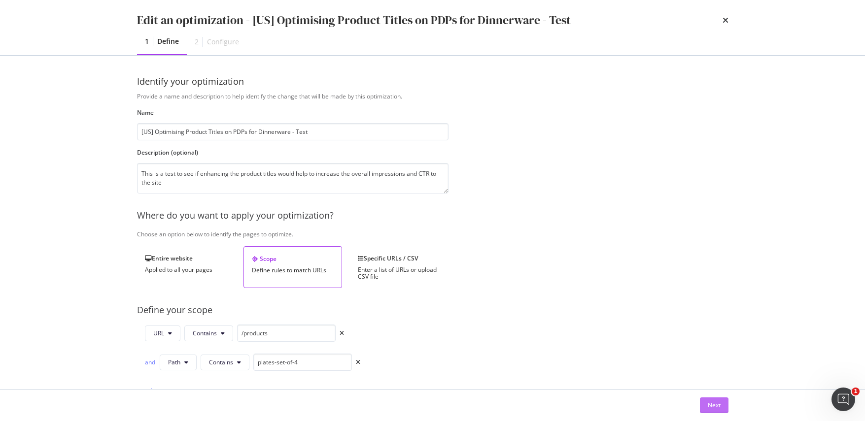
click at [713, 413] on button "Next" at bounding box center [714, 406] width 29 height 16
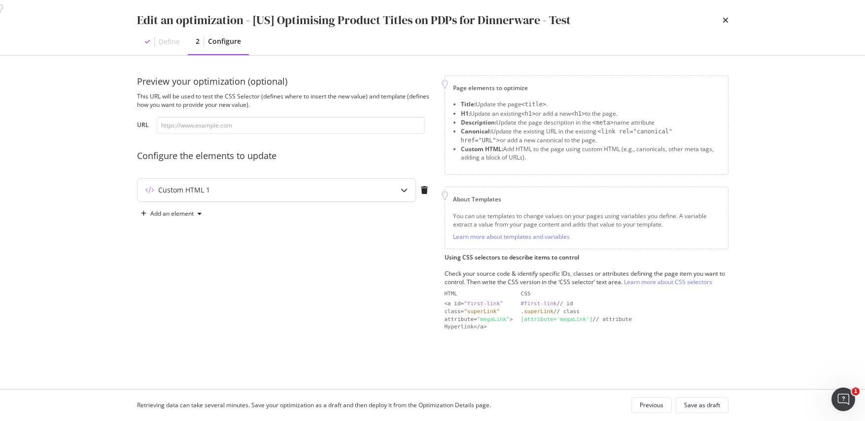
click at [242, 191] on div "Custom HTML 1" at bounding box center [256, 190] width 239 height 10
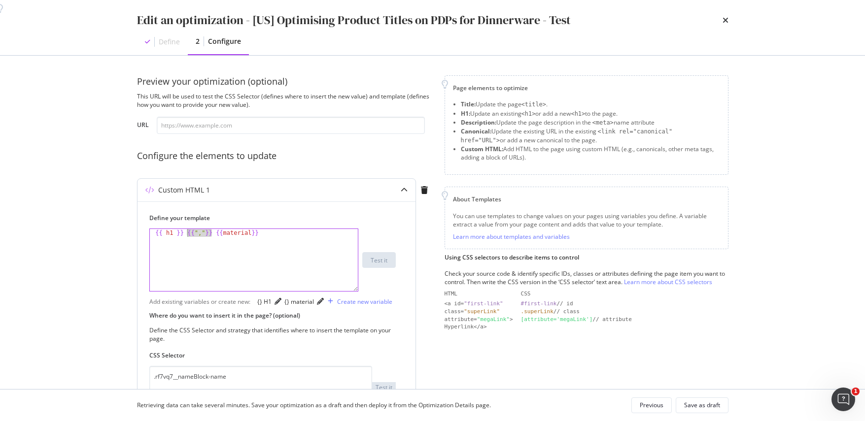
drag, startPoint x: 213, startPoint y: 232, endPoint x: 187, endPoint y: 231, distance: 26.6
click at [187, 231] on div "{{ h1 }} {{ "," }} {{ material }}" at bounding box center [254, 268] width 208 height 78
type textarea "{{ h1 }} {{material}}"
click at [195, 230] on div "{{ h1 }} {{ material }}" at bounding box center [254, 268] width 208 height 78
drag, startPoint x: 236, startPoint y: 232, endPoint x: 131, endPoint y: 222, distance: 105.4
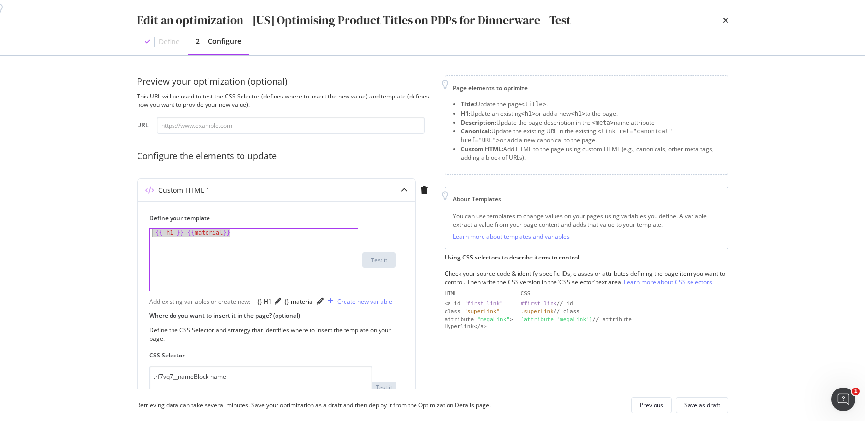
click at [131, 224] on div "Preview your optimization (optional) This URL will be used to test the CSS Sele…" at bounding box center [432, 223] width 631 height 334
click at [265, 305] on div "{} H1" at bounding box center [264, 302] width 14 height 8
click at [310, 304] on div "{} material" at bounding box center [299, 302] width 30 height 8
click at [197, 232] on div "{{ h1 }} {{ material }}" at bounding box center [254, 268] width 208 height 78
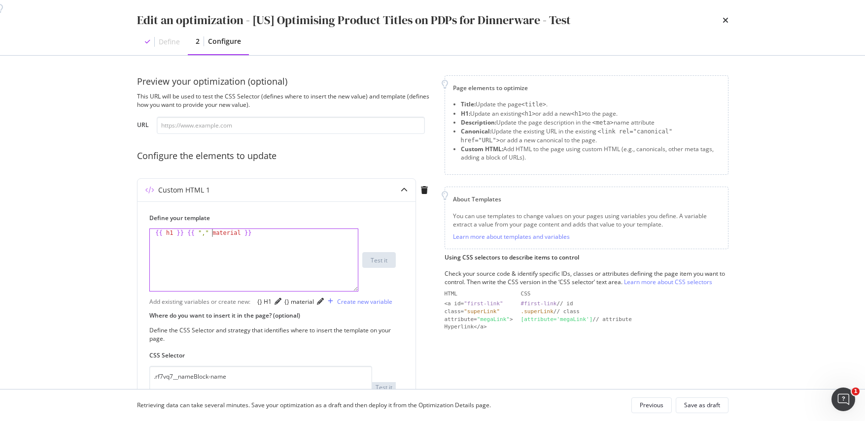
type textarea "{{ h1 }} {{ "," material }}"
click at [428, 303] on div "Custom HTML 1 Define your template {{ h1 }} {{ "," material }} {{ h1 }} {{ "," …" at bounding box center [285, 320] width 296 height 285
click at [697, 406] on div "Save as draft" at bounding box center [702, 405] width 36 height 8
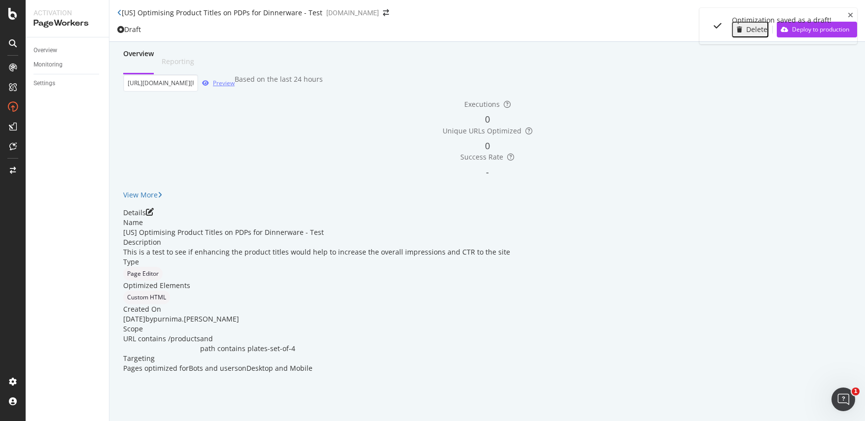
click at [235, 87] on div "Preview" at bounding box center [224, 83] width 22 height 8
click at [154, 216] on icon "pen-to-square" at bounding box center [150, 212] width 8 height 8
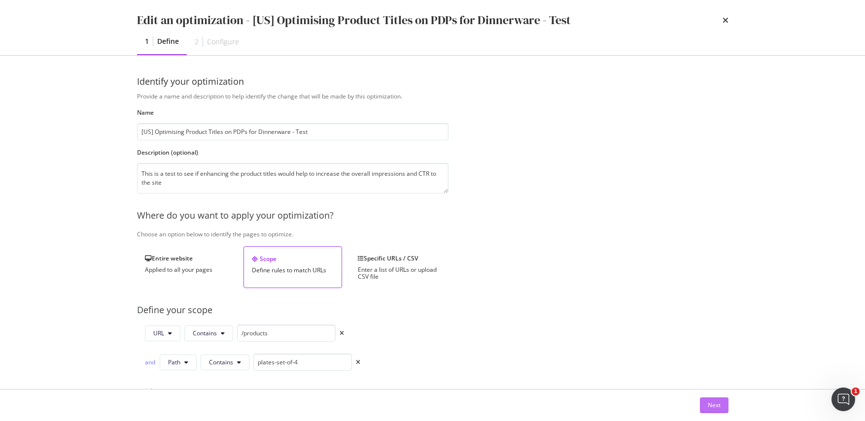
click at [700, 407] on button "Next" at bounding box center [714, 406] width 29 height 16
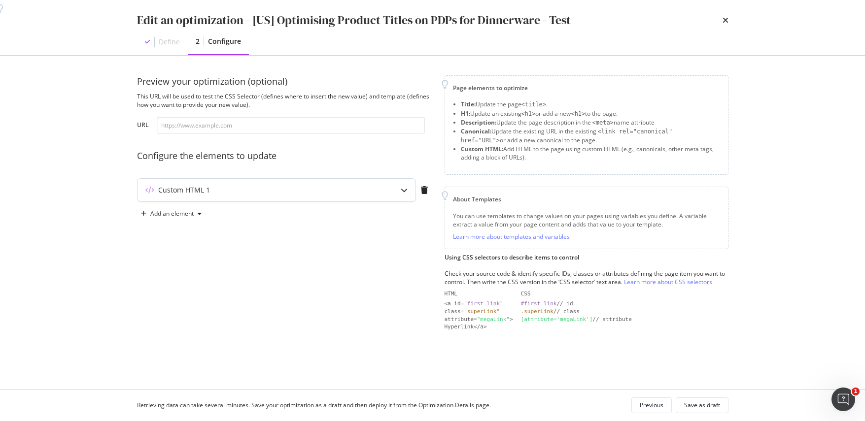
click at [399, 190] on div "modal" at bounding box center [404, 190] width 23 height 23
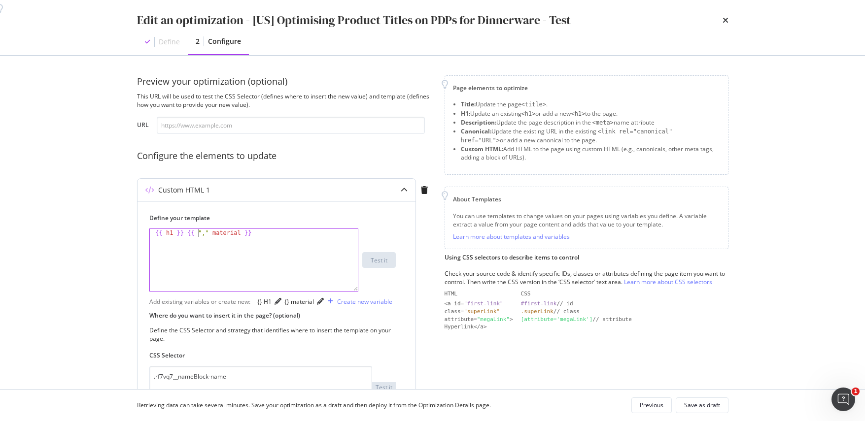
drag, startPoint x: 198, startPoint y: 231, endPoint x: 224, endPoint y: 229, distance: 26.2
click at [199, 230] on div "{{ h1 }} {{ "," material }}" at bounding box center [254, 268] width 208 height 78
type textarea "{{ h1 }} {{"," material }}"
click at [705, 409] on div "Save as draft" at bounding box center [702, 405] width 36 height 8
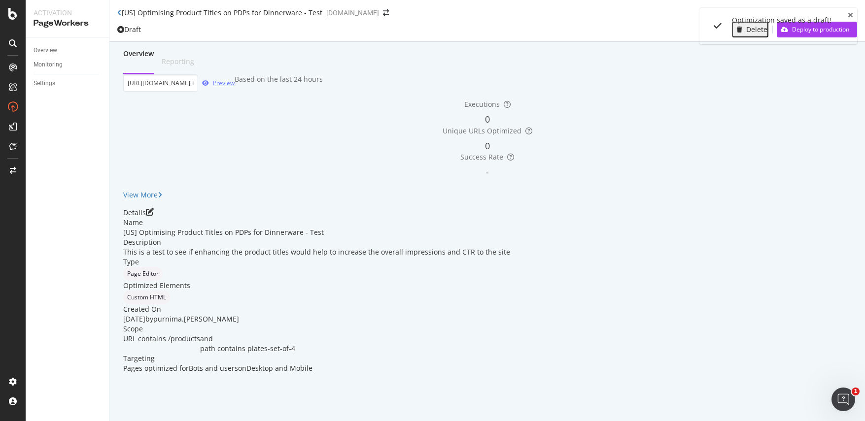
click at [235, 87] on div "Preview" at bounding box center [224, 83] width 22 height 8
click at [154, 216] on icon "pen-to-square" at bounding box center [150, 212] width 8 height 8
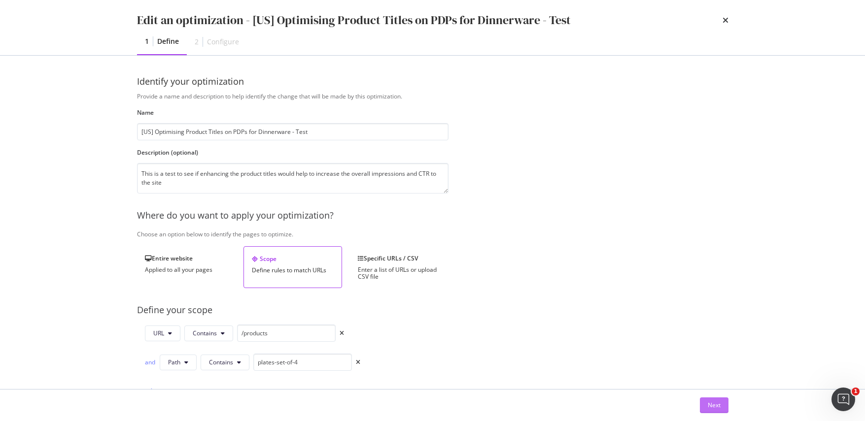
click at [702, 407] on button "Next" at bounding box center [714, 406] width 29 height 16
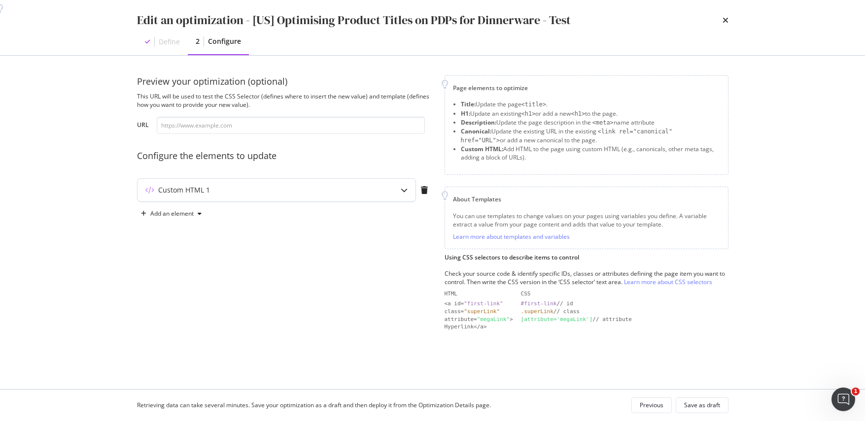
click at [406, 193] on icon "modal" at bounding box center [404, 190] width 7 height 7
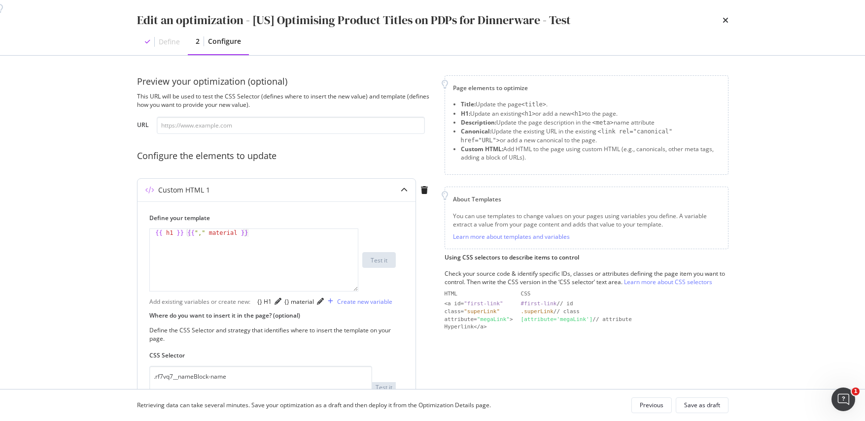
drag, startPoint x: 187, startPoint y: 233, endPoint x: 193, endPoint y: 232, distance: 6.5
click at [187, 233] on div "{{ h1 }} {{ "," material }}" at bounding box center [254, 268] width 208 height 78
type textarea "{{ h1 }}{{"," material }}"
click at [389, 309] on div "Add existing variables or create new: {} H1 {} material Create new variable" at bounding box center [276, 302] width 254 height 16
click at [703, 402] on div "Save as draft" at bounding box center [702, 405] width 36 height 8
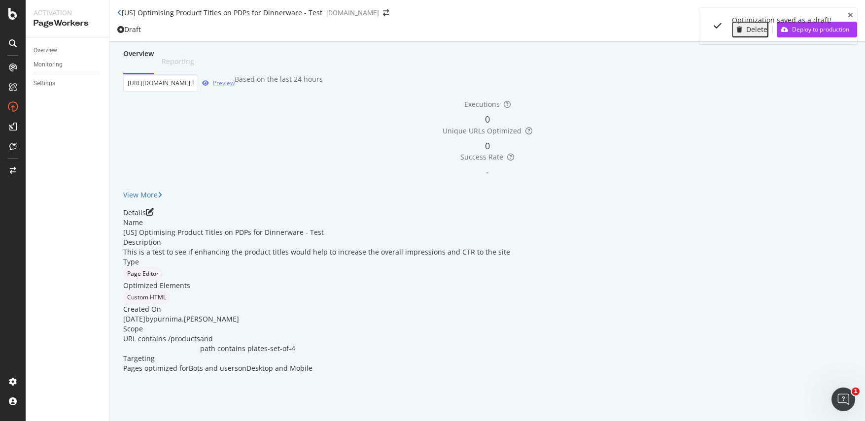
click at [235, 91] on div "Preview" at bounding box center [216, 83] width 36 height 15
click at [832, 240] on div "Details Name [US] Optimising Product Titles on PDPs for Dinnerware - Test Descr…" at bounding box center [487, 291] width 728 height 166
click at [154, 216] on icon "pen-to-square" at bounding box center [150, 212] width 8 height 8
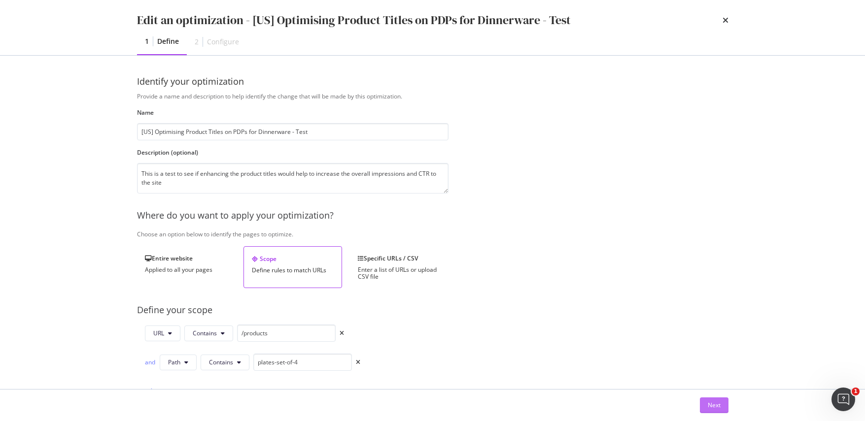
click at [708, 403] on div "Next" at bounding box center [714, 405] width 13 height 8
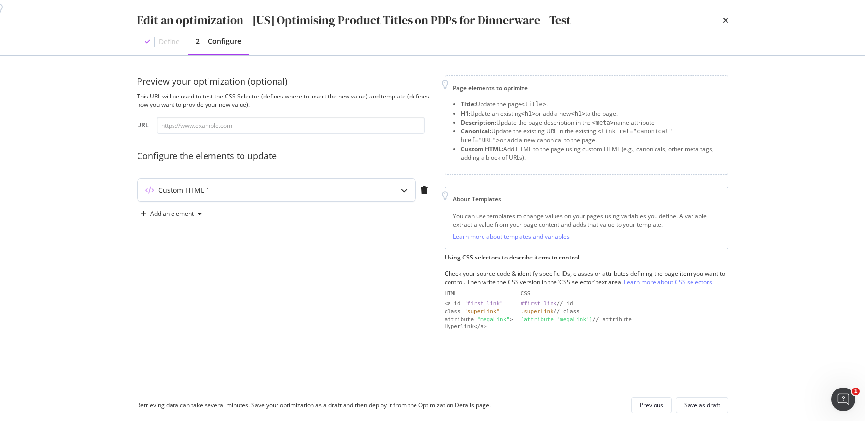
click at [399, 197] on div "modal" at bounding box center [404, 190] width 23 height 23
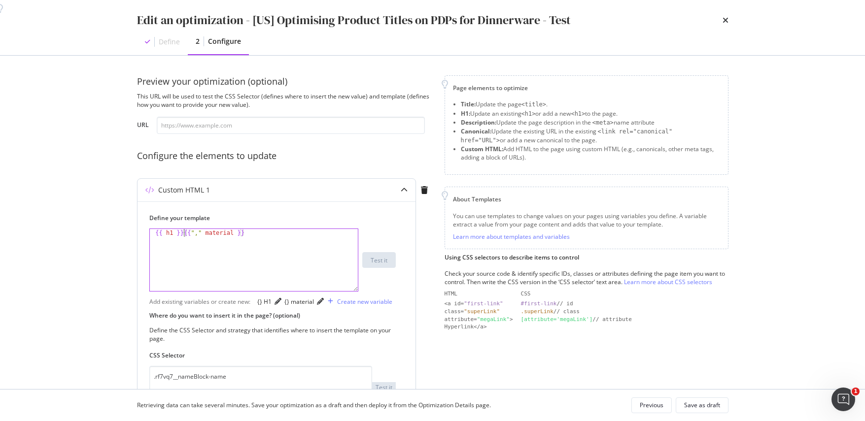
click at [183, 232] on div "{{ h1 }} {{ "," material }}" at bounding box center [254, 268] width 208 height 78
drag, startPoint x: 255, startPoint y: 233, endPoint x: 187, endPoint y: 236, distance: 68.0
click at [187, 236] on div "{{ h1 }} {{ "," material }}" at bounding box center [254, 268] width 208 height 78
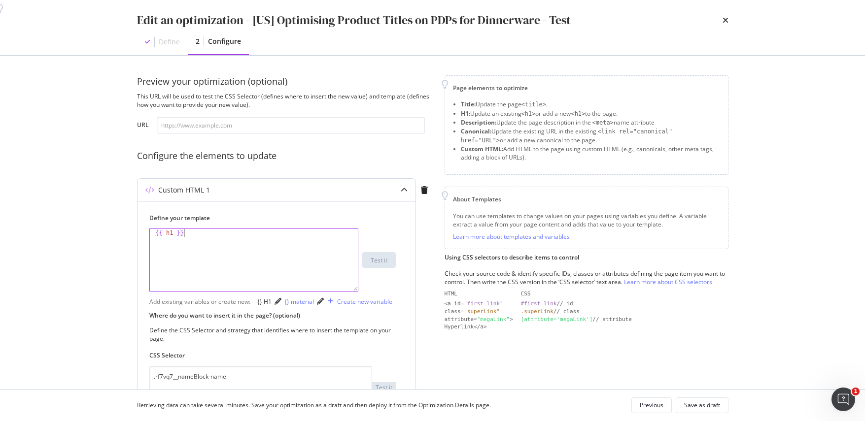
type textarea "{{ h1 }}"
click at [302, 303] on div "{} material" at bounding box center [299, 302] width 30 height 8
click at [684, 412] on button "Save as draft" at bounding box center [702, 406] width 53 height 16
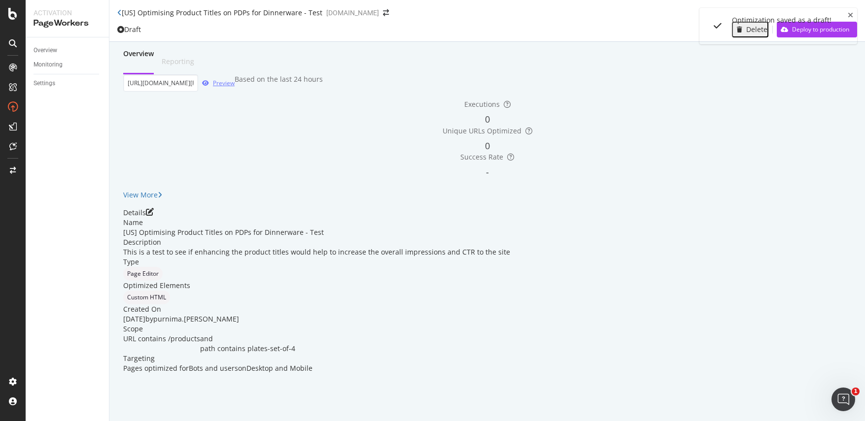
click at [235, 87] on div "Preview" at bounding box center [224, 83] width 22 height 8
click at [154, 216] on icon "pen-to-square" at bounding box center [150, 212] width 8 height 8
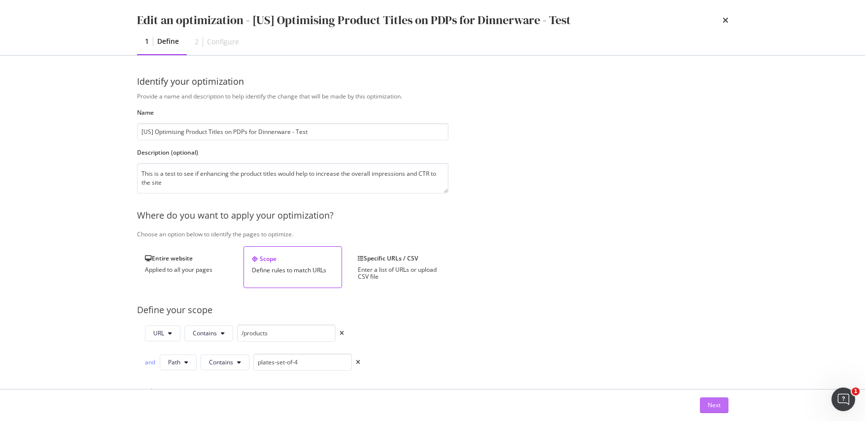
click at [705, 403] on button "Next" at bounding box center [714, 406] width 29 height 16
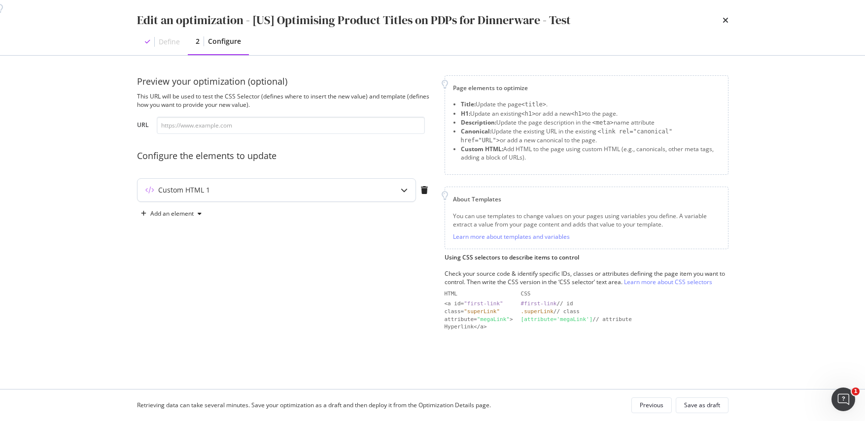
click at [397, 189] on div "modal" at bounding box center [404, 190] width 23 height 23
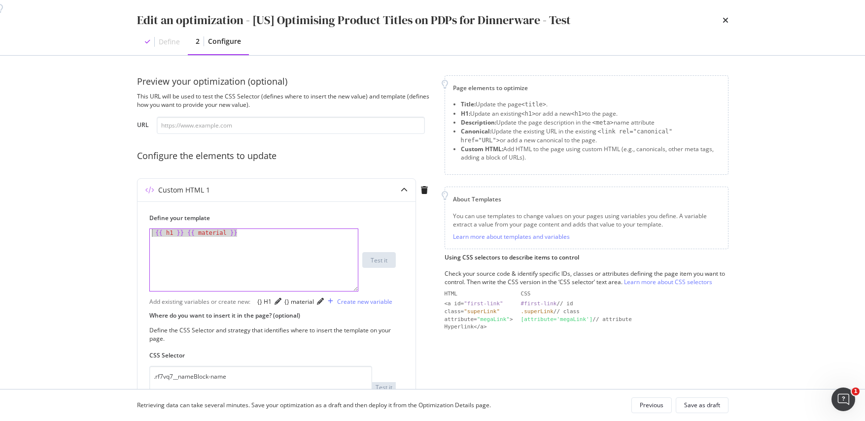
drag, startPoint x: 263, startPoint y: 236, endPoint x: 126, endPoint y: 231, distance: 137.1
click at [126, 232] on div "Preview your optimization (optional) This URL will be used to test the CSS Sele…" at bounding box center [432, 223] width 631 height 334
type textarea "{{ h1 }} {{ material }}"
click at [260, 301] on div "{} H1" at bounding box center [264, 302] width 14 height 8
click at [314, 303] on div "{} material" at bounding box center [299, 302] width 30 height 8
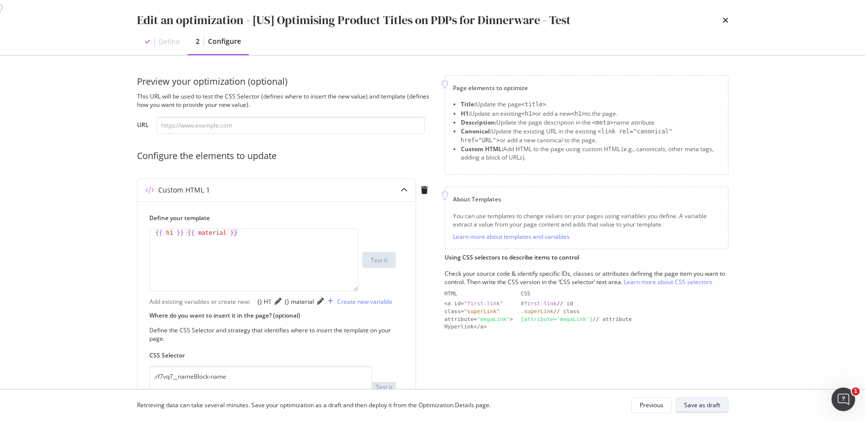
click at [710, 406] on div "Save as draft" at bounding box center [702, 405] width 36 height 8
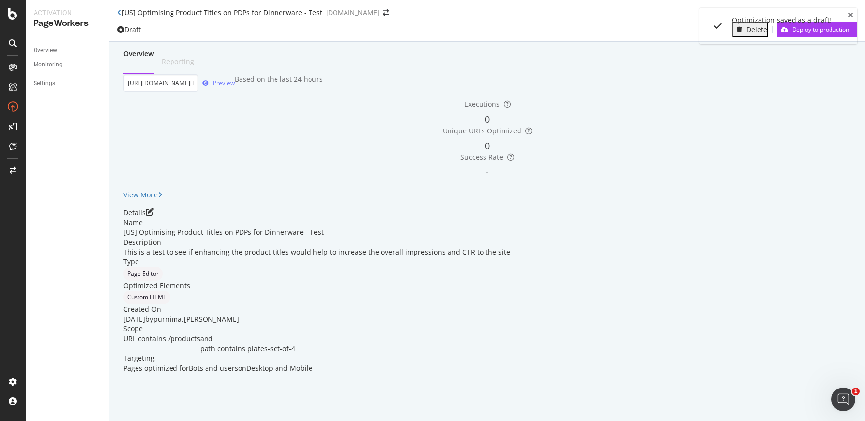
click at [235, 87] on div "Preview" at bounding box center [224, 83] width 22 height 8
click at [154, 216] on icon "pen-to-square" at bounding box center [150, 212] width 8 height 8
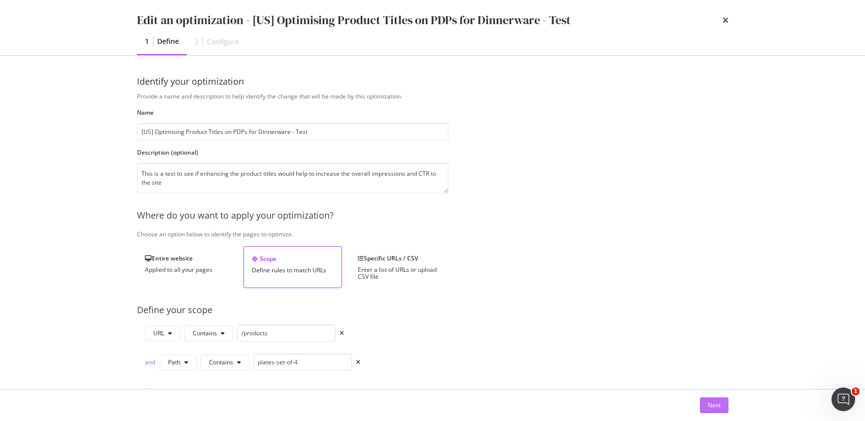
click at [708, 409] on div "Next" at bounding box center [714, 405] width 13 height 8
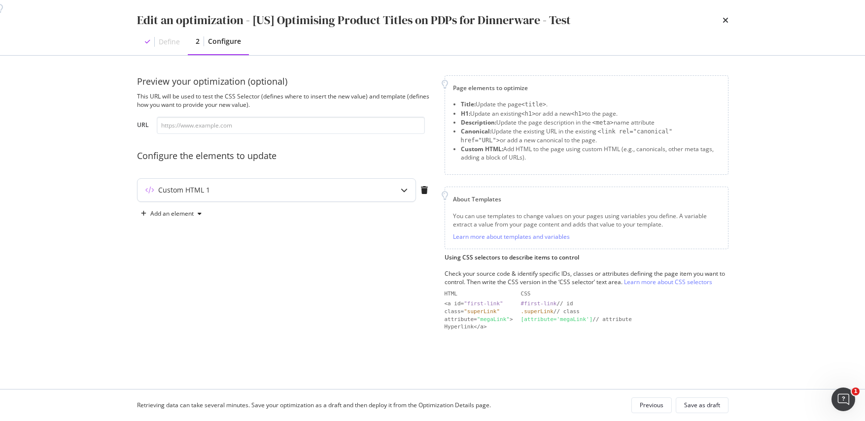
click at [399, 188] on div "modal" at bounding box center [404, 190] width 23 height 23
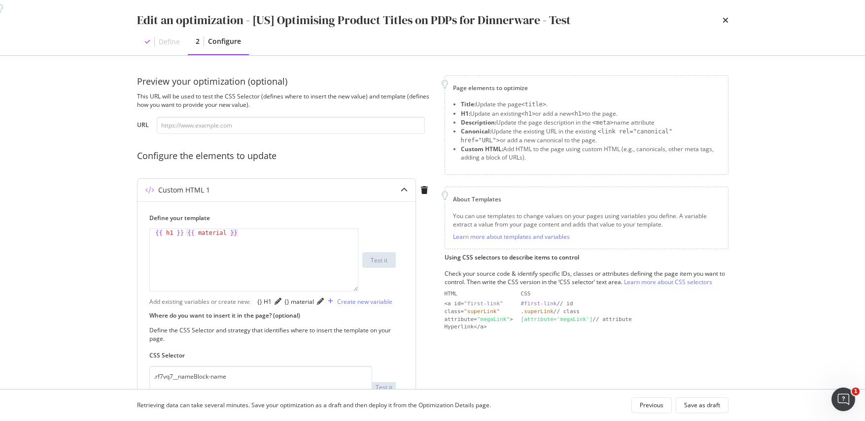
click at [244, 242] on div "{{ h1 }} {{ material }}" at bounding box center [254, 268] width 208 height 78
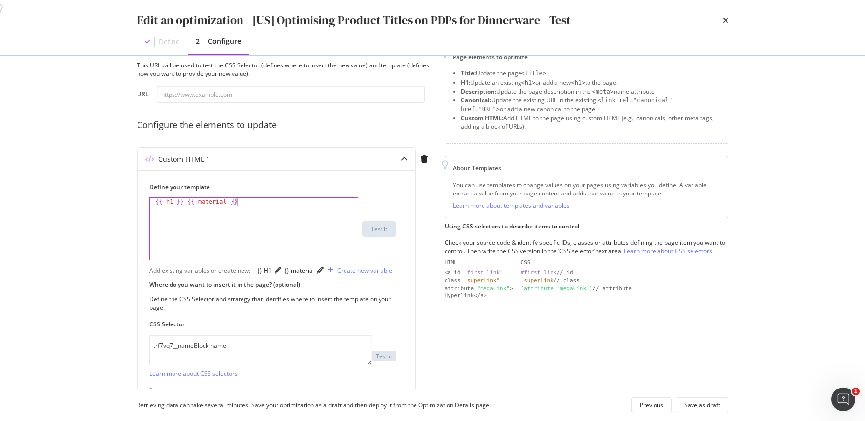
scroll to position [0, 0]
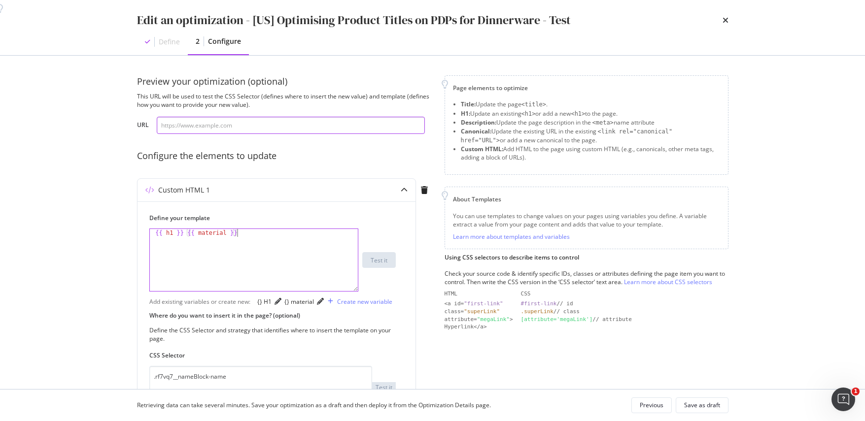
click at [237, 125] on input "modal" at bounding box center [291, 125] width 268 height 17
click at [258, 129] on input "modal" at bounding box center [291, 125] width 268 height 17
paste input "[URL][DOMAIN_NAME][PERSON_NAME]"
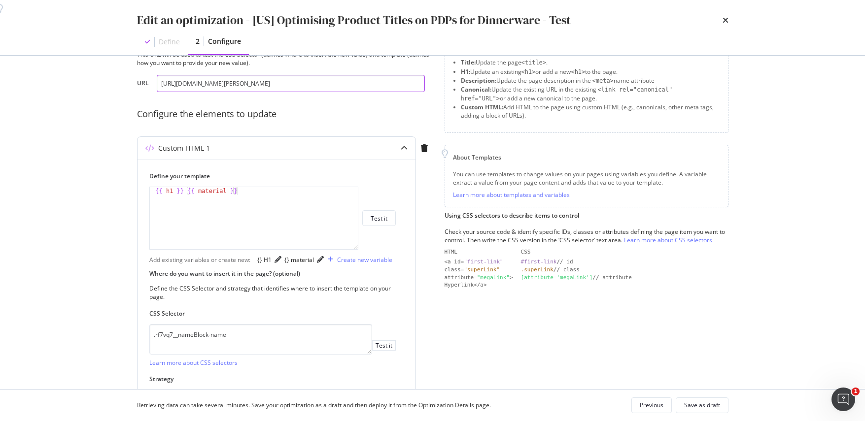
scroll to position [56, 0]
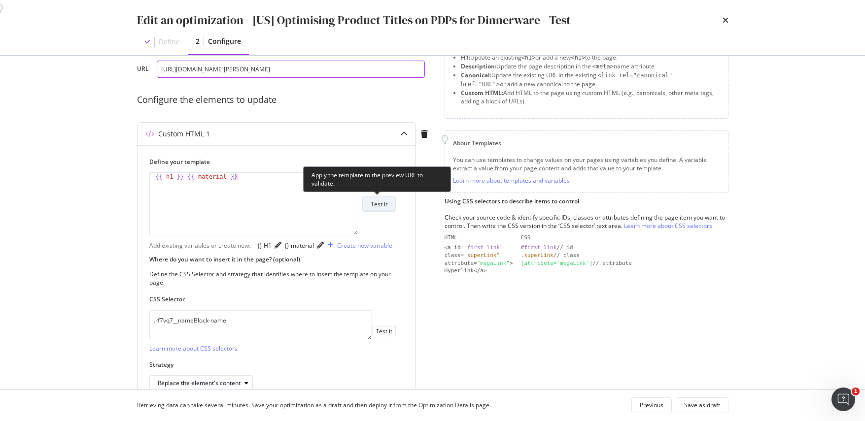
type input "[URL][DOMAIN_NAME][PERSON_NAME]"
click at [382, 200] on div "Test it" at bounding box center [379, 204] width 17 height 8
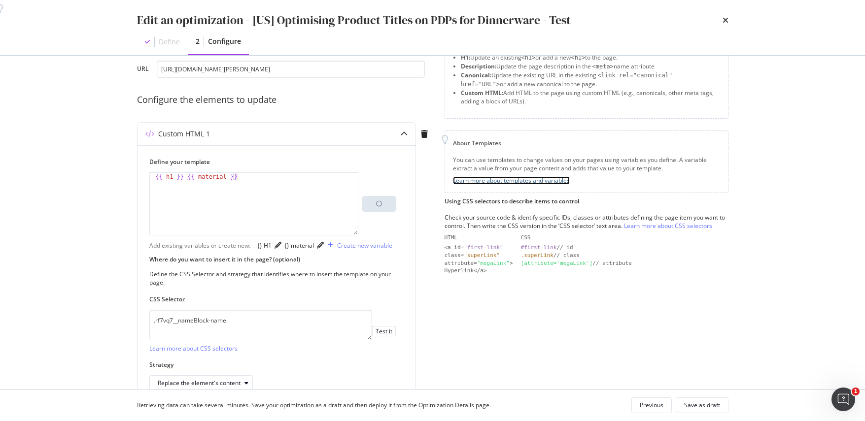
click at [533, 181] on link "Learn more about templates and variables" at bounding box center [511, 180] width 117 height 8
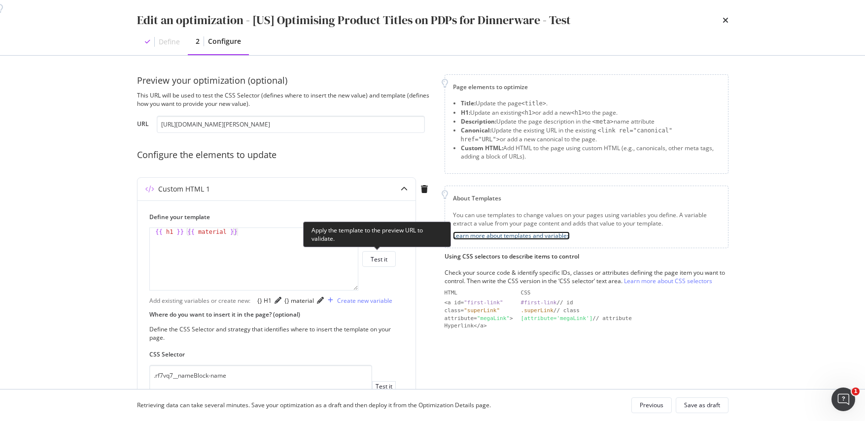
scroll to position [0, 0]
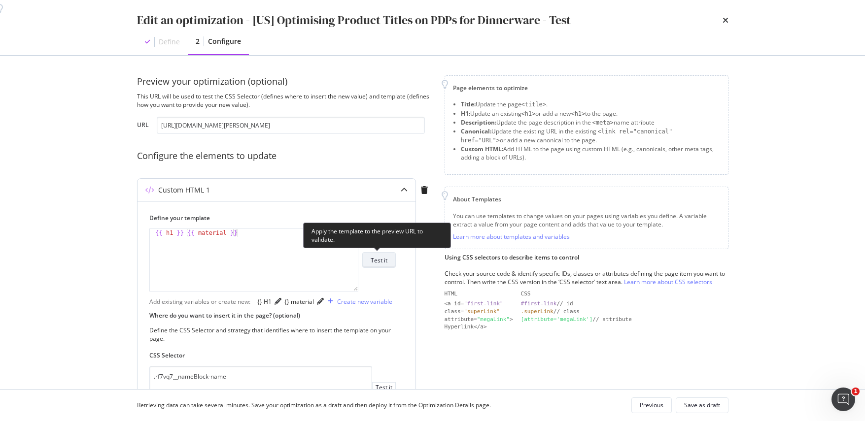
click at [386, 265] on div "Test it" at bounding box center [379, 260] width 17 height 14
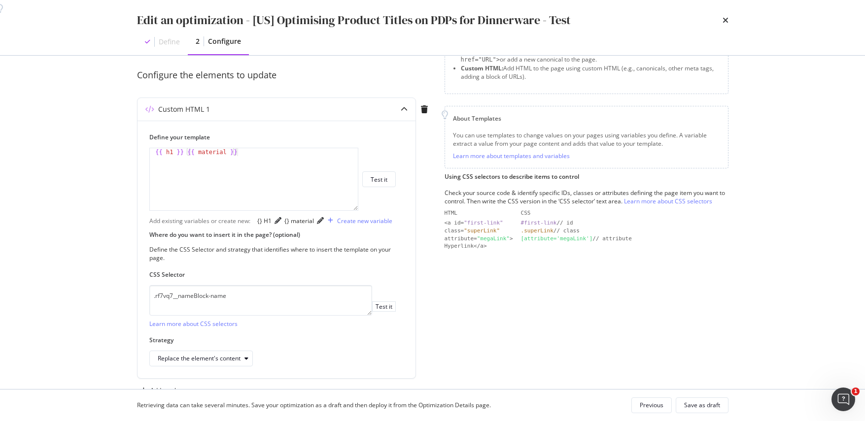
scroll to position [82, 0]
click at [691, 406] on div "Save as draft" at bounding box center [702, 405] width 36 height 8
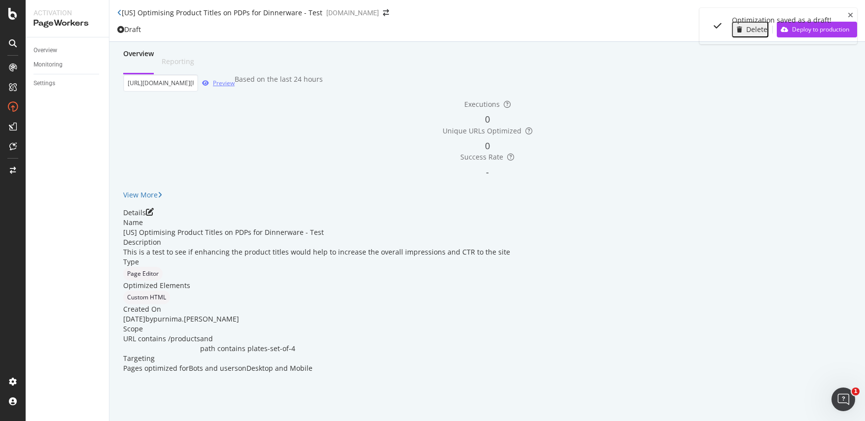
click at [235, 87] on div "Preview" at bounding box center [224, 83] width 22 height 8
click at [154, 216] on icon "pen-to-square" at bounding box center [150, 212] width 8 height 8
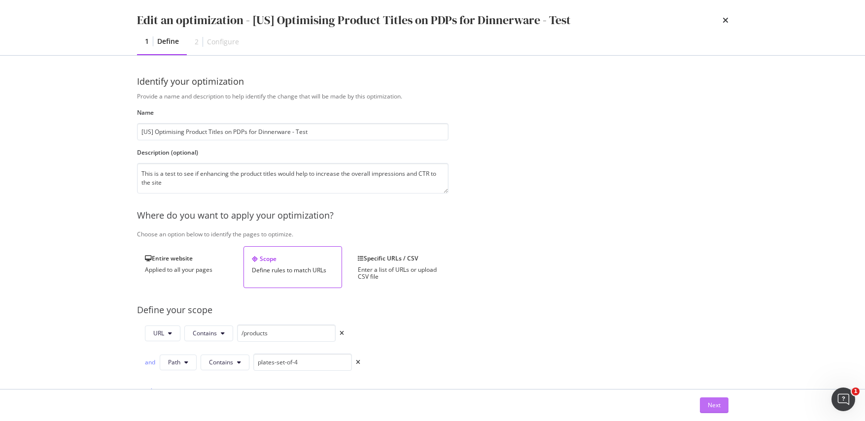
click at [704, 409] on button "Next" at bounding box center [714, 406] width 29 height 16
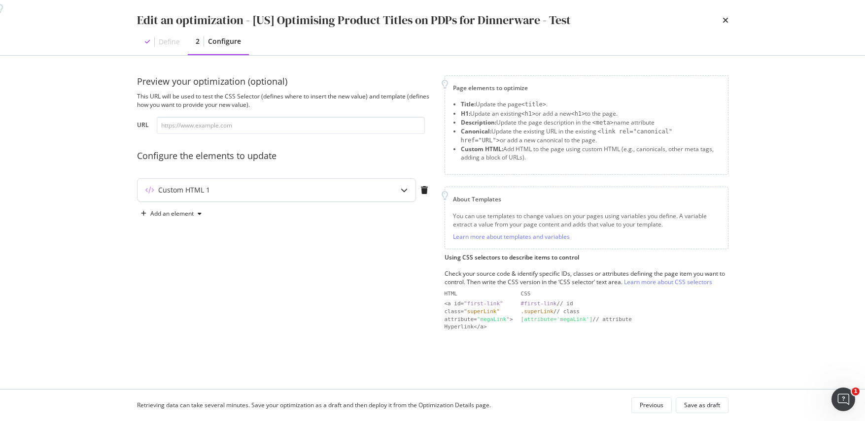
click at [404, 193] on icon "modal" at bounding box center [404, 190] width 7 height 7
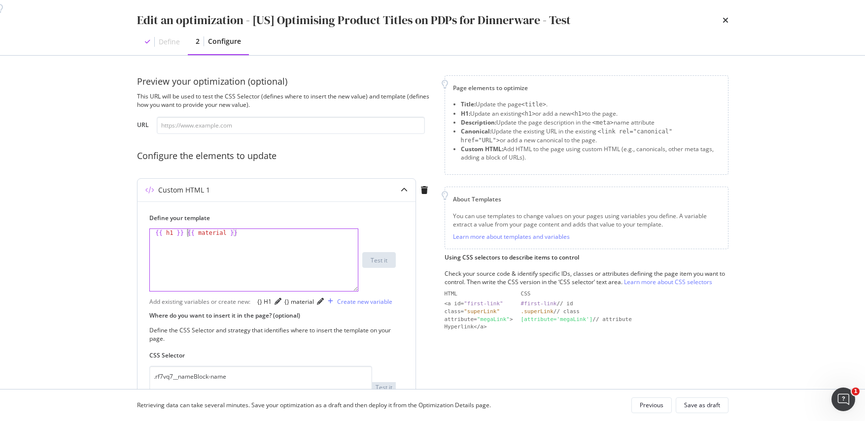
click at [186, 232] on div "{{ h1 }} {{ material }}" at bounding box center [254, 268] width 208 height 78
type textarea "{{ h1 }} in {{ material }}"
click at [709, 405] on div "Save as draft" at bounding box center [702, 405] width 36 height 8
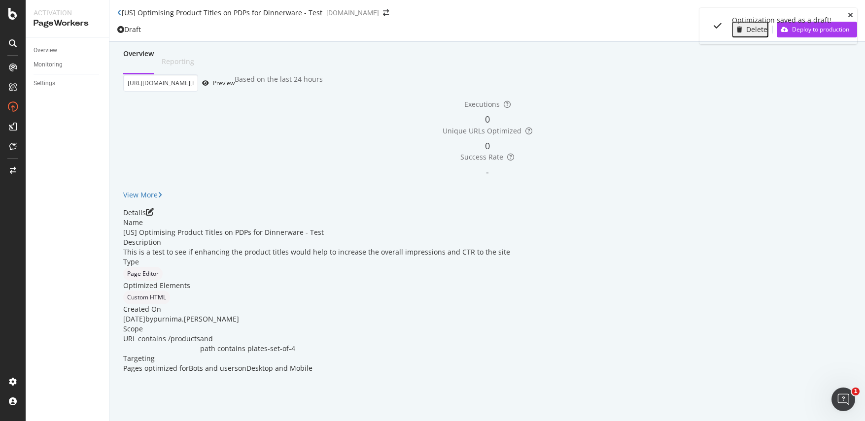
click at [850, 15] on icon "close toast" at bounding box center [849, 15] width 5 height 7
click at [235, 87] on div "Preview" at bounding box center [224, 83] width 22 height 8
click at [831, 240] on div "Details Name [US] Optimising Product Titles on PDPs for Dinnerware - Test Descr…" at bounding box center [487, 291] width 728 height 166
click at [154, 216] on icon "pen-to-square" at bounding box center [150, 212] width 8 height 8
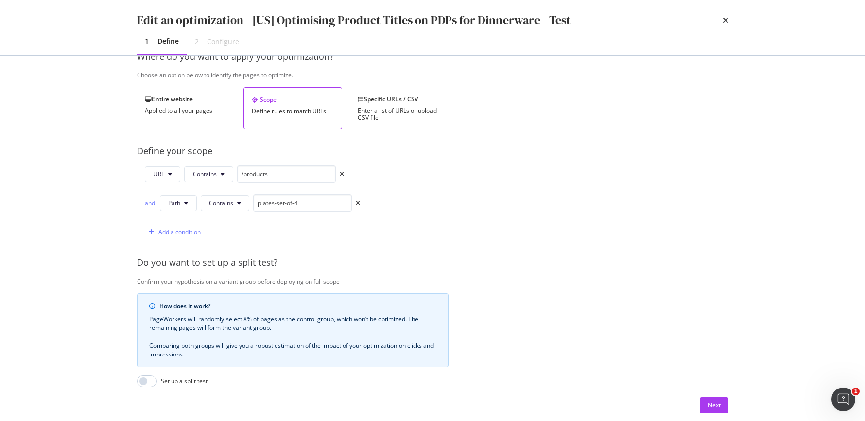
scroll to position [166, 0]
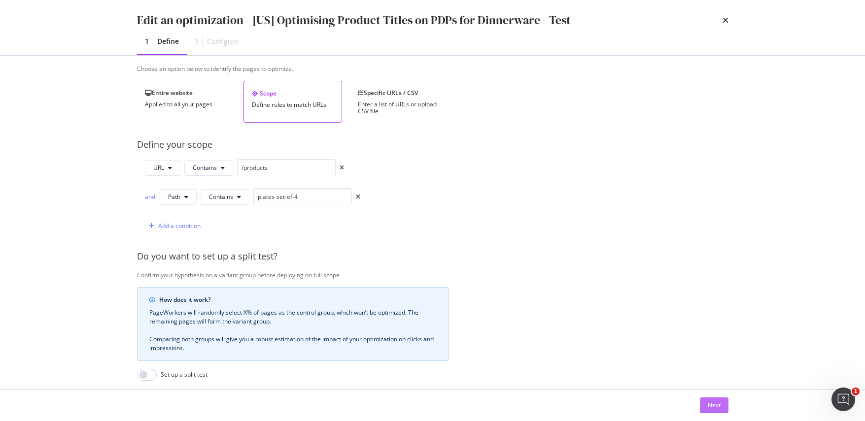
click at [714, 406] on div "Next" at bounding box center [714, 405] width 13 height 8
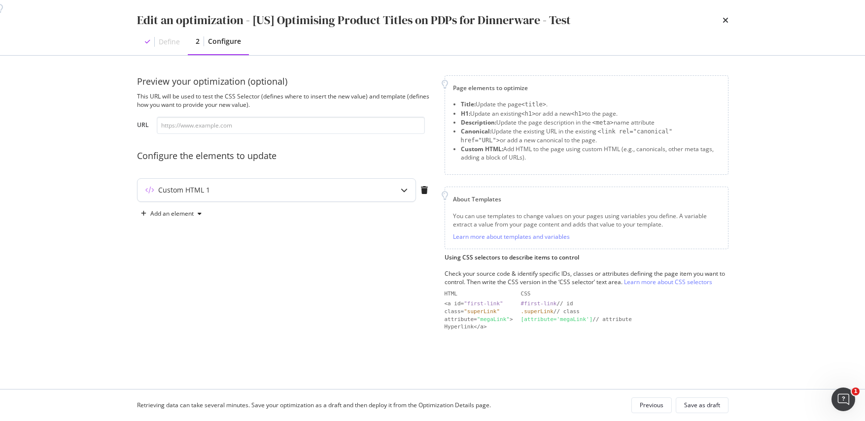
click at [403, 192] on icon "modal" at bounding box center [404, 190] width 7 height 7
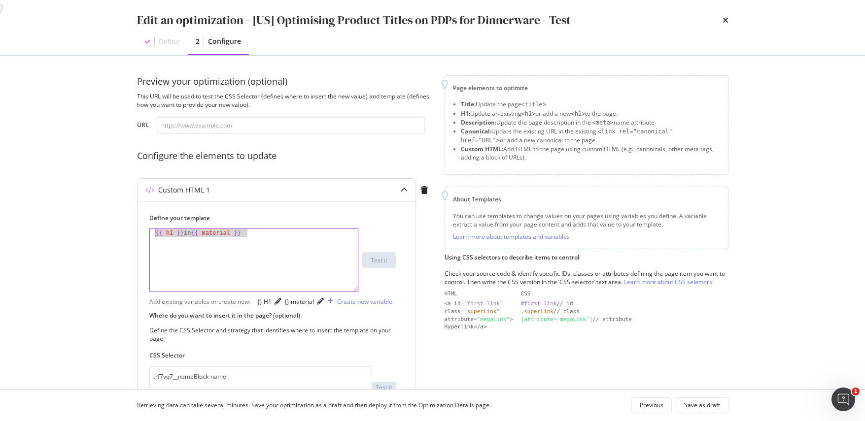
drag, startPoint x: 255, startPoint y: 235, endPoint x: 138, endPoint y: 231, distance: 116.8
click at [138, 232] on div "Define your template 1 {{ h1 }} in {{ material }} XXXXXXXXXXXXXXXXXXXXXXXXXXXXX…" at bounding box center [276, 331] width 278 height 258
type textarea "{{ h1 }} in {{ material }}"
click at [263, 304] on div "{} H1" at bounding box center [264, 302] width 14 height 8
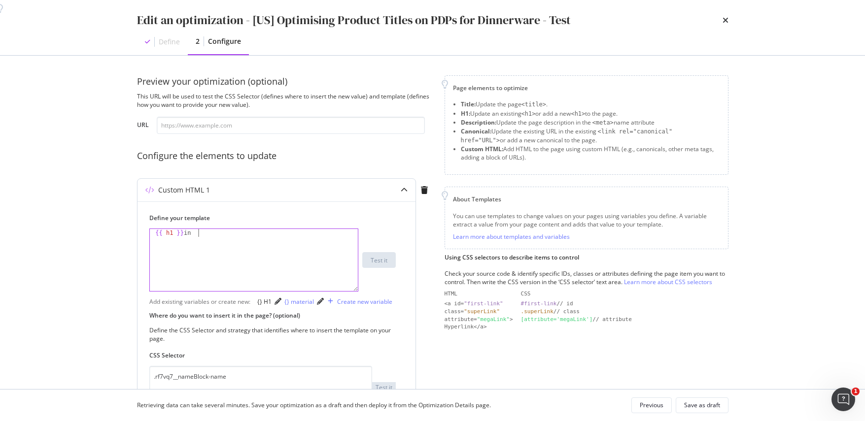
type textarea "{{ h1 }} in"
click at [314, 302] on div "{} material" at bounding box center [299, 302] width 30 height 8
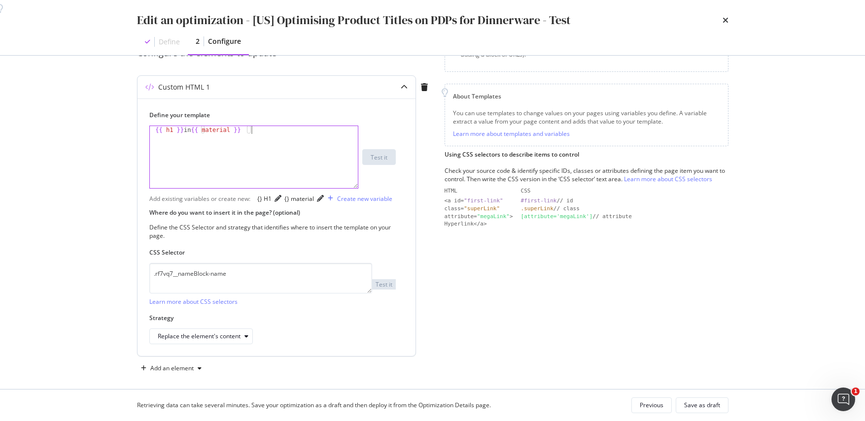
scroll to position [151, 0]
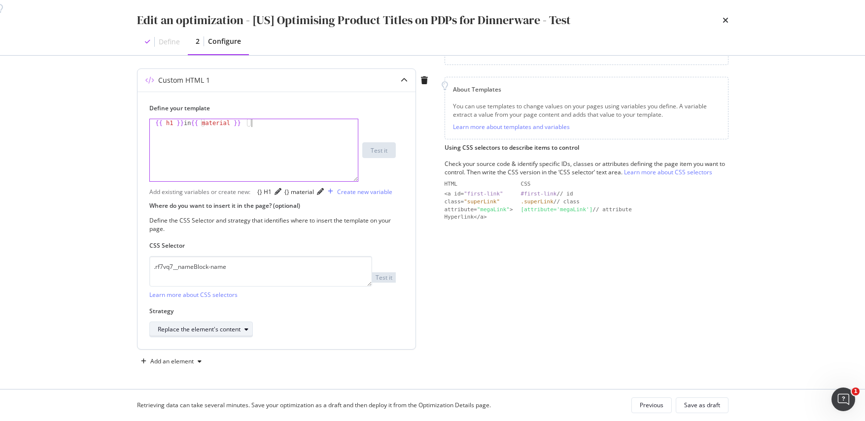
click at [245, 331] on icon "modal" at bounding box center [246, 330] width 4 height 6
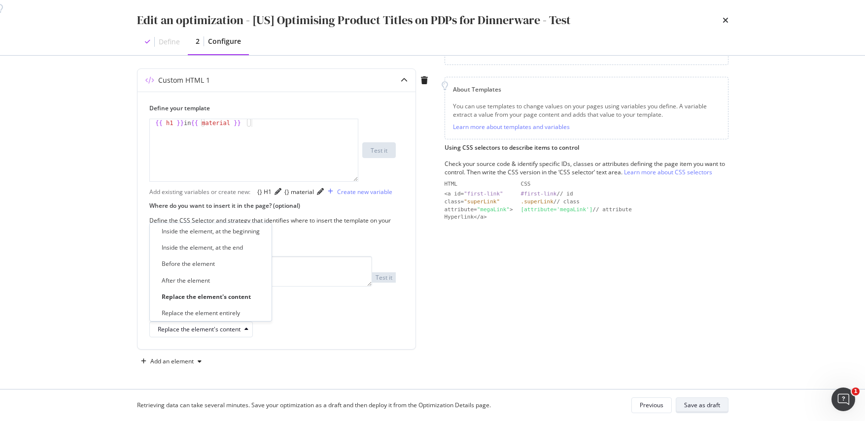
click at [706, 401] on div "Save as draft" at bounding box center [702, 405] width 36 height 8
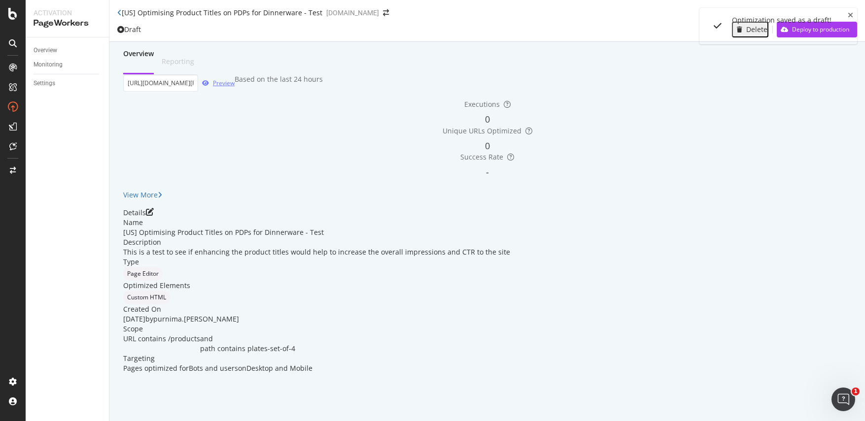
click at [235, 87] on div "Preview" at bounding box center [224, 83] width 22 height 8
click at [198, 91] on input "[URL][DOMAIN_NAME][PERSON_NAME]" at bounding box center [160, 82] width 75 height 17
paste input "grace-dinner"
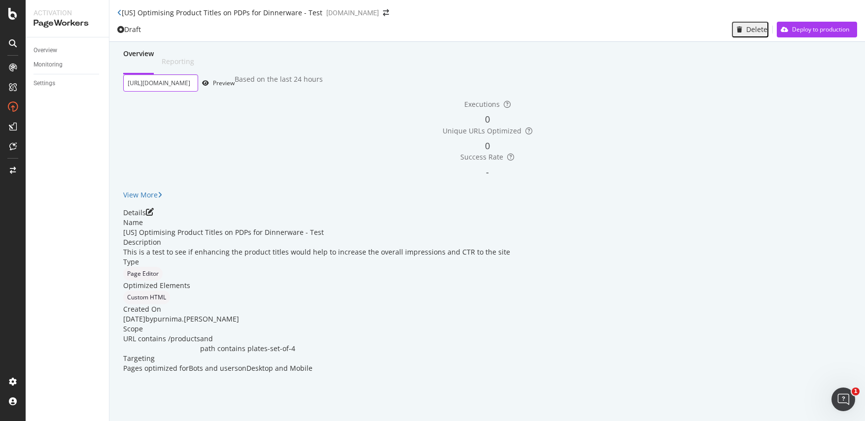
scroll to position [0, 67]
type input "[URL][DOMAIN_NAME]"
click at [235, 87] on div "Preview" at bounding box center [224, 83] width 22 height 8
click at [154, 216] on icon "pen-to-square" at bounding box center [150, 212] width 8 height 8
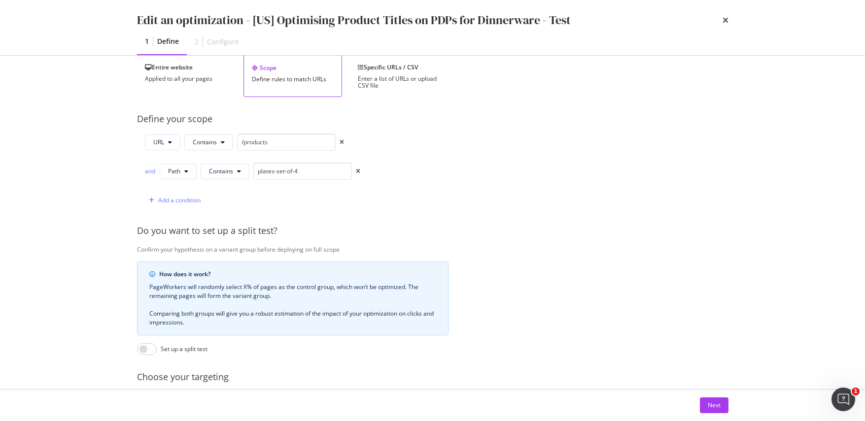
scroll to position [207, 0]
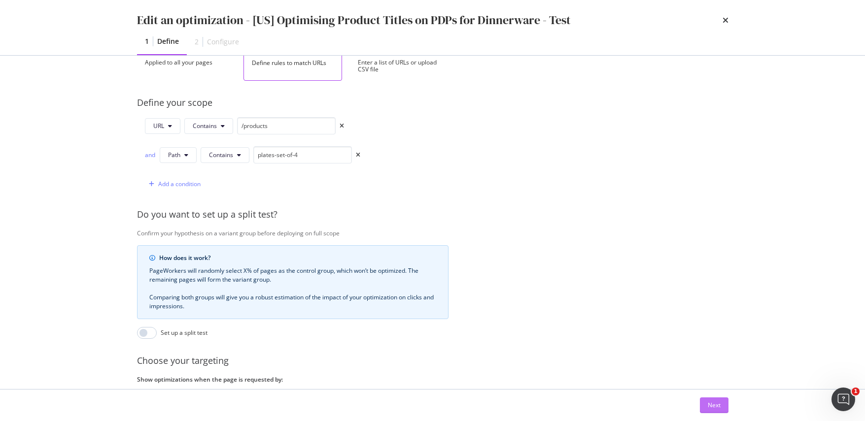
click at [708, 401] on div "Next" at bounding box center [714, 405] width 13 height 15
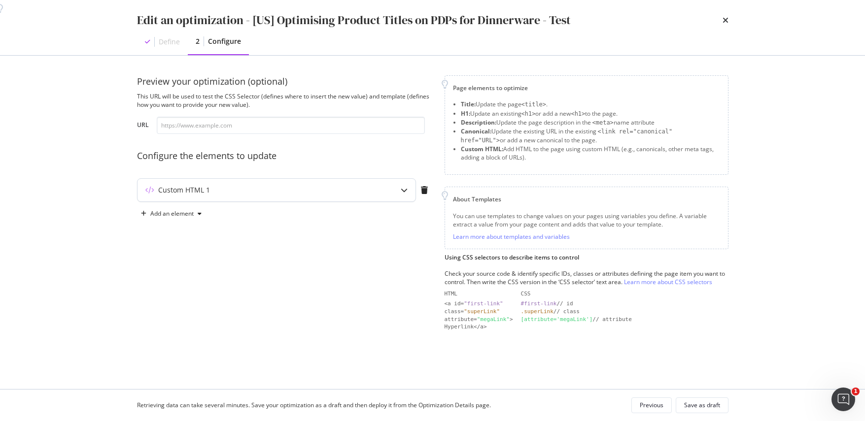
click at [404, 189] on icon "modal" at bounding box center [404, 190] width 7 height 7
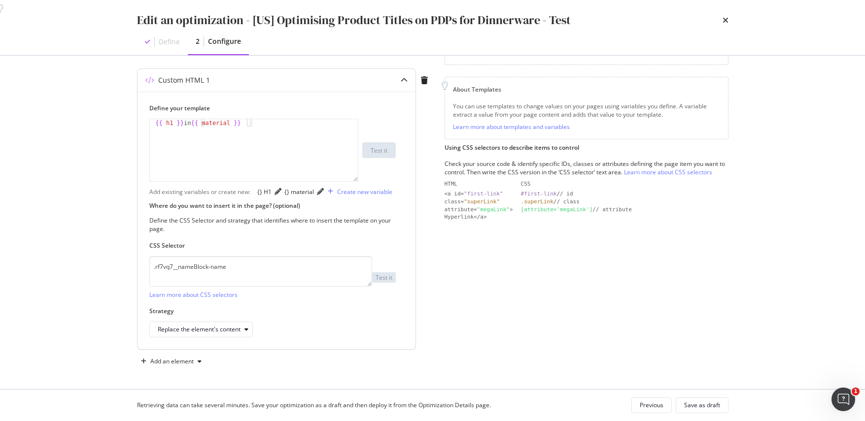
scroll to position [151, 0]
click at [241, 328] on div "modal" at bounding box center [246, 330] width 12 height 6
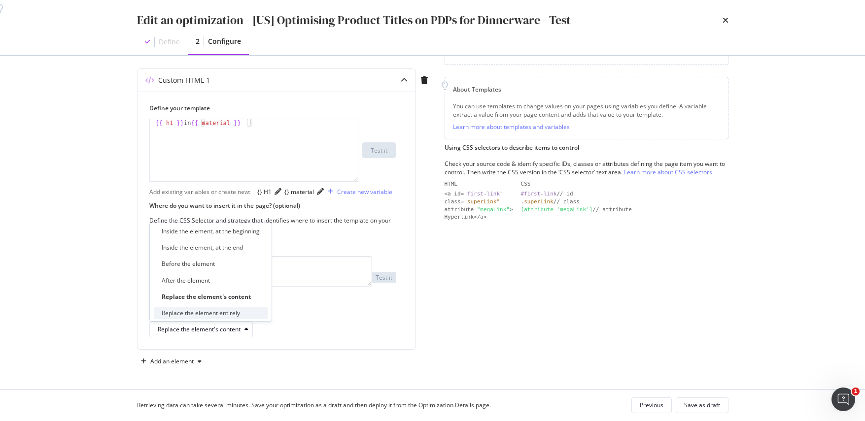
click at [217, 315] on div "Replace the element entirely" at bounding box center [201, 313] width 78 height 8
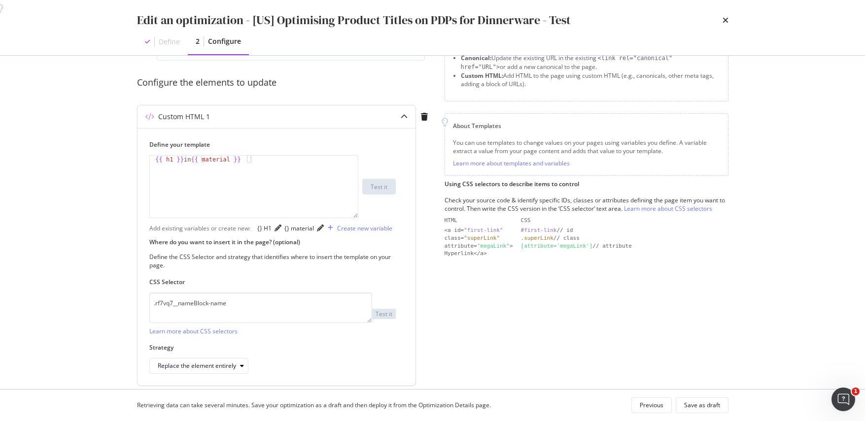
scroll to position [0, 0]
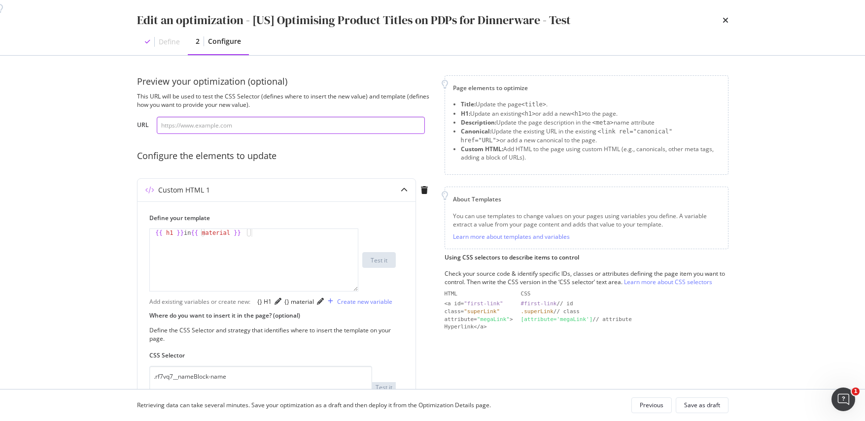
click at [257, 127] on input "modal" at bounding box center [291, 125] width 268 height 17
paste input "[URL][DOMAIN_NAME][PERSON_NAME]"
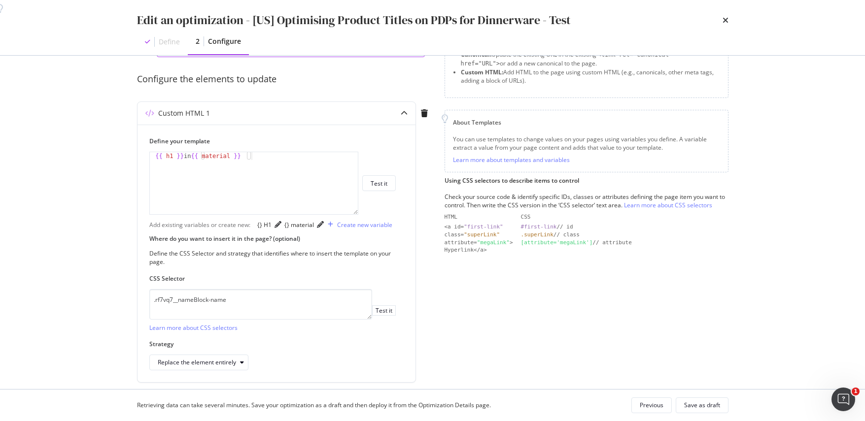
scroll to position [89, 0]
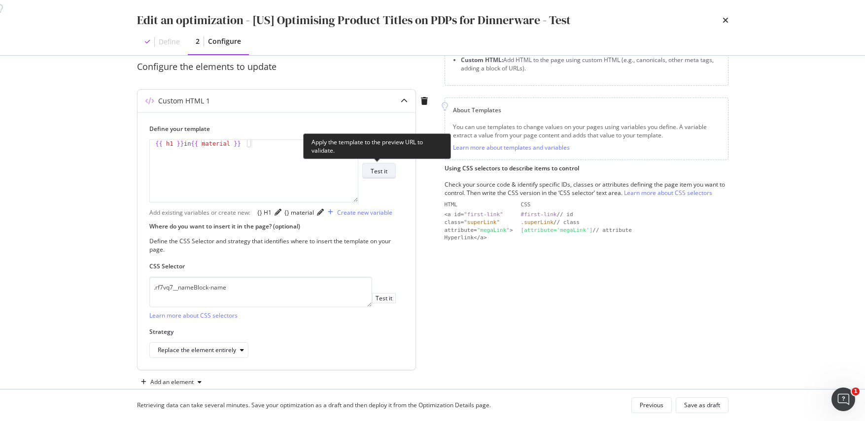
type input "[URL][DOMAIN_NAME][PERSON_NAME]"
click at [385, 177] on div "Test it" at bounding box center [379, 171] width 17 height 14
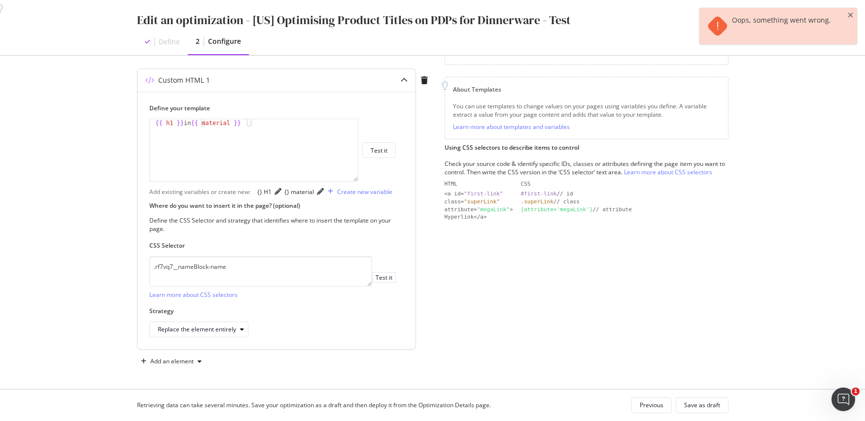
scroll to position [151, 0]
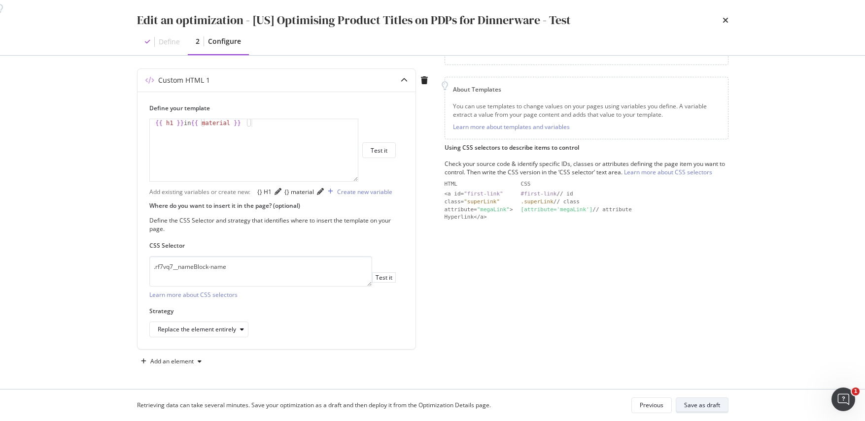
click at [704, 402] on div "Save as draft" at bounding box center [702, 405] width 36 height 8
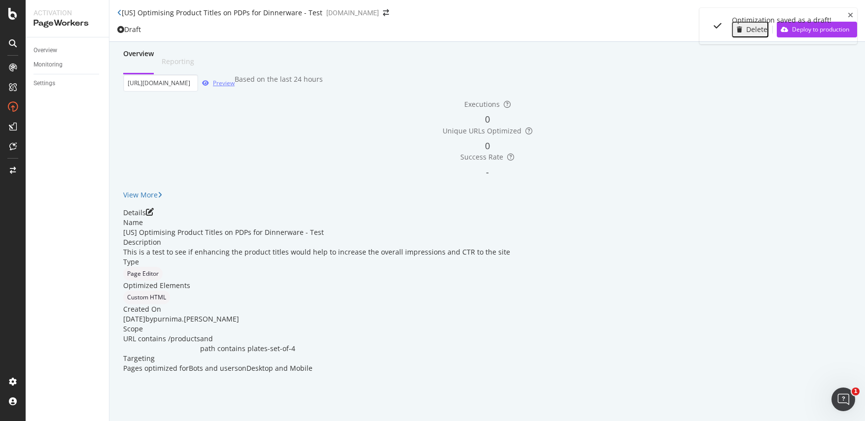
click at [235, 87] on div "Preview" at bounding box center [224, 83] width 22 height 8
click at [154, 216] on icon "pen-to-square" at bounding box center [150, 212] width 8 height 8
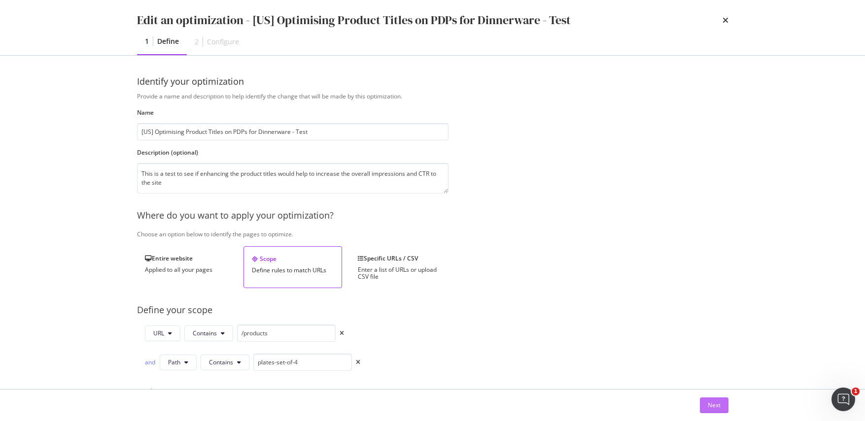
click at [704, 401] on button "Next" at bounding box center [714, 406] width 29 height 16
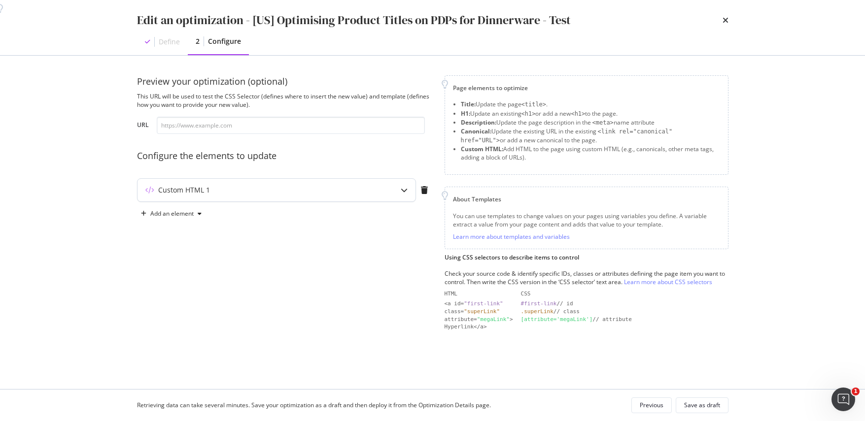
click at [401, 190] on icon "modal" at bounding box center [404, 190] width 7 height 7
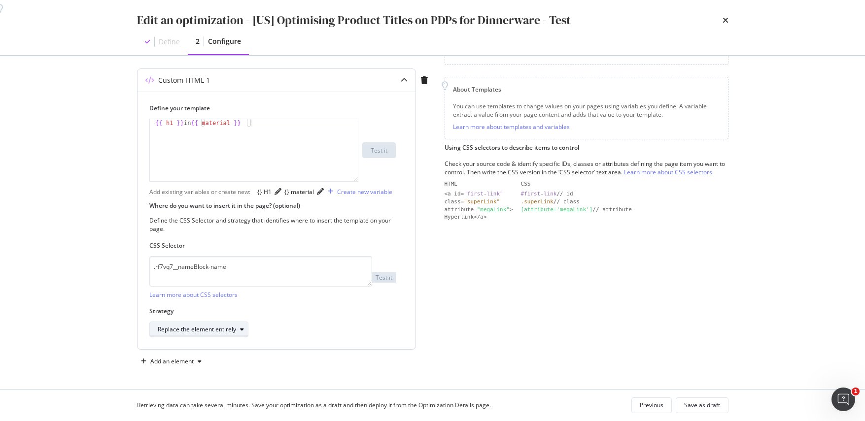
click at [241, 331] on icon "modal" at bounding box center [242, 330] width 4 height 6
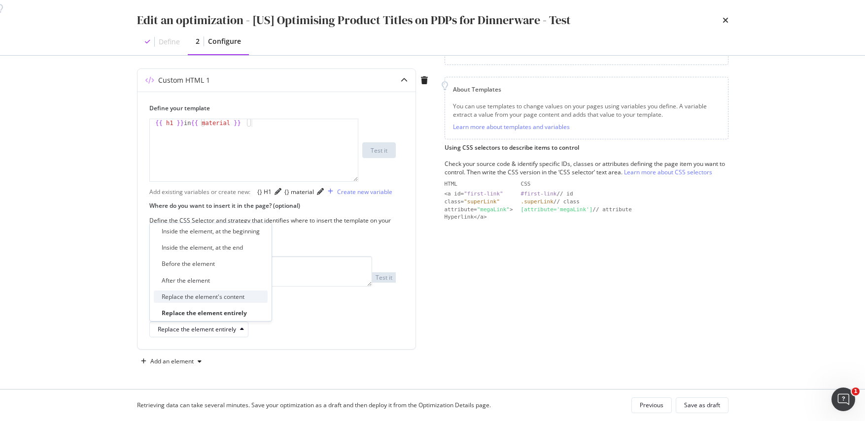
click at [231, 294] on div "Replace the element's content" at bounding box center [203, 297] width 83 height 8
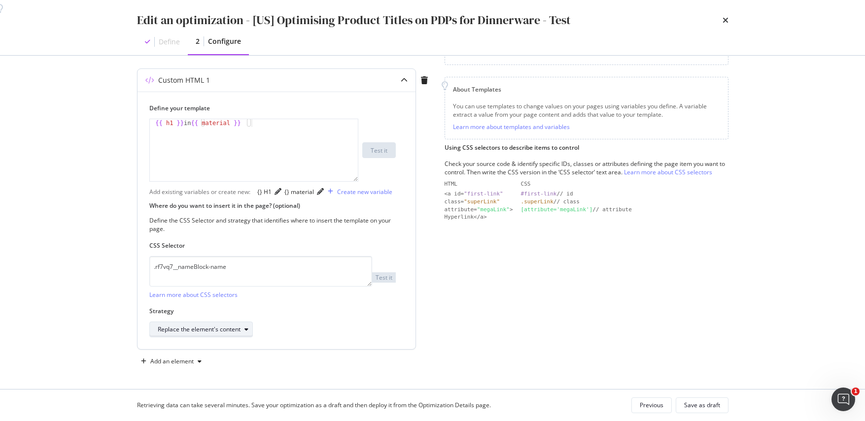
drag, startPoint x: 240, startPoint y: 320, endPoint x: 239, endPoint y: 329, distance: 8.5
click at [239, 326] on div "Strategy Replace the element's content" at bounding box center [272, 322] width 246 height 31
click at [239, 330] on div "Replace the element's content" at bounding box center [199, 330] width 83 height 6
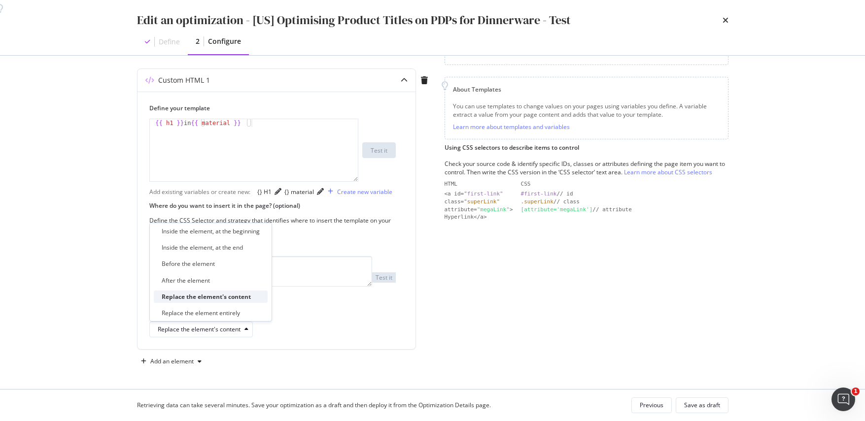
click at [236, 298] on div "Replace the element's content" at bounding box center [206, 297] width 89 height 8
click at [228, 299] on div "Replace the element's content" at bounding box center [206, 297] width 89 height 8
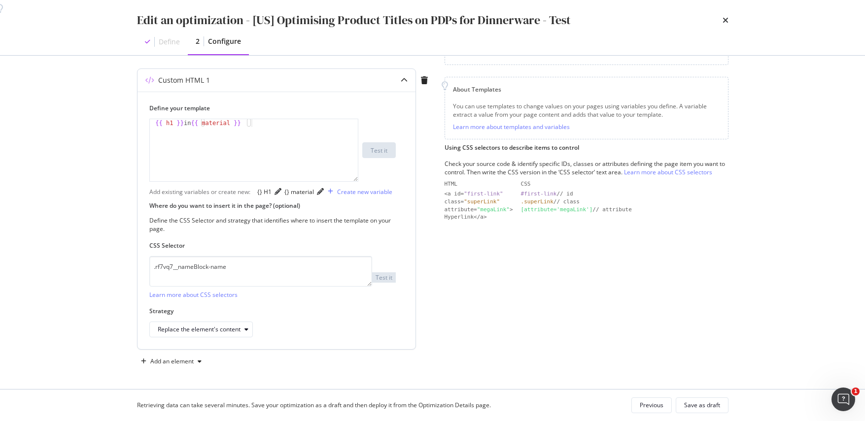
click at [317, 334] on div "Replace the element's content" at bounding box center [272, 330] width 246 height 16
click at [695, 405] on div "Save as draft" at bounding box center [702, 405] width 36 height 8
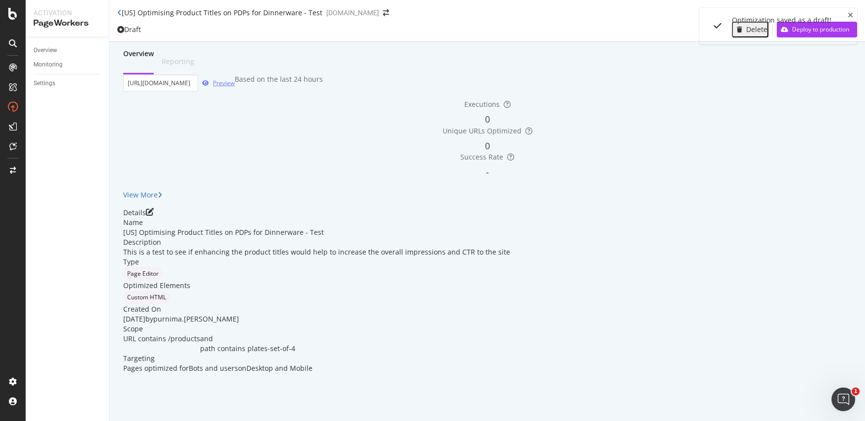
click at [235, 87] on div "Preview" at bounding box center [224, 83] width 22 height 8
click at [154, 216] on icon "pen-to-square" at bounding box center [150, 212] width 8 height 8
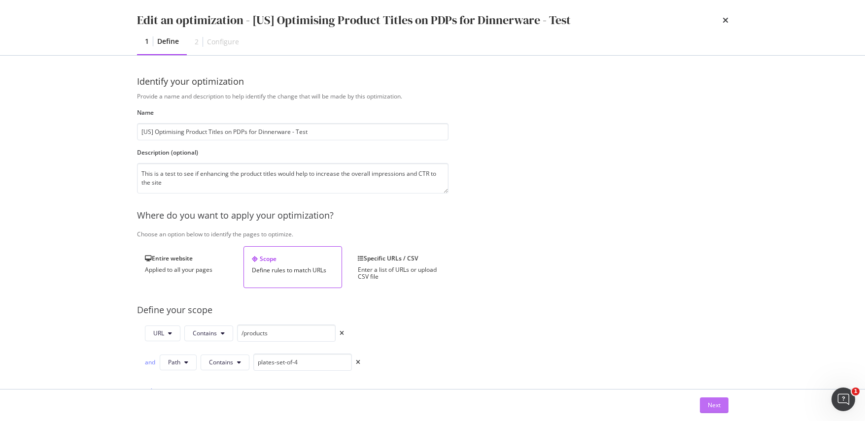
click at [716, 406] on div "Next" at bounding box center [714, 405] width 13 height 8
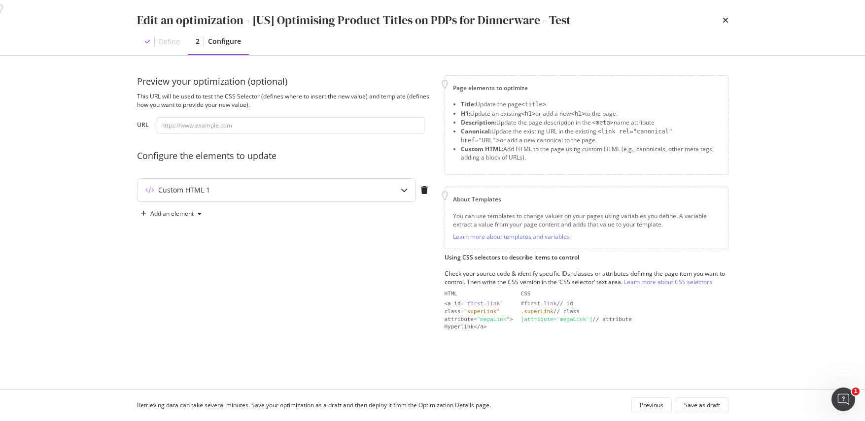
click at [406, 191] on icon "modal" at bounding box center [404, 190] width 7 height 7
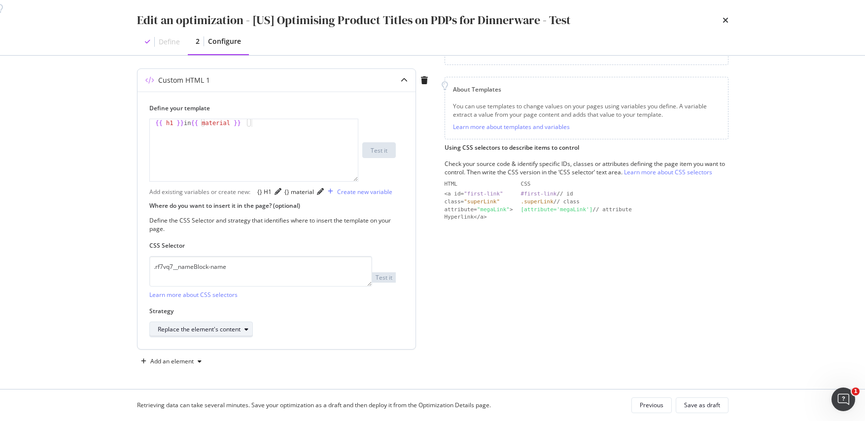
click at [226, 331] on div "Replace the element's content" at bounding box center [199, 330] width 83 height 6
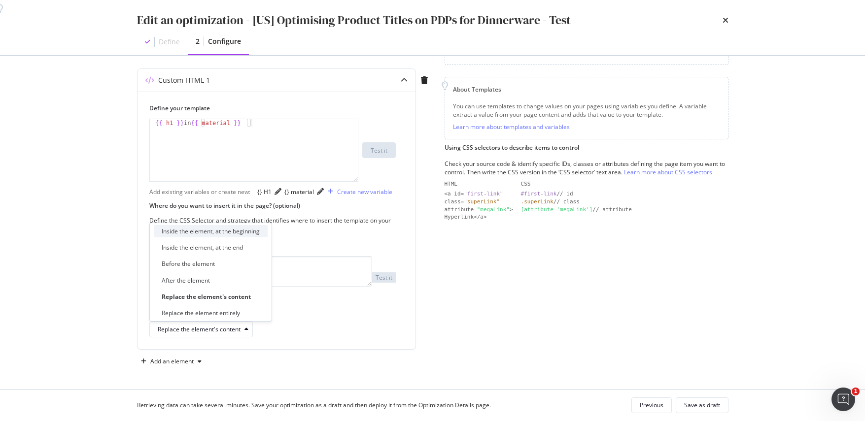
click at [215, 230] on div "Inside the element, at the beginning" at bounding box center [211, 231] width 98 height 8
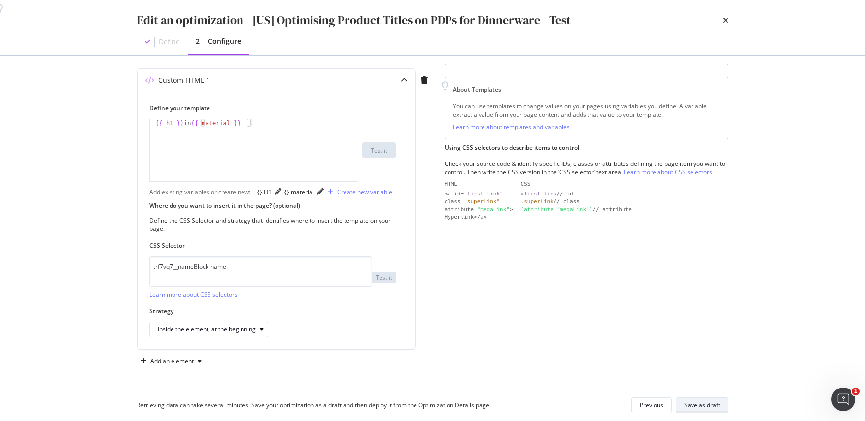
click at [709, 411] on div "Save as draft" at bounding box center [702, 406] width 36 height 14
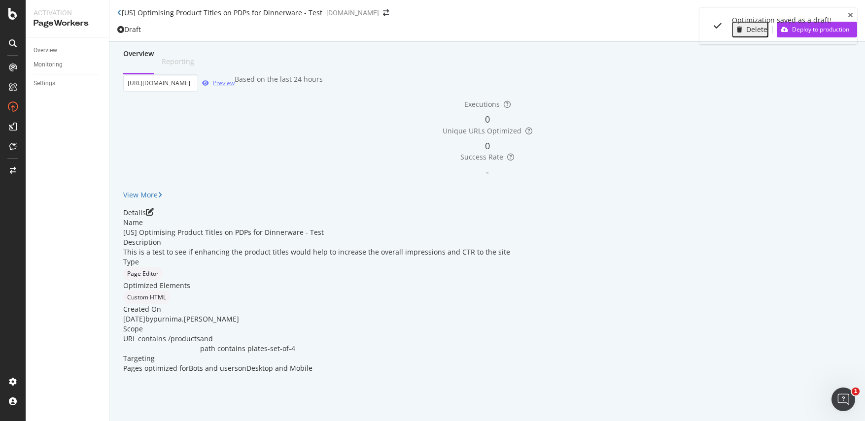
click at [235, 87] on div "Preview" at bounding box center [224, 83] width 22 height 8
click at [154, 216] on icon "pen-to-square" at bounding box center [150, 212] width 8 height 8
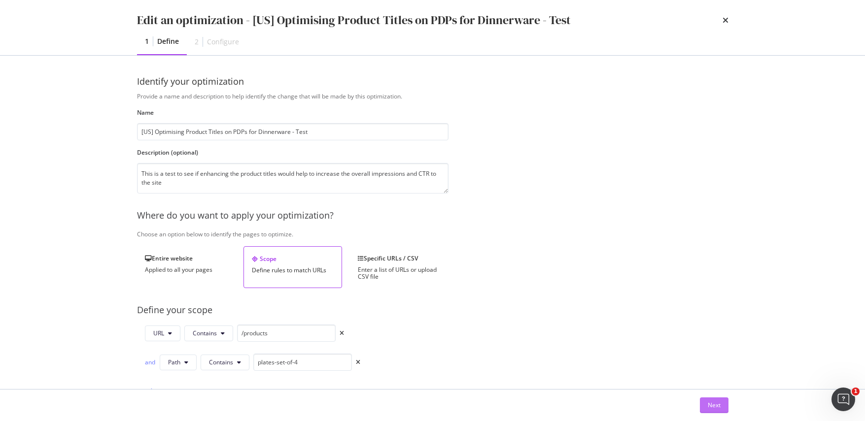
click at [724, 409] on button "Next" at bounding box center [714, 406] width 29 height 16
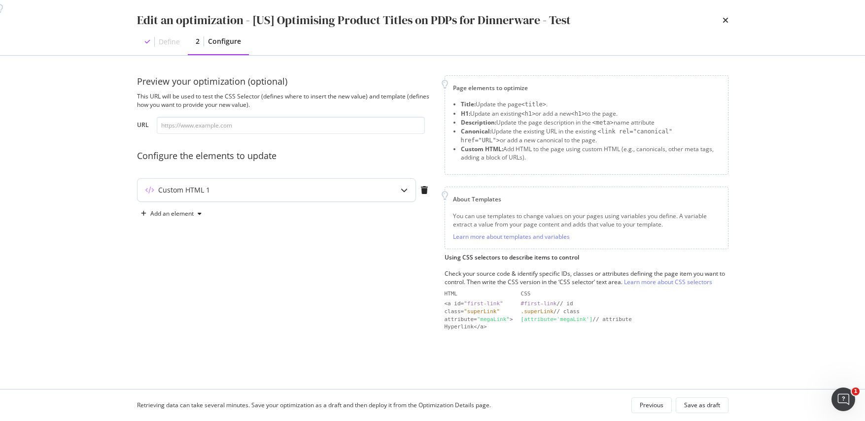
click at [404, 189] on icon "modal" at bounding box center [404, 190] width 7 height 7
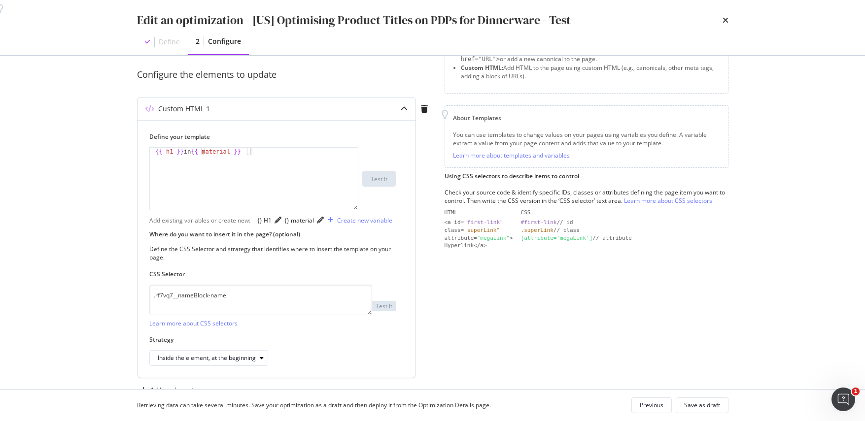
scroll to position [82, 0]
click at [278, 152] on div "{{ h1 }} in {{ material }}" at bounding box center [254, 186] width 208 height 78
click at [337, 224] on div "Create new variable" at bounding box center [364, 220] width 55 height 8
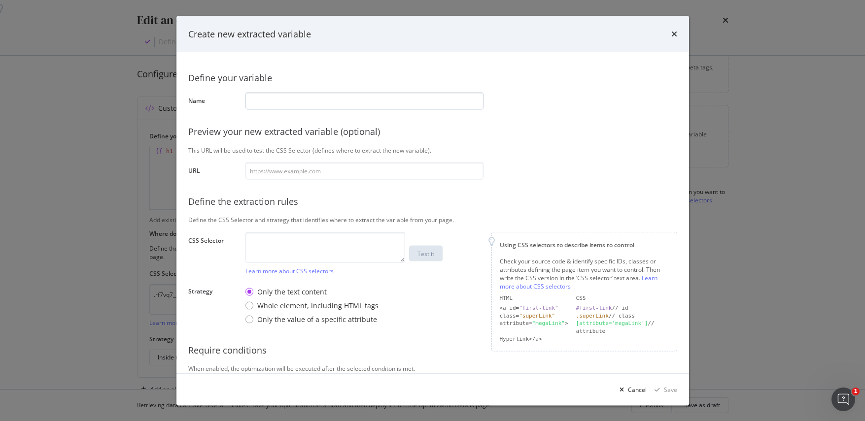
click at [294, 103] on input "modal" at bounding box center [364, 100] width 238 height 17
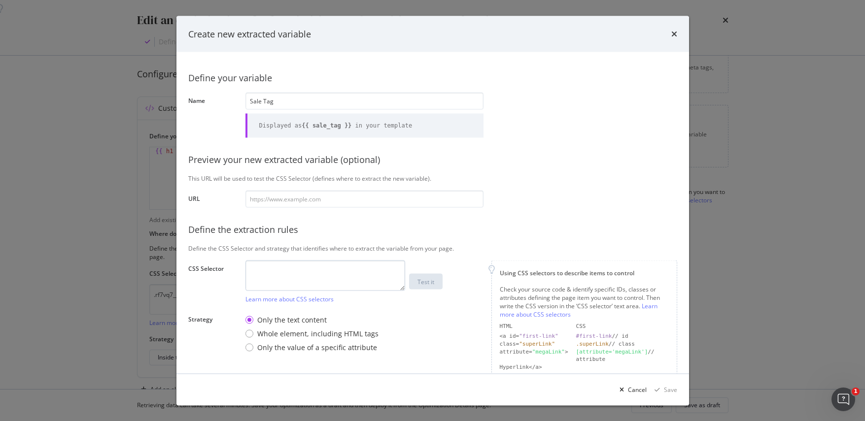
type input "Sale Tag"
click at [271, 273] on textarea "modal" at bounding box center [325, 275] width 160 height 31
paste textarea "jGVOYf jGVOYf--sale small"
type textarea ".jGVOYf jGVOYf--sale small"
click at [673, 31] on icon "times" at bounding box center [674, 34] width 6 height 8
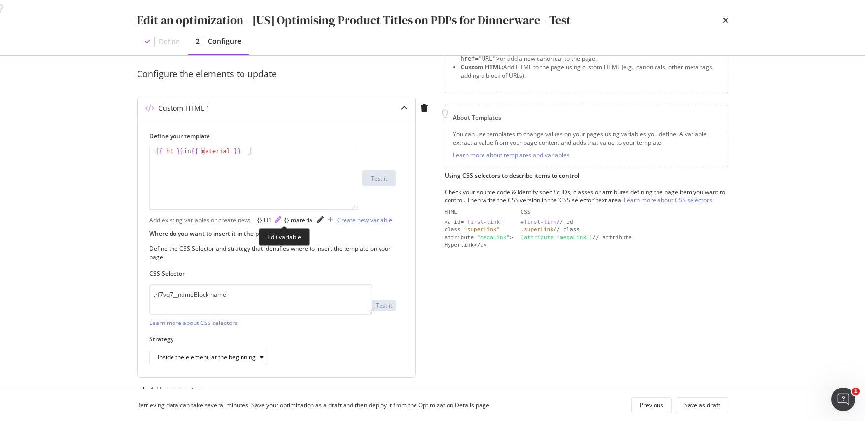
click at [281, 223] on icon "pencil" at bounding box center [277, 219] width 7 height 7
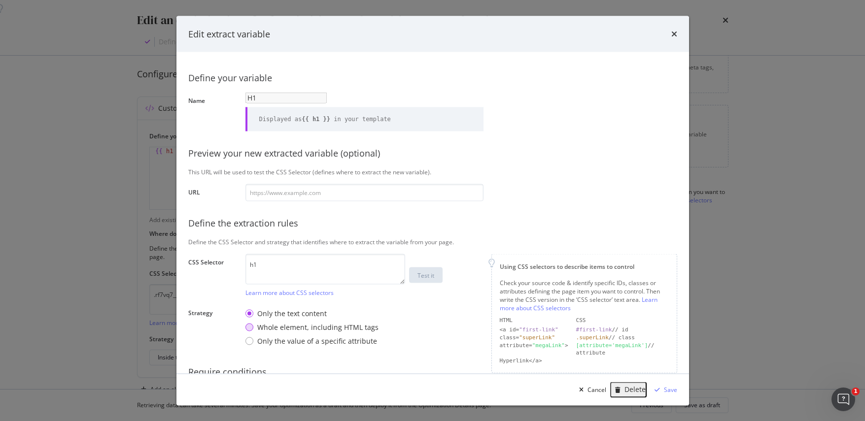
click at [250, 331] on div "Whole element, including HTML tags" at bounding box center [249, 327] width 8 height 8
click at [667, 389] on div "Save" at bounding box center [670, 389] width 13 height 8
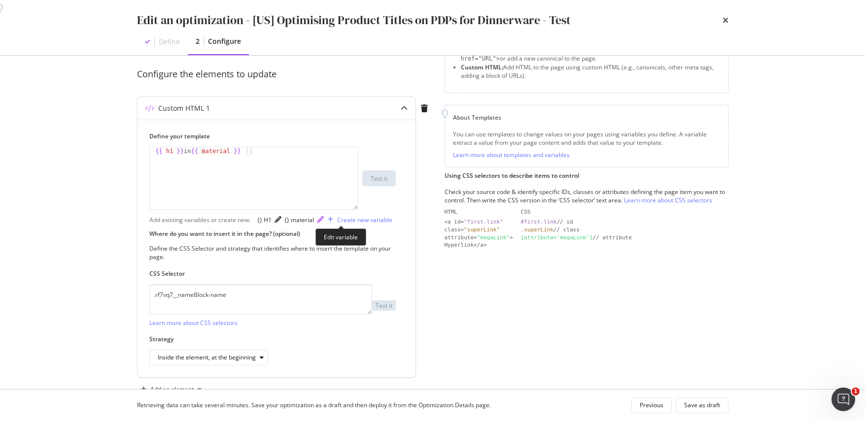
click at [324, 223] on icon "pencil" at bounding box center [320, 219] width 7 height 7
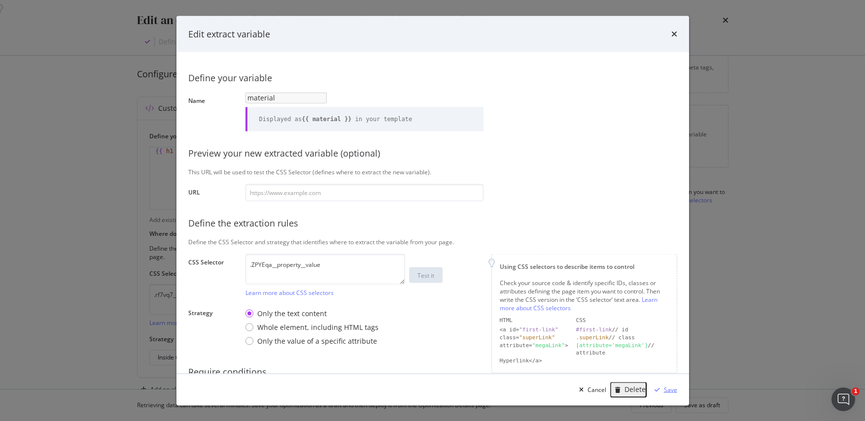
click at [667, 393] on div "Save" at bounding box center [670, 389] width 13 height 8
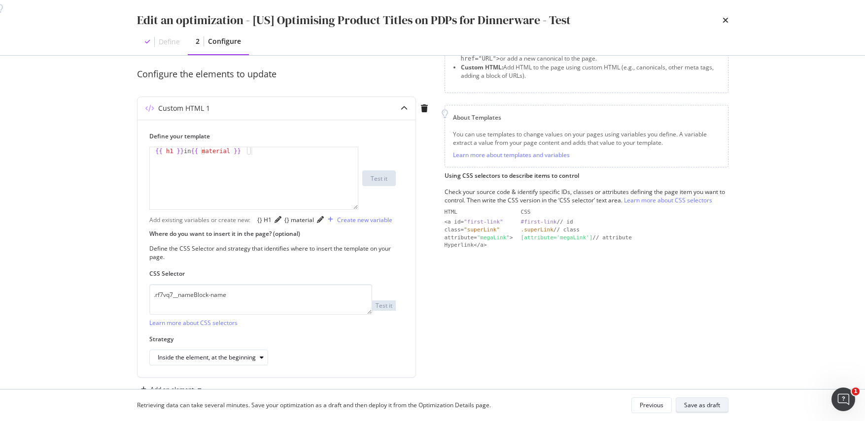
click at [704, 411] on div "Save as draft" at bounding box center [702, 406] width 36 height 14
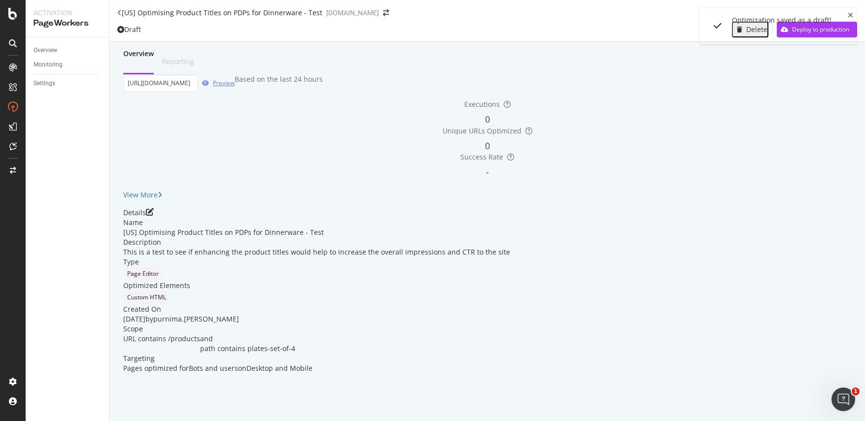
click at [235, 87] on div "Preview" at bounding box center [224, 83] width 22 height 8
click at [154, 216] on icon "pen-to-square" at bounding box center [150, 212] width 8 height 8
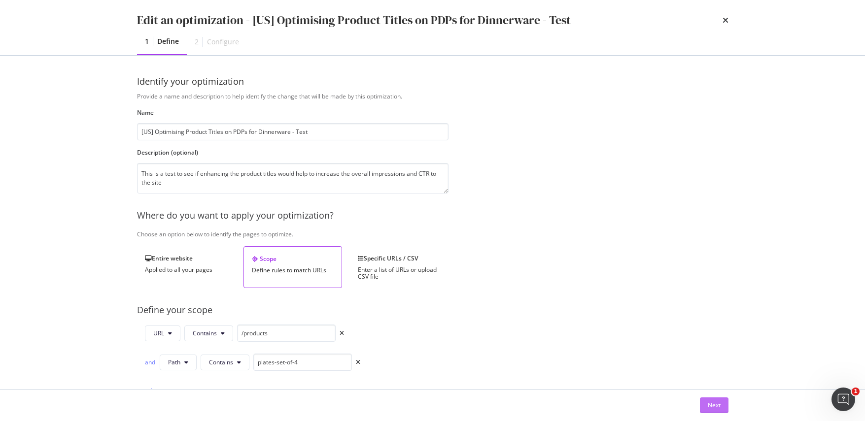
click at [710, 411] on div "Next" at bounding box center [714, 405] width 13 height 15
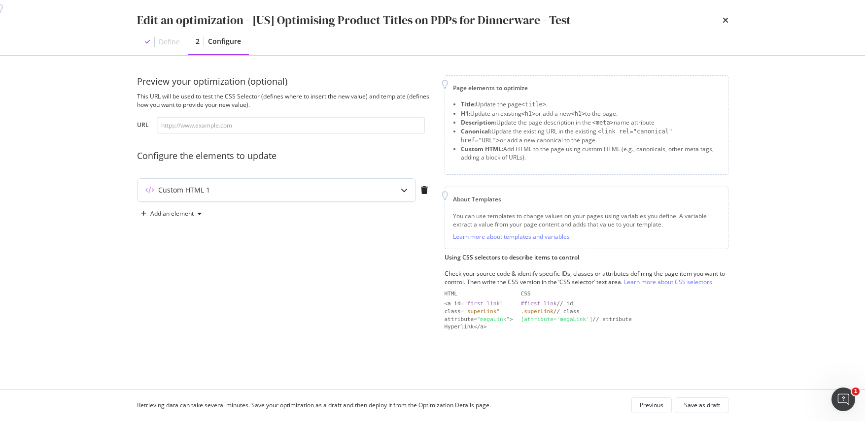
click at [402, 189] on icon "modal" at bounding box center [404, 190] width 7 height 7
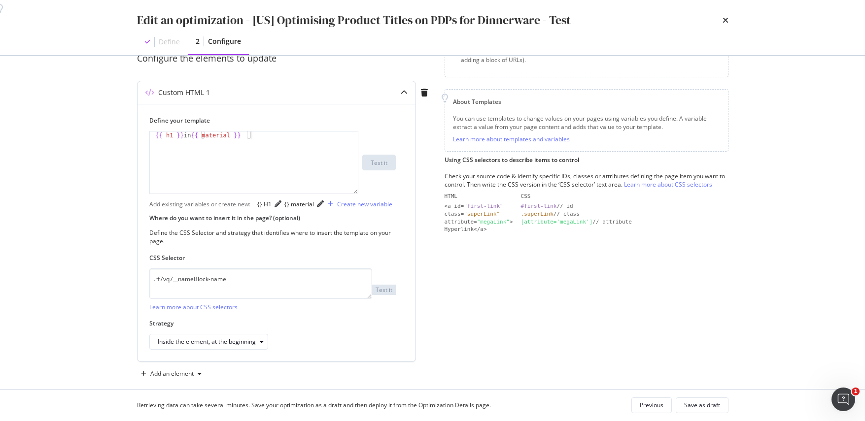
scroll to position [151, 0]
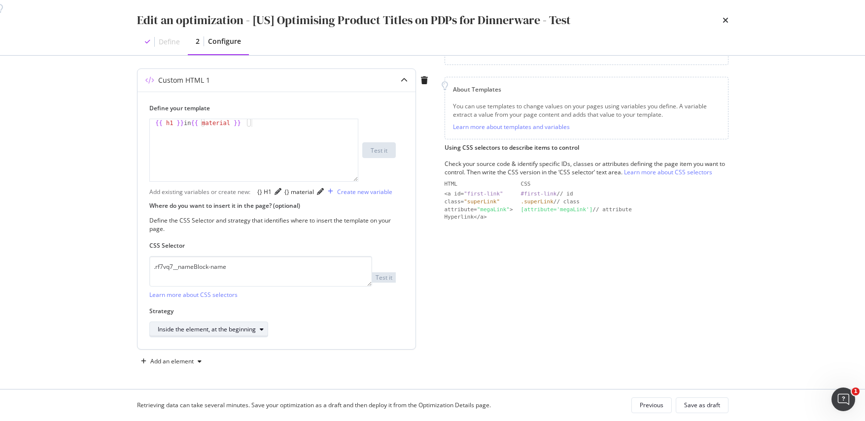
click at [255, 328] on div "Inside the element, at the beginning" at bounding box center [207, 330] width 98 height 6
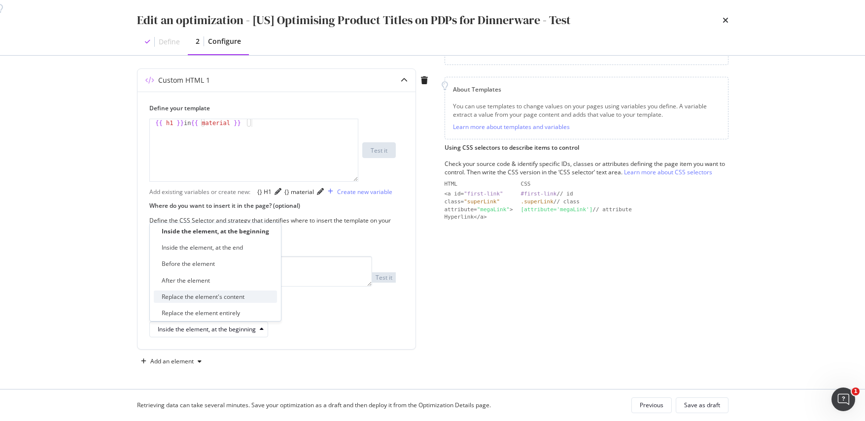
click at [241, 295] on div "Replace the element's content" at bounding box center [203, 297] width 83 height 8
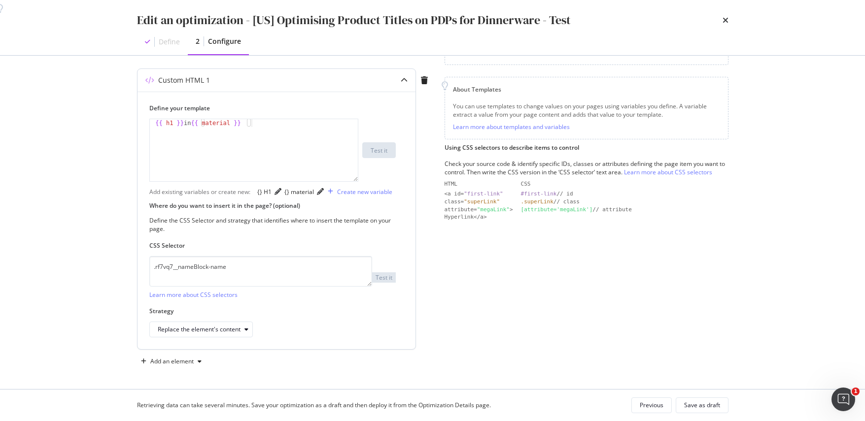
click at [368, 335] on div "Replace the element's content" at bounding box center [272, 330] width 246 height 16
click at [704, 406] on div "Save as draft" at bounding box center [702, 405] width 36 height 8
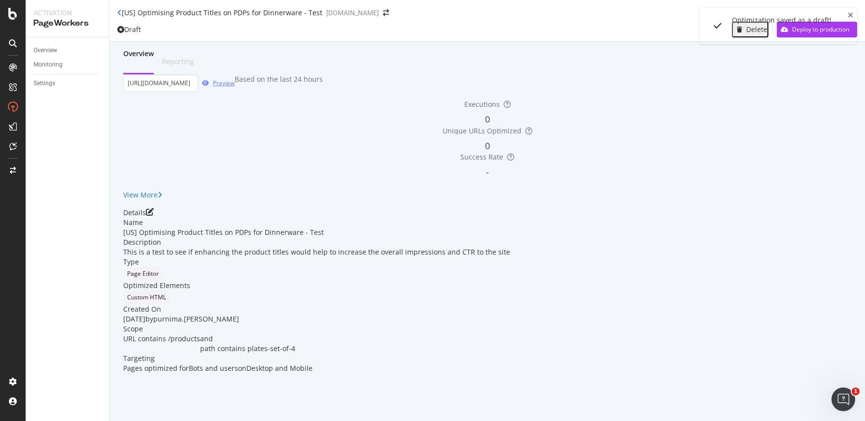
click at [235, 87] on div "Preview" at bounding box center [224, 83] width 22 height 8
click at [154, 216] on icon "pen-to-square" at bounding box center [150, 212] width 8 height 8
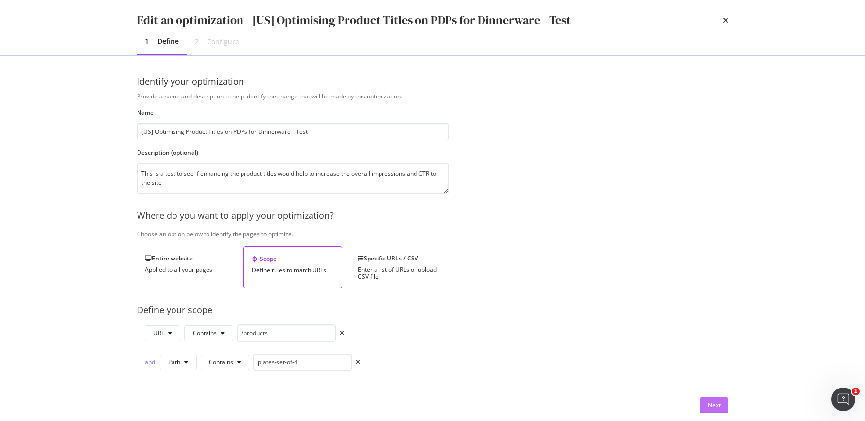
click at [714, 405] on div "Next" at bounding box center [714, 405] width 13 height 8
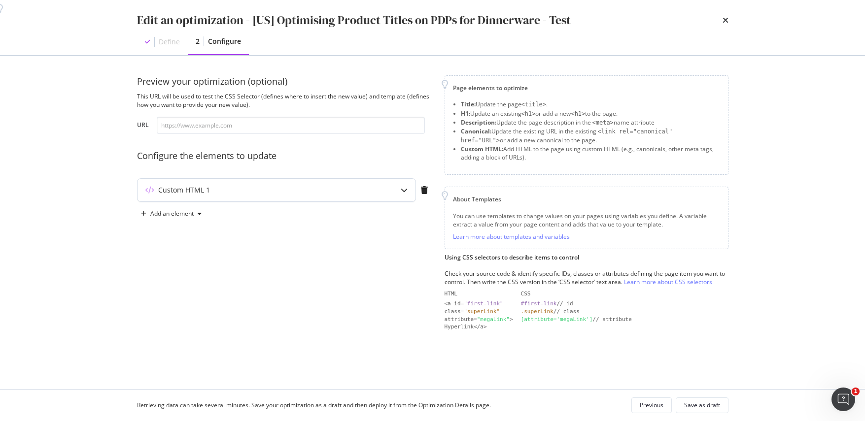
click at [402, 192] on icon "modal" at bounding box center [404, 190] width 7 height 7
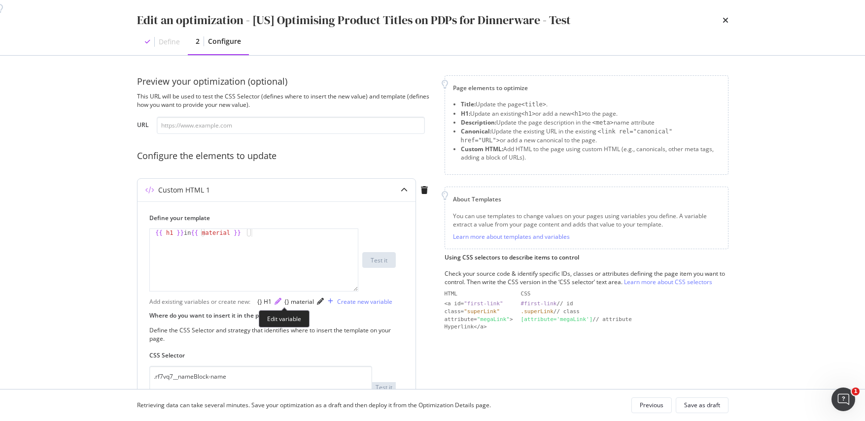
click at [281, 305] on icon "pencil" at bounding box center [277, 301] width 7 height 7
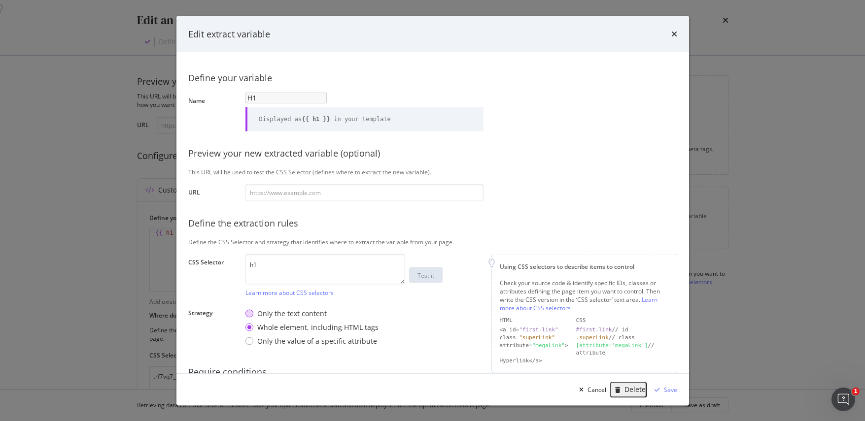
click at [249, 317] on div "Only the text content" at bounding box center [249, 313] width 8 height 8
click at [659, 391] on icon "modal" at bounding box center [656, 390] width 5 height 6
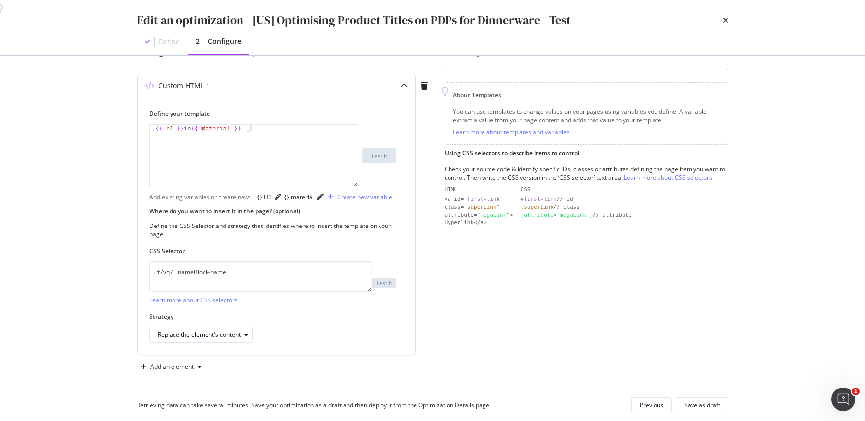
scroll to position [115, 0]
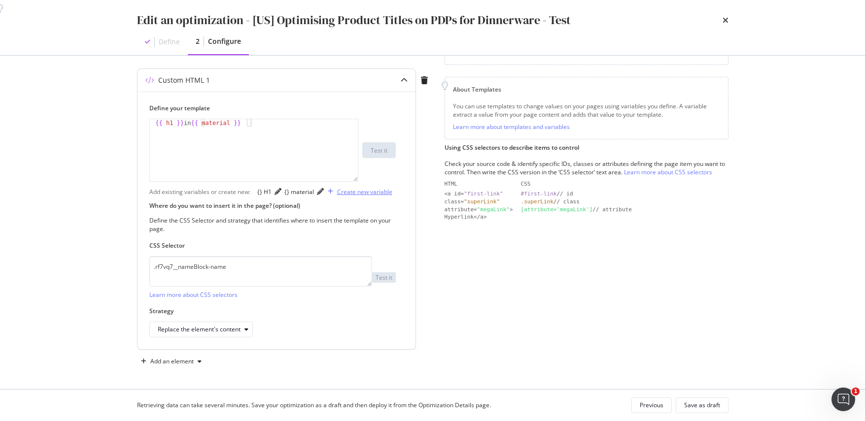
click at [337, 196] on div "Create new variable" at bounding box center [364, 192] width 55 height 8
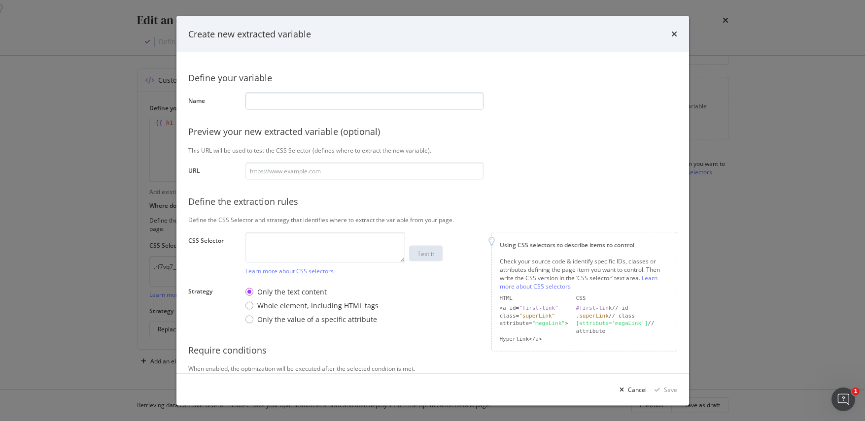
click at [318, 103] on input "modal" at bounding box center [364, 100] width 238 height 17
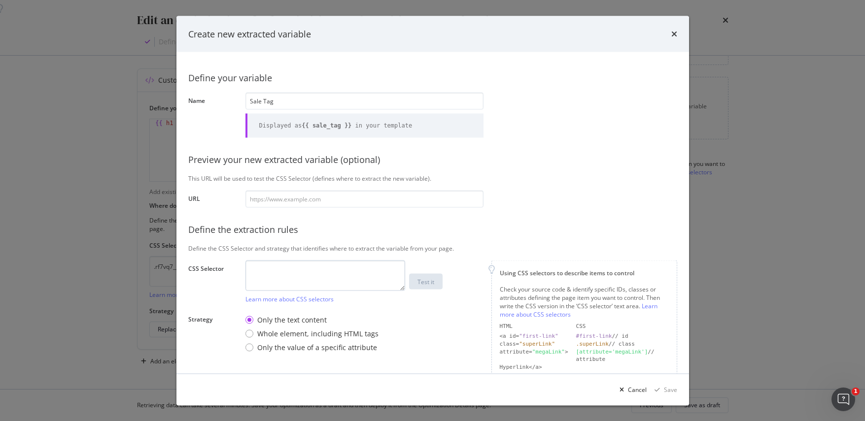
type input "Sale Tag"
click at [275, 269] on textarea "modal" at bounding box center [325, 275] width 160 height 31
click at [296, 271] on textarea "modal" at bounding box center [325, 275] width 160 height 31
click at [301, 273] on textarea "." at bounding box center [325, 275] width 160 height 31
paste textarea "jGVOYf jGVOYf--sale small"
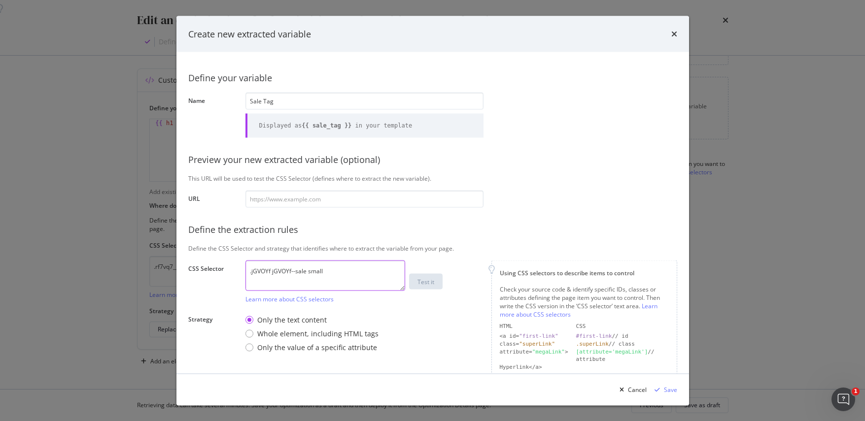
type textarea ".jGVOYf jGVOYf--sale small"
click at [392, 313] on div "Only the text content Whole element, including HTML tags Only the value of a sp…" at bounding box center [364, 333] width 238 height 45
click at [250, 334] on div "Whole element, including HTML tags" at bounding box center [249, 334] width 8 height 8
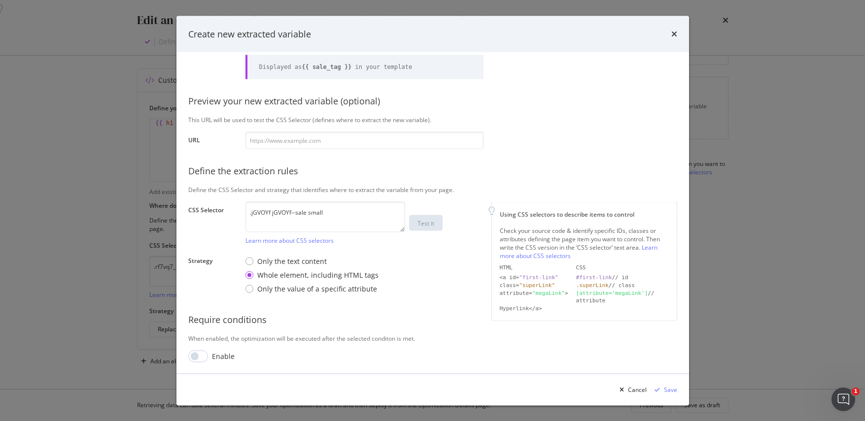
scroll to position [59, 0]
click at [666, 387] on div "Save" at bounding box center [670, 389] width 13 height 8
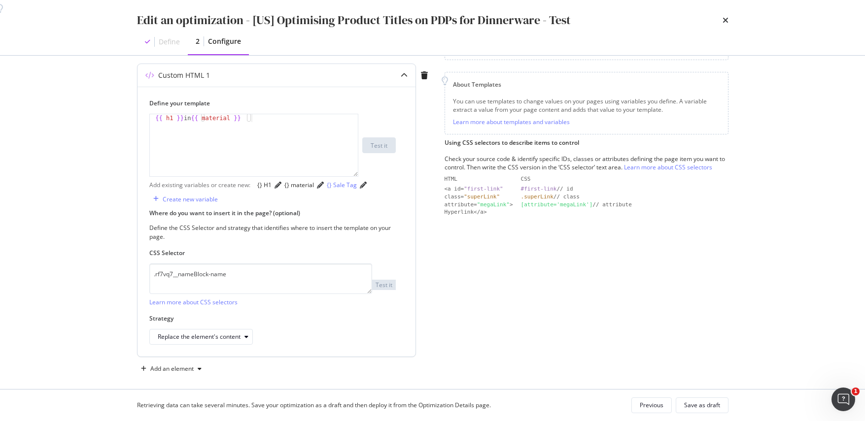
click at [327, 189] on div "{} Sale Tag" at bounding box center [342, 185] width 30 height 8
click at [691, 404] on div "Save as draft" at bounding box center [702, 405] width 36 height 8
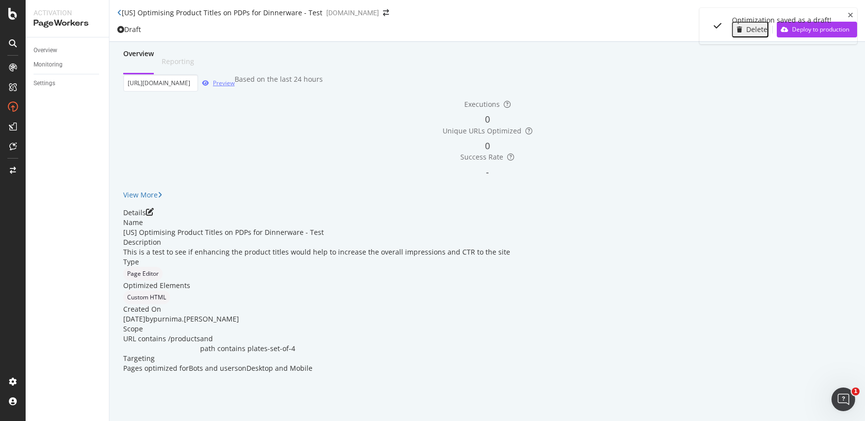
click at [235, 87] on div "Preview" at bounding box center [224, 83] width 22 height 8
click at [154, 216] on icon "pen-to-square" at bounding box center [150, 212] width 8 height 8
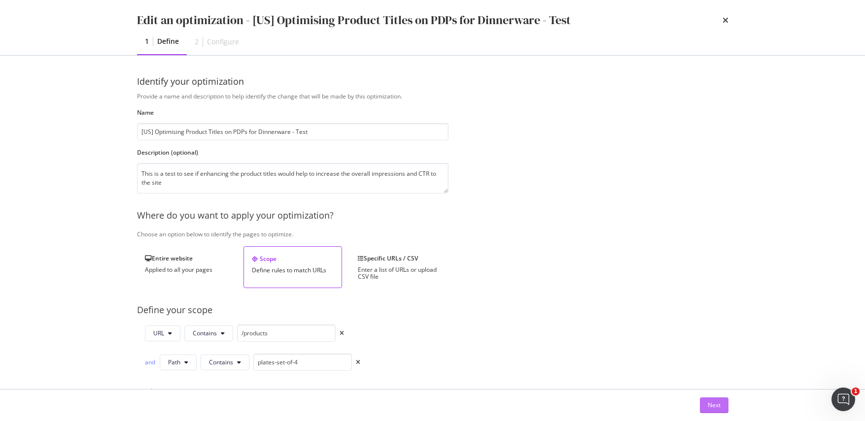
click at [705, 402] on button "Next" at bounding box center [714, 406] width 29 height 16
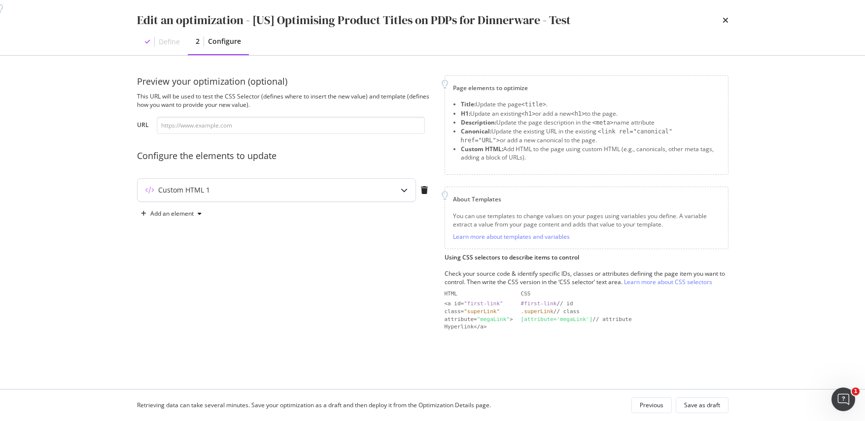
click at [405, 187] on icon "modal" at bounding box center [404, 190] width 7 height 7
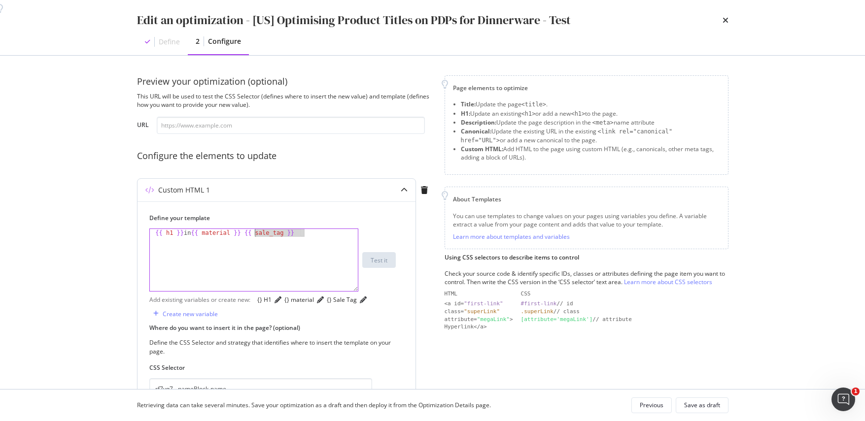
drag, startPoint x: 305, startPoint y: 232, endPoint x: 254, endPoint y: 232, distance: 50.7
click at [254, 232] on div "{{ h1 }} in {{ material }} {{ sale_tag }}" at bounding box center [254, 268] width 208 height 78
type textarea "{{ h1 }} in {{ material }}"
click at [360, 305] on div "modal" at bounding box center [363, 300] width 7 height 10
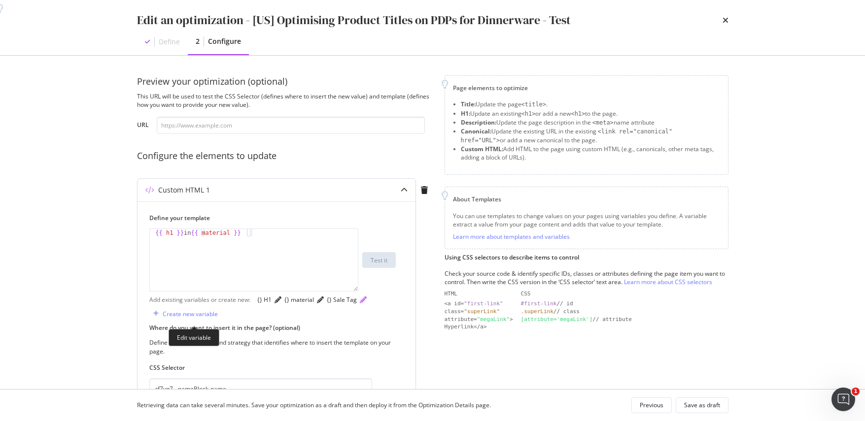
click at [360, 304] on icon "pencil" at bounding box center [363, 300] width 7 height 7
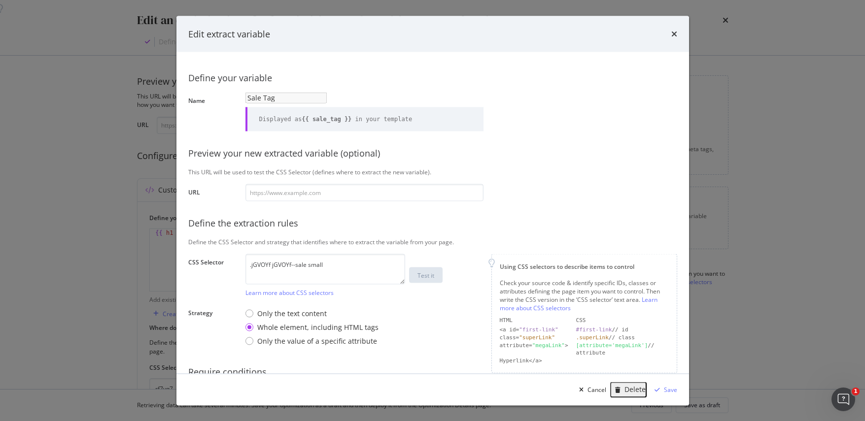
click at [638, 387] on div "Delete" at bounding box center [634, 390] width 21 height 8
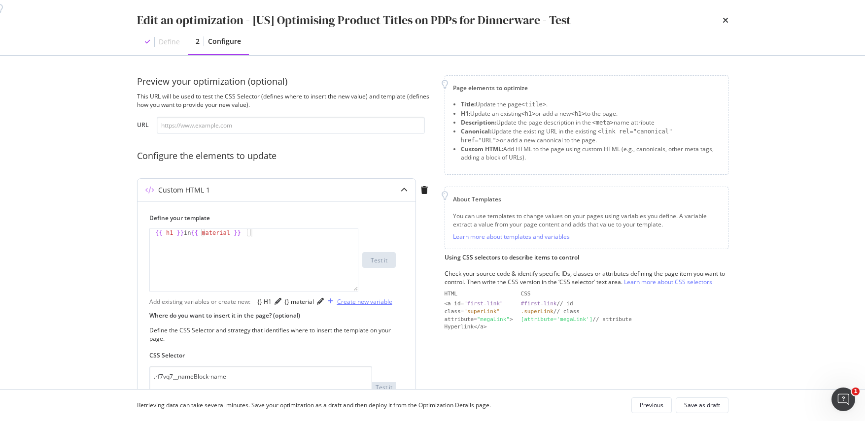
click at [337, 306] on div "Create new variable" at bounding box center [364, 302] width 55 height 8
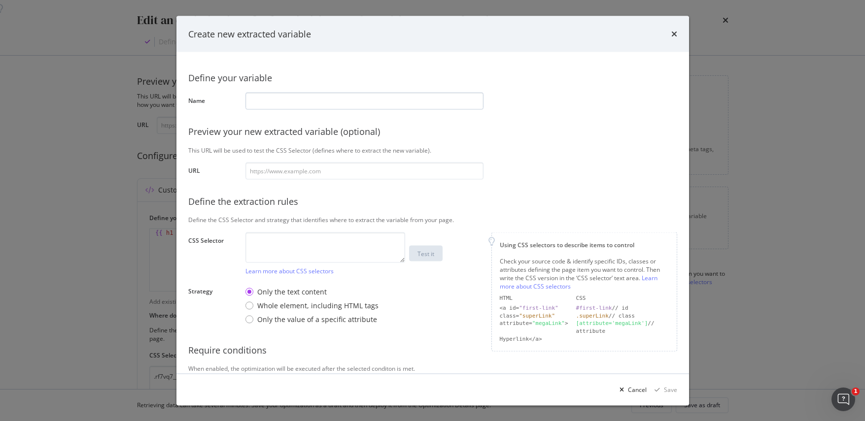
click at [319, 101] on input "modal" at bounding box center [364, 100] width 238 height 17
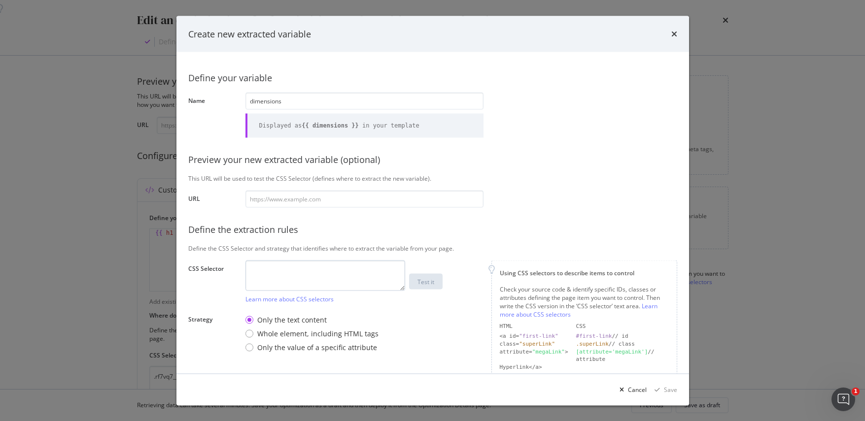
type input "dimensions"
click at [267, 274] on textarea "modal" at bounding box center [325, 275] width 160 height 31
click at [329, 270] on textarea "modal" at bounding box center [325, 275] width 160 height 31
paste textarea "ZPYEqa__property__value"
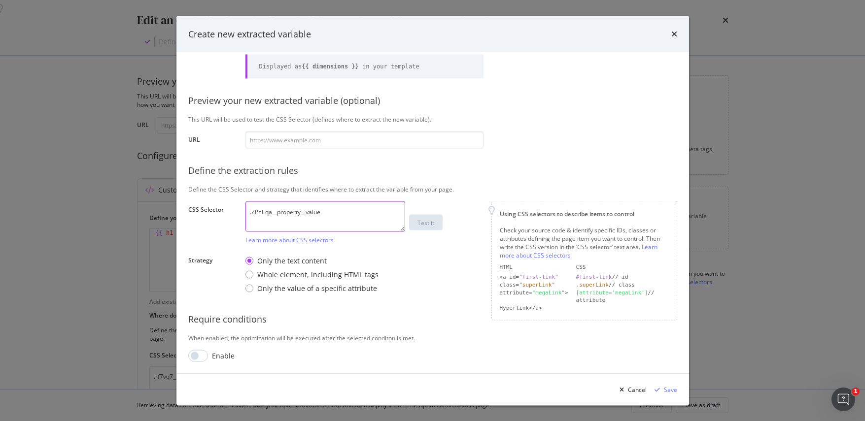
type textarea ".ZPYEqa__property__value"
click at [250, 286] on div "Only the value of a specific attribute" at bounding box center [249, 288] width 8 height 8
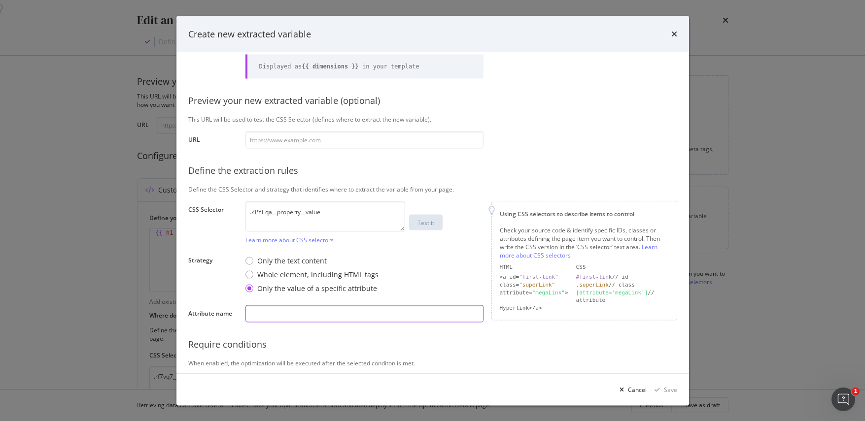
click at [273, 312] on input "modal" at bounding box center [364, 313] width 238 height 17
type input "{"
type input "[attribute='Dia']"
click at [667, 392] on div "Save" at bounding box center [670, 389] width 13 height 8
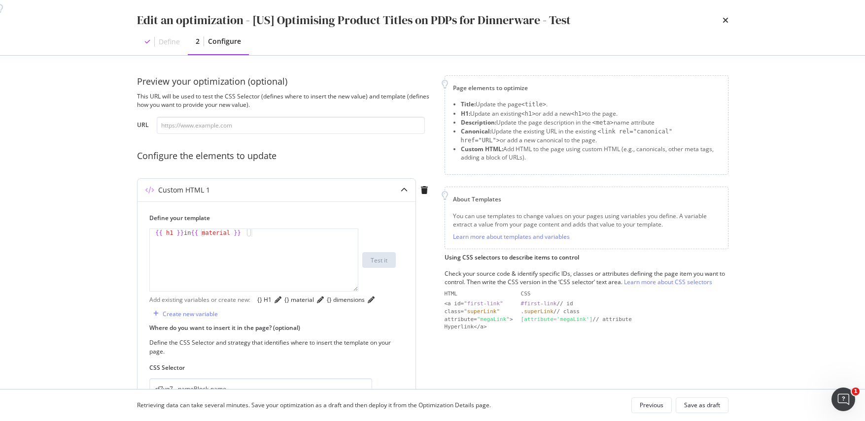
click at [265, 233] on div "{{ h1 }} in {{ material }}" at bounding box center [254, 268] width 208 height 78
type textarea "{{ h1 }} in {{ material }},"
click at [327, 304] on div "{} dimensions" at bounding box center [346, 300] width 38 height 8
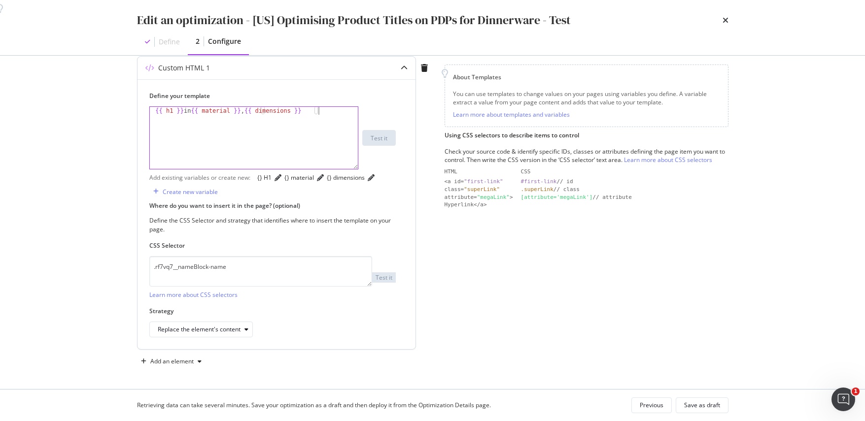
scroll to position [143, 0]
click at [697, 404] on div "Save as draft" at bounding box center [702, 405] width 36 height 8
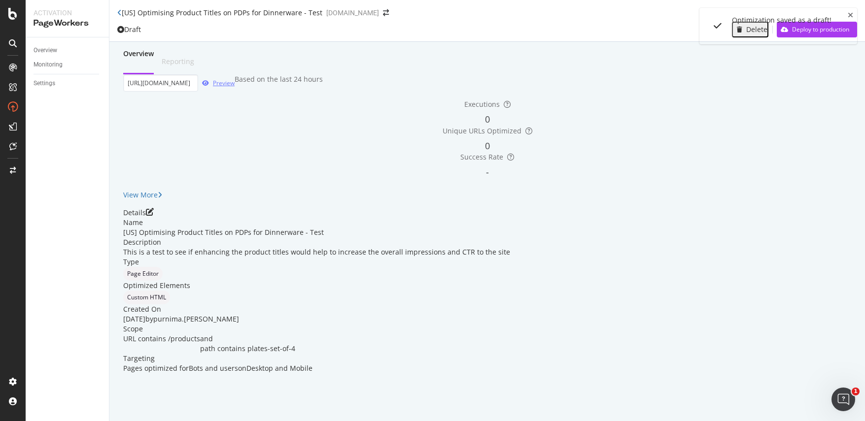
click at [235, 87] on div "Preview" at bounding box center [224, 83] width 22 height 8
drag, startPoint x: 425, startPoint y: 16, endPoint x: 137, endPoint y: 12, distance: 288.3
click at [137, 12] on div "[US] Optimising Product Titles on PDPs for Dinnerware - Test" at bounding box center [219, 13] width 205 height 10
copy div "[US] Optimising Product Titles on PDPs for Dinnerware - Test"
click at [507, 257] on div "This is a test to see if enhancing the product titles would help to increase th…" at bounding box center [487, 252] width 728 height 10
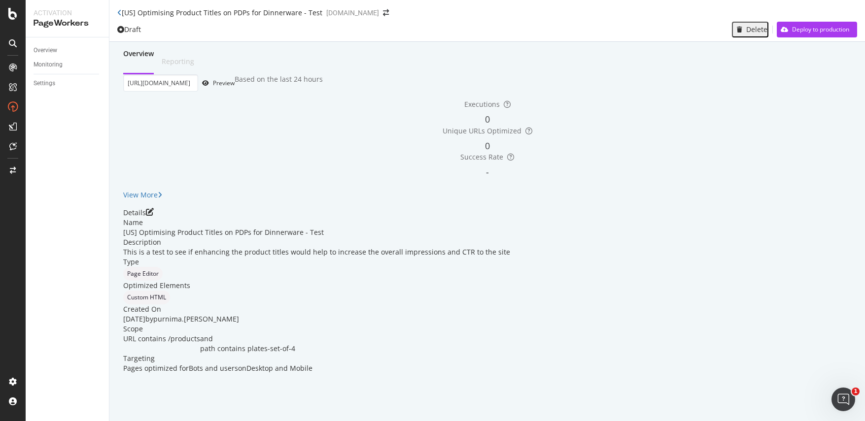
click at [507, 257] on div "This is a test to see if enhancing the product titles would help to increase th…" at bounding box center [487, 252] width 728 height 10
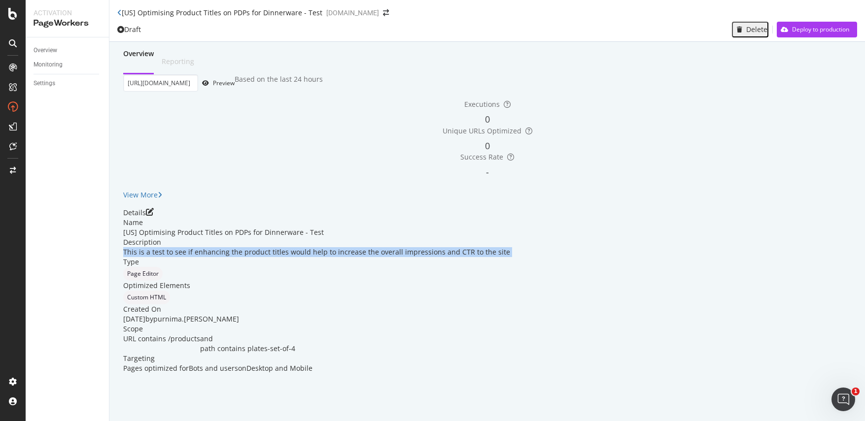
copy div "This is a test to see if enhancing the product titles would help to increase th…"
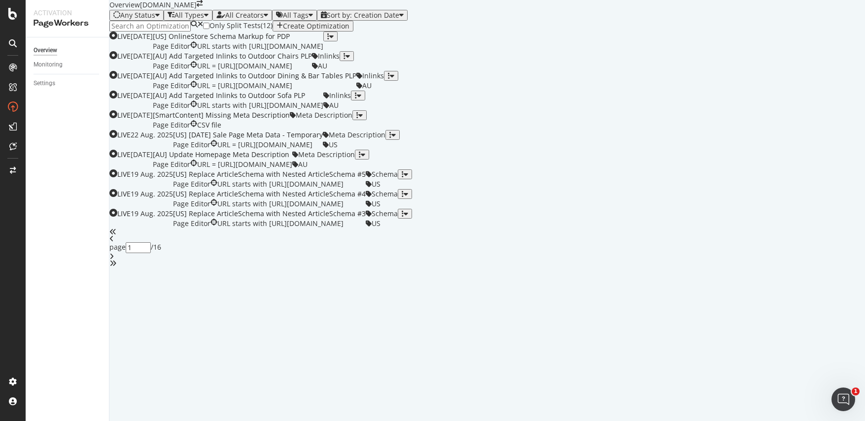
click at [153, 32] on input at bounding box center [149, 26] width 81 height 11
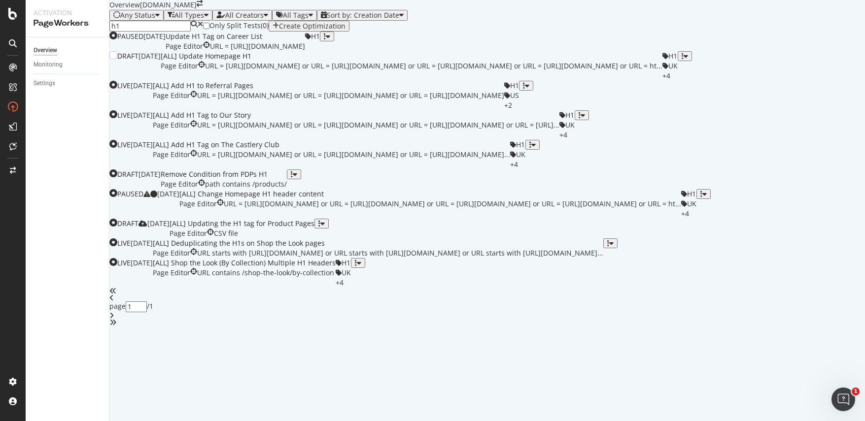
click at [304, 61] on div "[ALL] Update Homepage H1" at bounding box center [412, 56] width 502 height 10
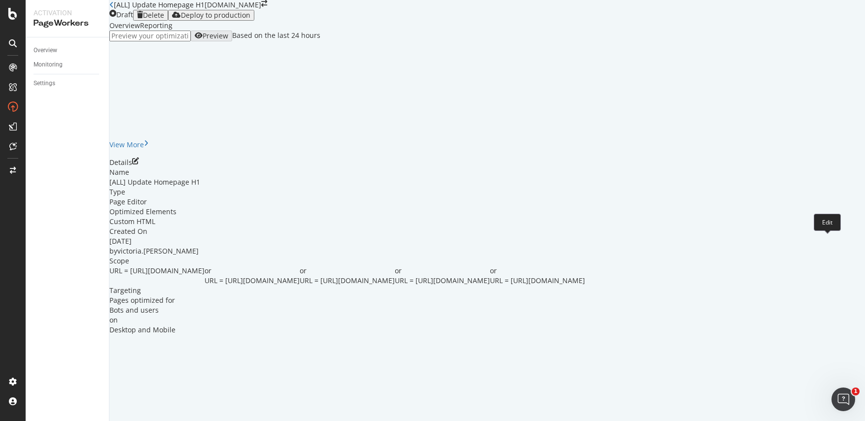
click at [139, 165] on icon "pen-to-square" at bounding box center [135, 161] width 7 height 7
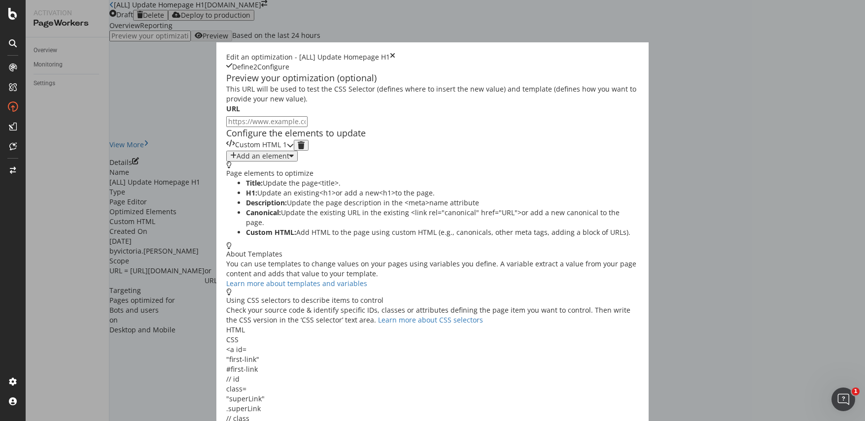
click at [294, 151] on div "modal" at bounding box center [290, 145] width 7 height 11
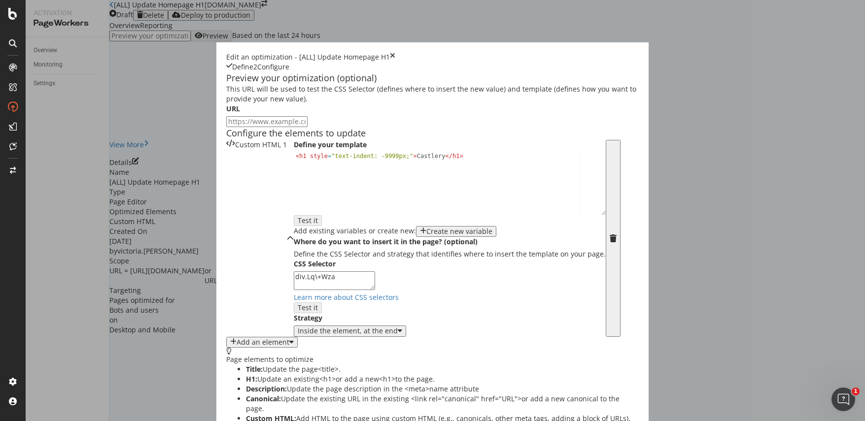
click at [395, 52] on icon "times" at bounding box center [392, 57] width 5 height 10
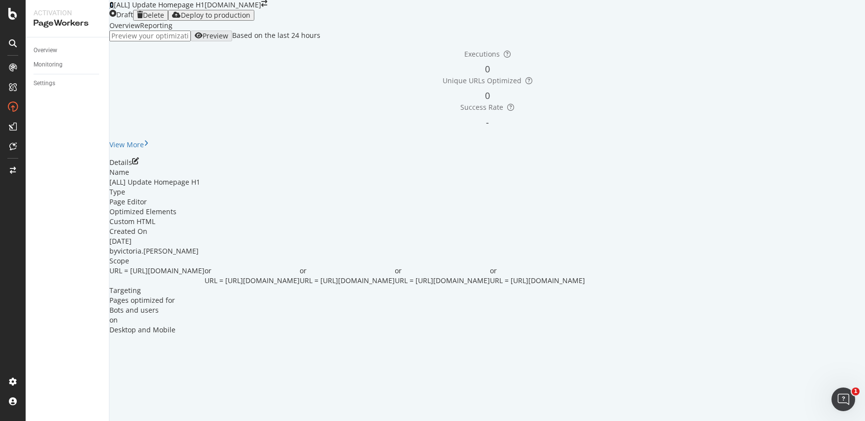
click at [114, 8] on icon at bounding box center [111, 4] width 4 height 7
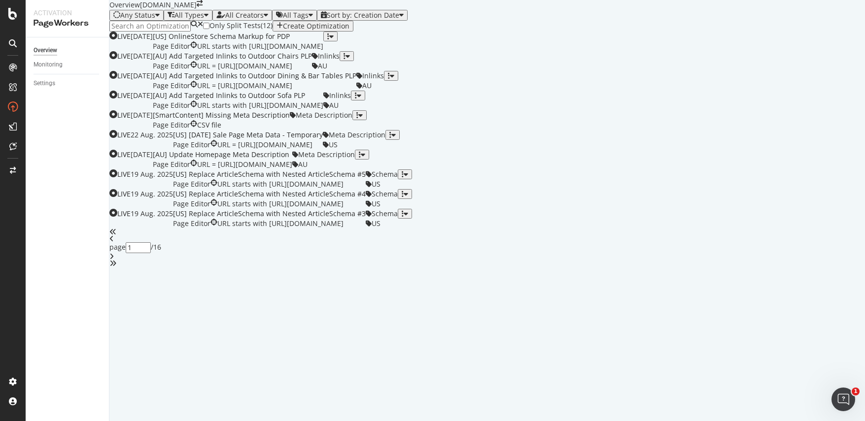
click at [191, 32] on input at bounding box center [149, 26] width 81 height 11
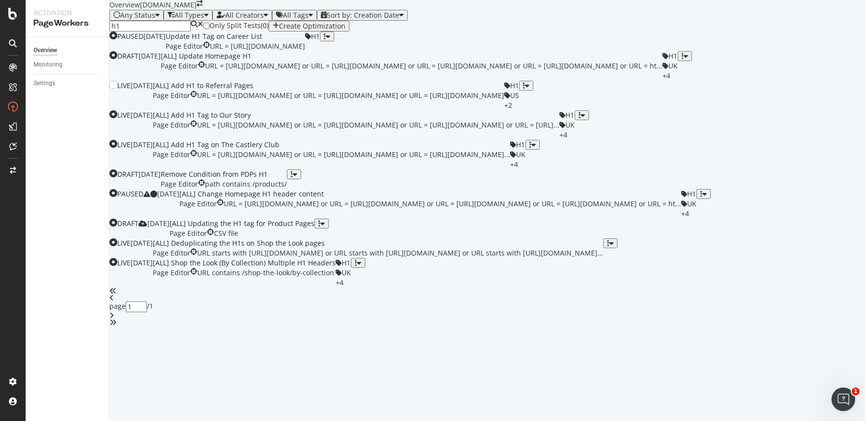
scroll to position [105, 0]
click at [287, 179] on div "Remove Condition from PDPs H1" at bounding box center [224, 174] width 126 height 10
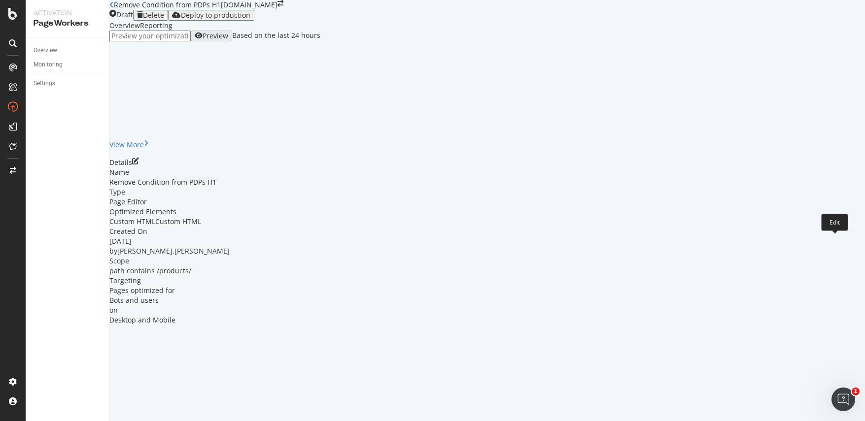
click at [139, 165] on icon "pen-to-square" at bounding box center [135, 161] width 7 height 7
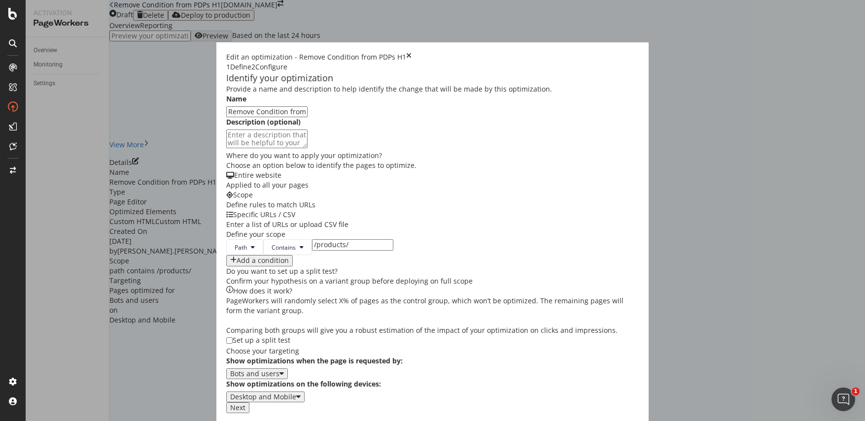
click at [249, 409] on button "Next" at bounding box center [237, 408] width 23 height 11
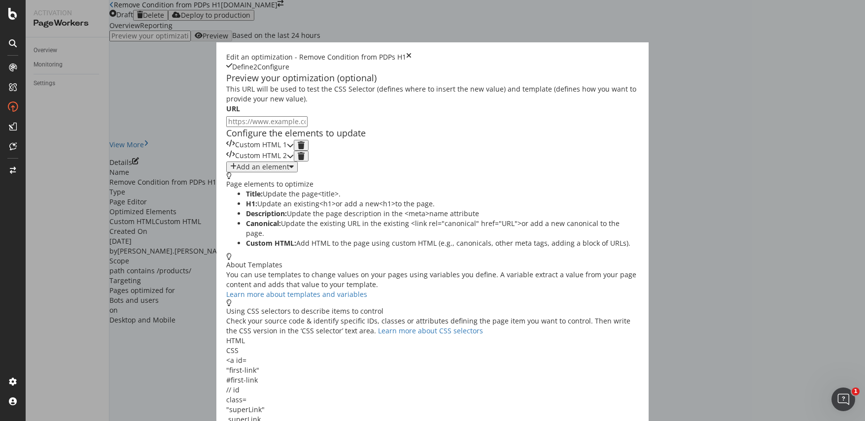
click at [294, 151] on div "modal" at bounding box center [290, 145] width 7 height 11
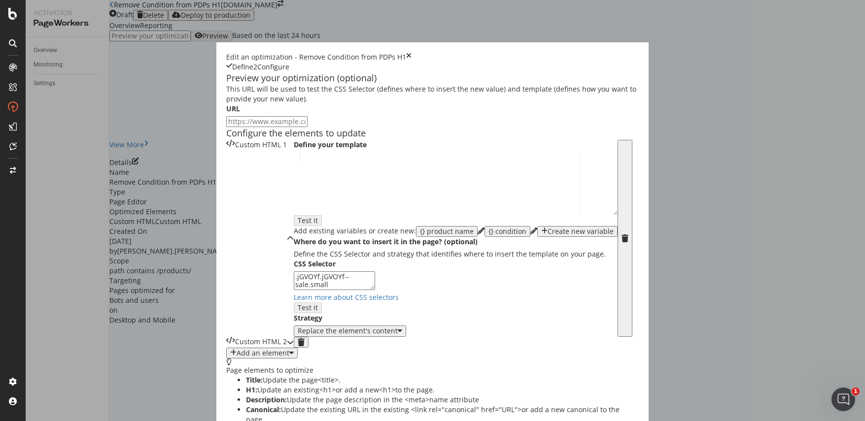
scroll to position [177, 0]
click at [477, 228] on icon "pencil" at bounding box center [480, 231] width 7 height 7
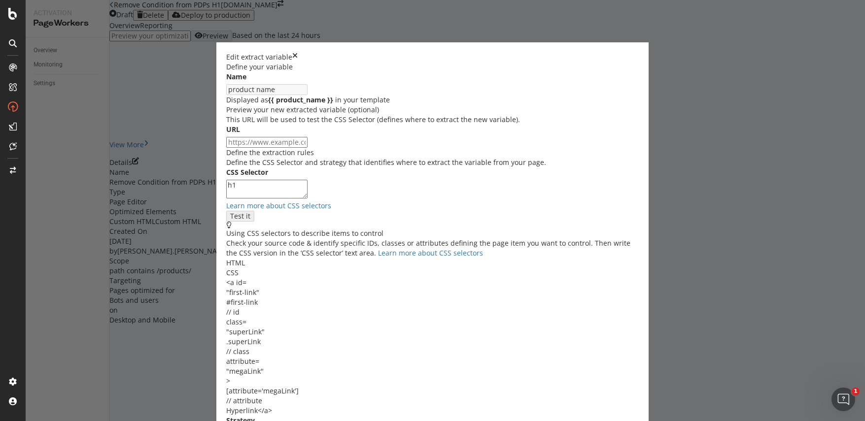
click at [298, 52] on icon "times" at bounding box center [294, 57] width 5 height 10
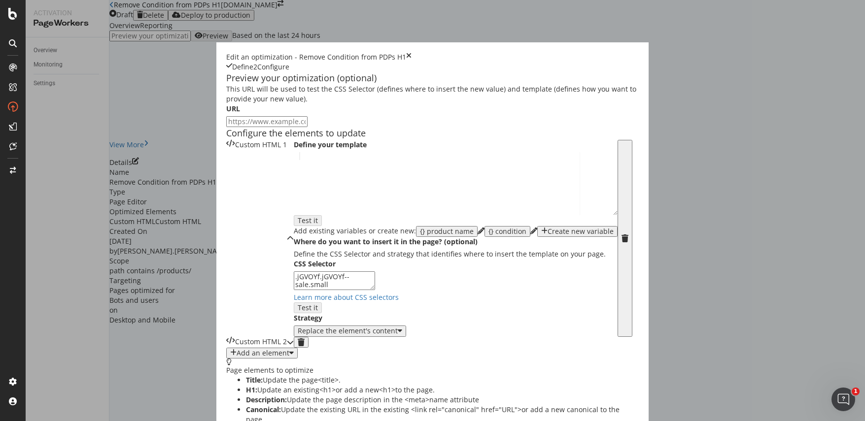
scroll to position [8, 0]
click at [420, 236] on div "{} product name" at bounding box center [447, 232] width 54 height 8
click at [411, 52] on icon "times" at bounding box center [408, 57] width 5 height 10
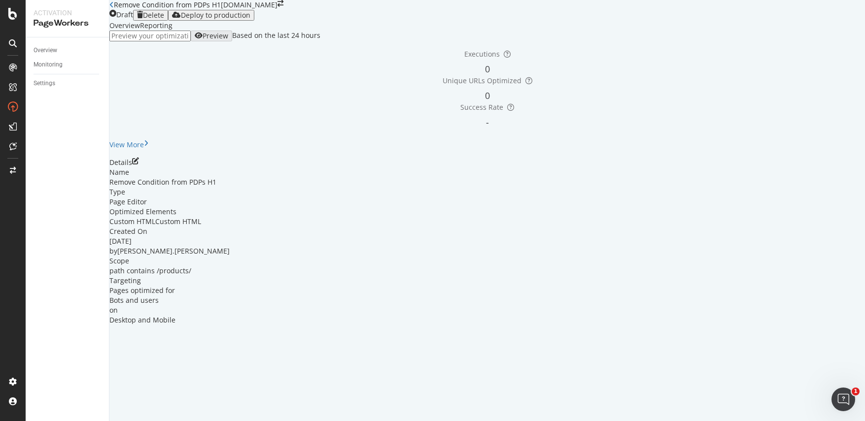
click at [139, 165] on icon "pen-to-square" at bounding box center [135, 161] width 7 height 7
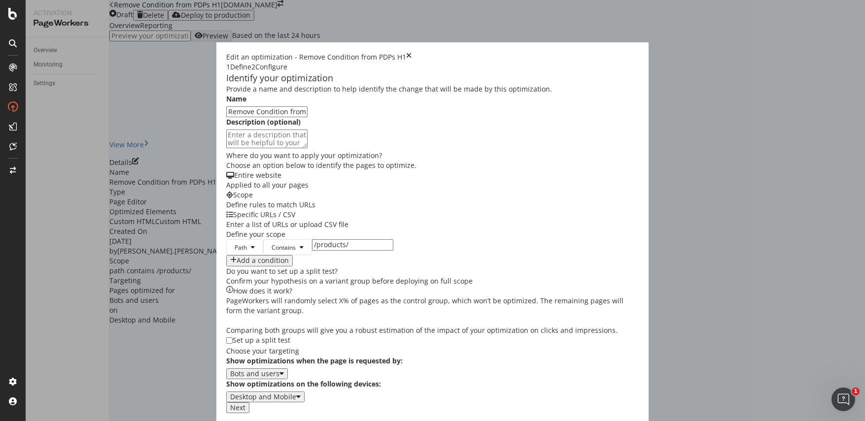
click at [249, 405] on button "Next" at bounding box center [237, 408] width 23 height 11
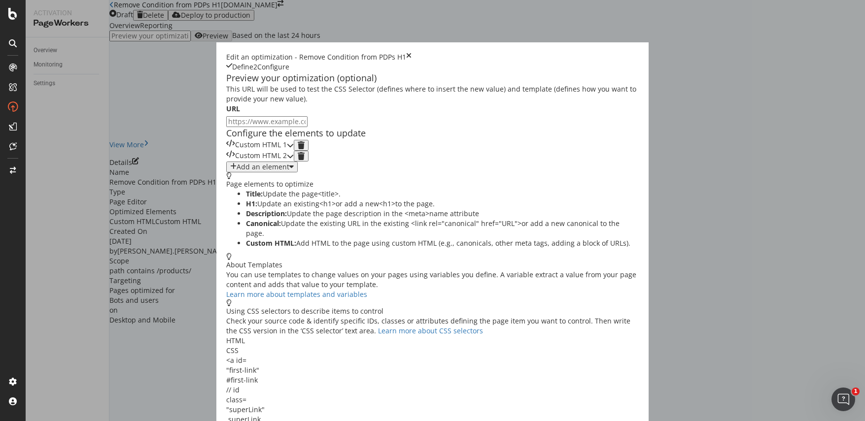
click at [294, 149] on icon "modal" at bounding box center [290, 145] width 7 height 7
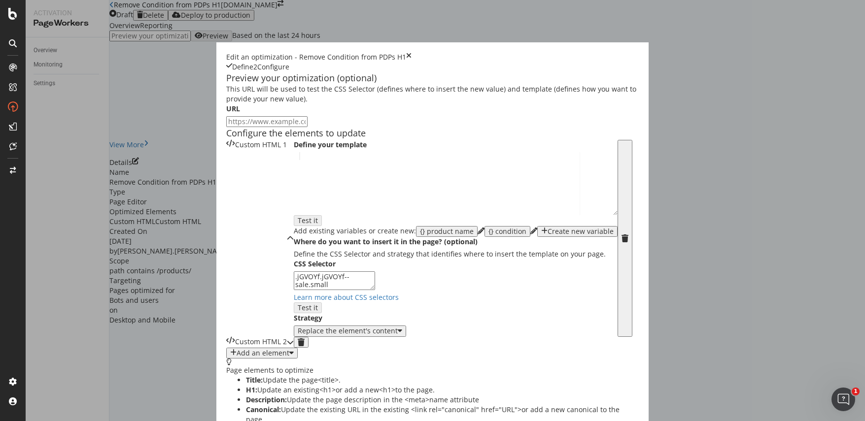
scroll to position [51, 0]
click at [477, 235] on icon "pencil" at bounding box center [480, 231] width 7 height 7
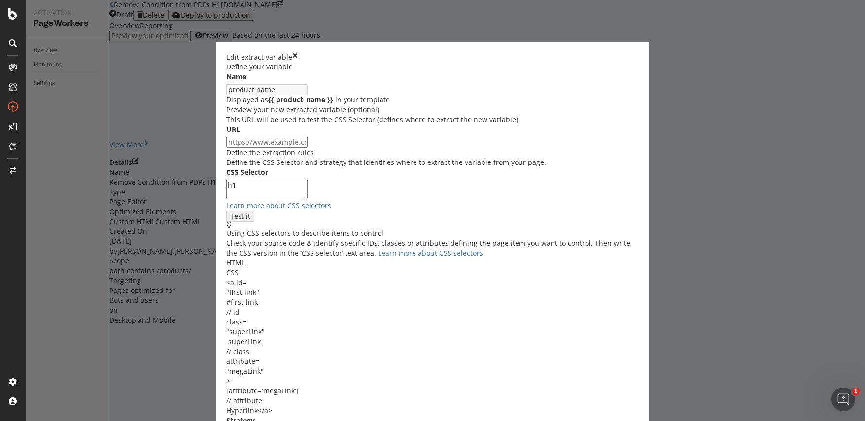
scroll to position [59, 0]
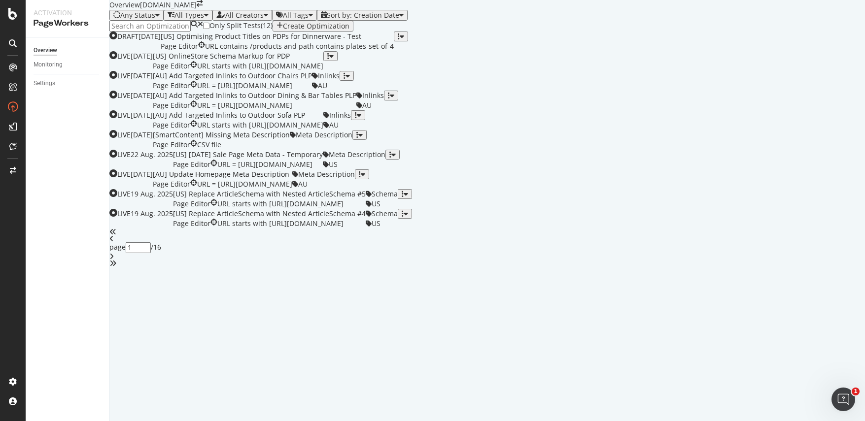
click at [283, 30] on icon "button" at bounding box center [279, 26] width 6 height 8
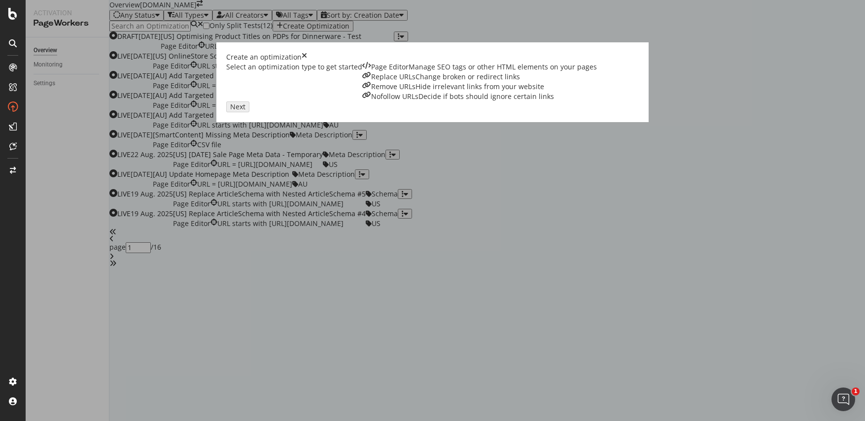
click at [362, 72] on div "Page Editor Manage SEO tags or other HTML elements on your pages" at bounding box center [479, 67] width 235 height 10
click at [249, 112] on button "Next" at bounding box center [237, 106] width 23 height 11
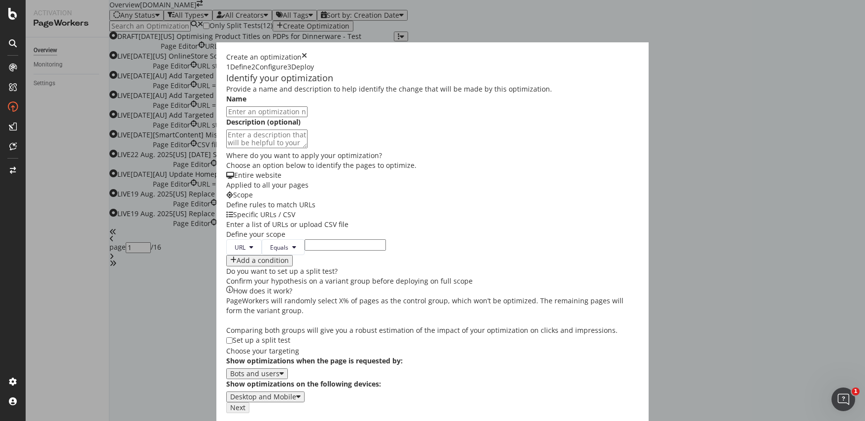
click at [290, 117] on input "modal" at bounding box center [266, 111] width 81 height 11
paste input "[US] Optimising Product Titles on PDPs for Dinnerware - Test"
click at [271, 117] on input "[US] Optimising Product Titles on PDPs for Dinnerware - Test" at bounding box center [266, 111] width 81 height 11
type input "[US] Optimising Product Titles on PDPs for Wood Beds - Test"
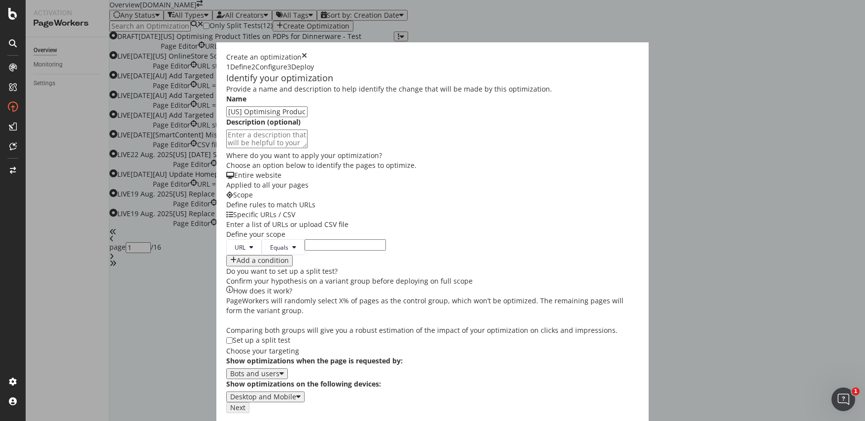
click at [523, 140] on div "Provide a name and description to help identify the change that will be made by…" at bounding box center [432, 243] width 413 height 318
click at [281, 148] on textarea "modal" at bounding box center [266, 139] width 81 height 19
paste textarea "This is a test to see if enhancing the product titles would help to increase th…"
click at [288, 148] on textarea "This is a test to see if enhancing the product titles would help to increase th…" at bounding box center [266, 139] width 81 height 19
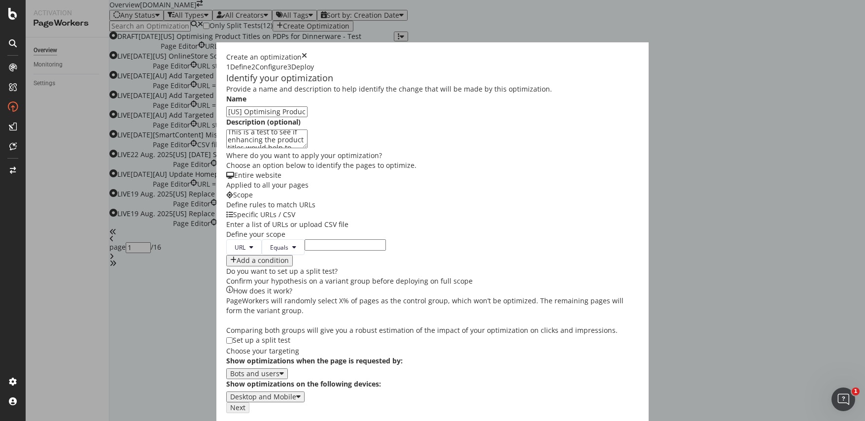
type textarea "This is a test to see if enhancing the product titles would help to increase th…"
click at [362, 304] on div "Provide a name and description to help identify the change that will be made by…" at bounding box center [432, 243] width 413 height 318
click at [292, 250] on icon "modal" at bounding box center [294, 247] width 4 height 6
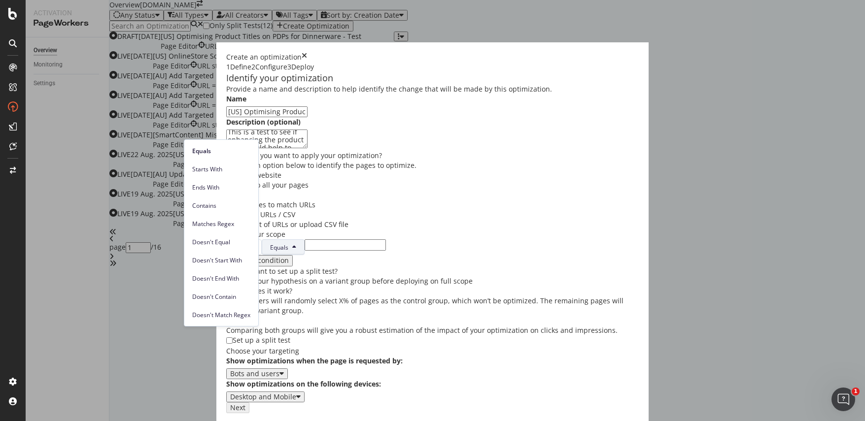
click at [370, 325] on div "Provide a name and description to help identify the change that will be made by…" at bounding box center [432, 243] width 413 height 318
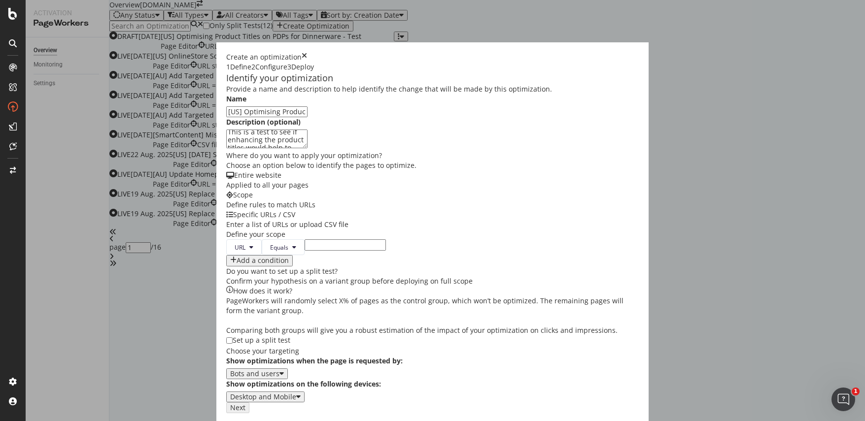
click at [512, 267] on div "Provide a name and description to help identify the change that will be made by…" at bounding box center [432, 243] width 413 height 318
